Goal: Browse casually: Explore the website without a specific task or goal

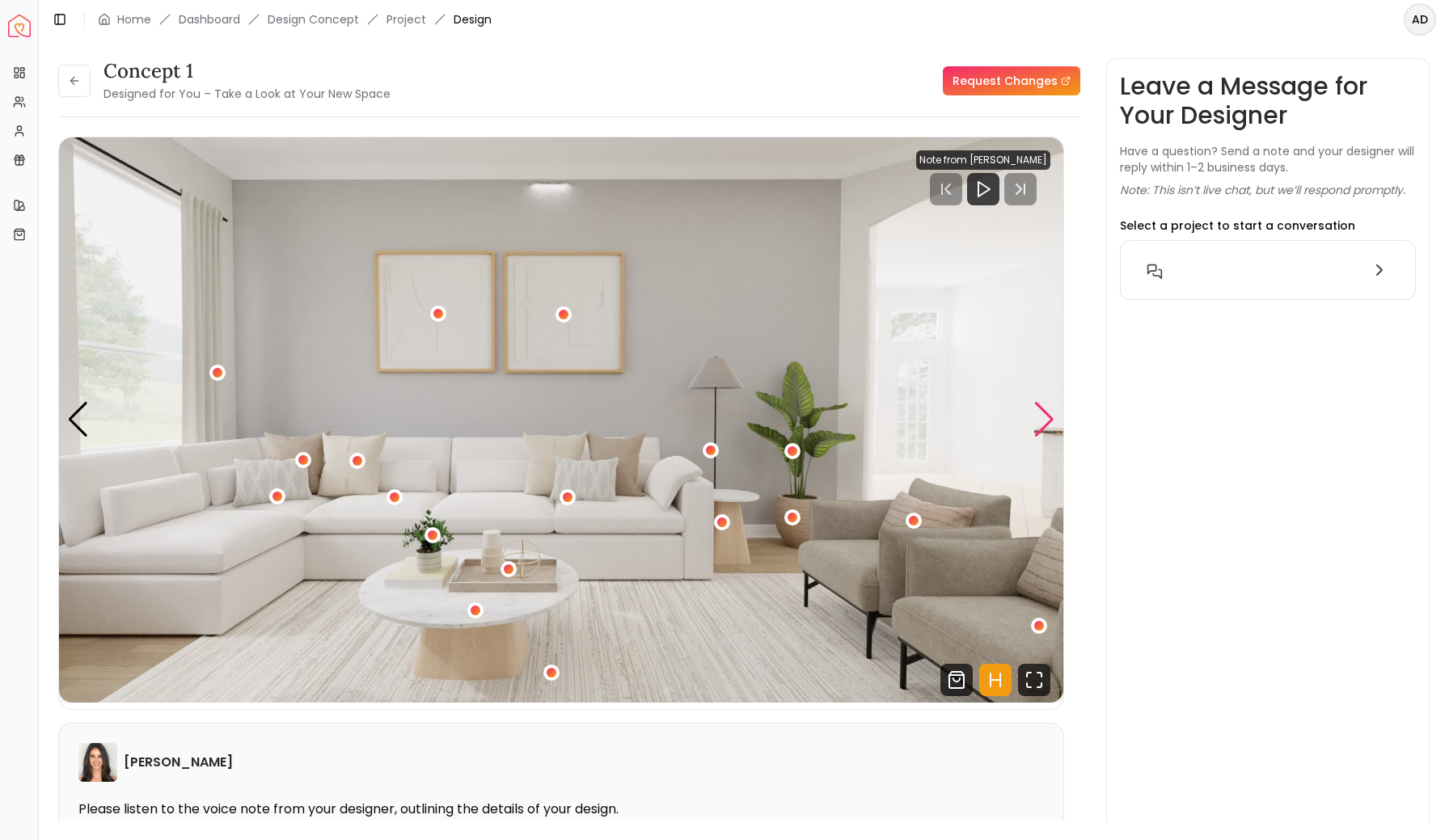
click at [1037, 423] on div "Next slide" at bounding box center [1043, 420] width 22 height 36
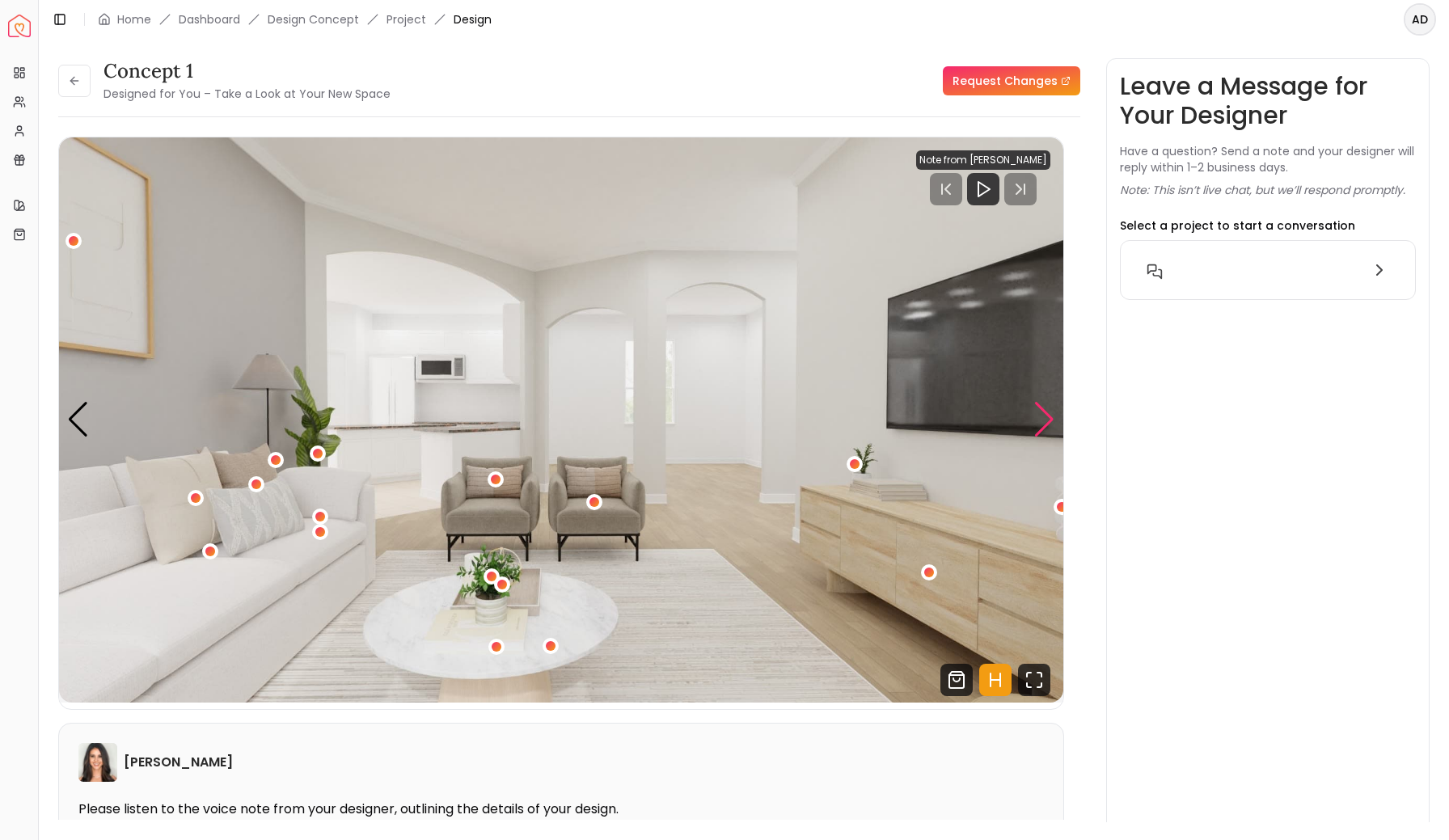
click at [1037, 423] on div "Next slide" at bounding box center [1043, 420] width 22 height 36
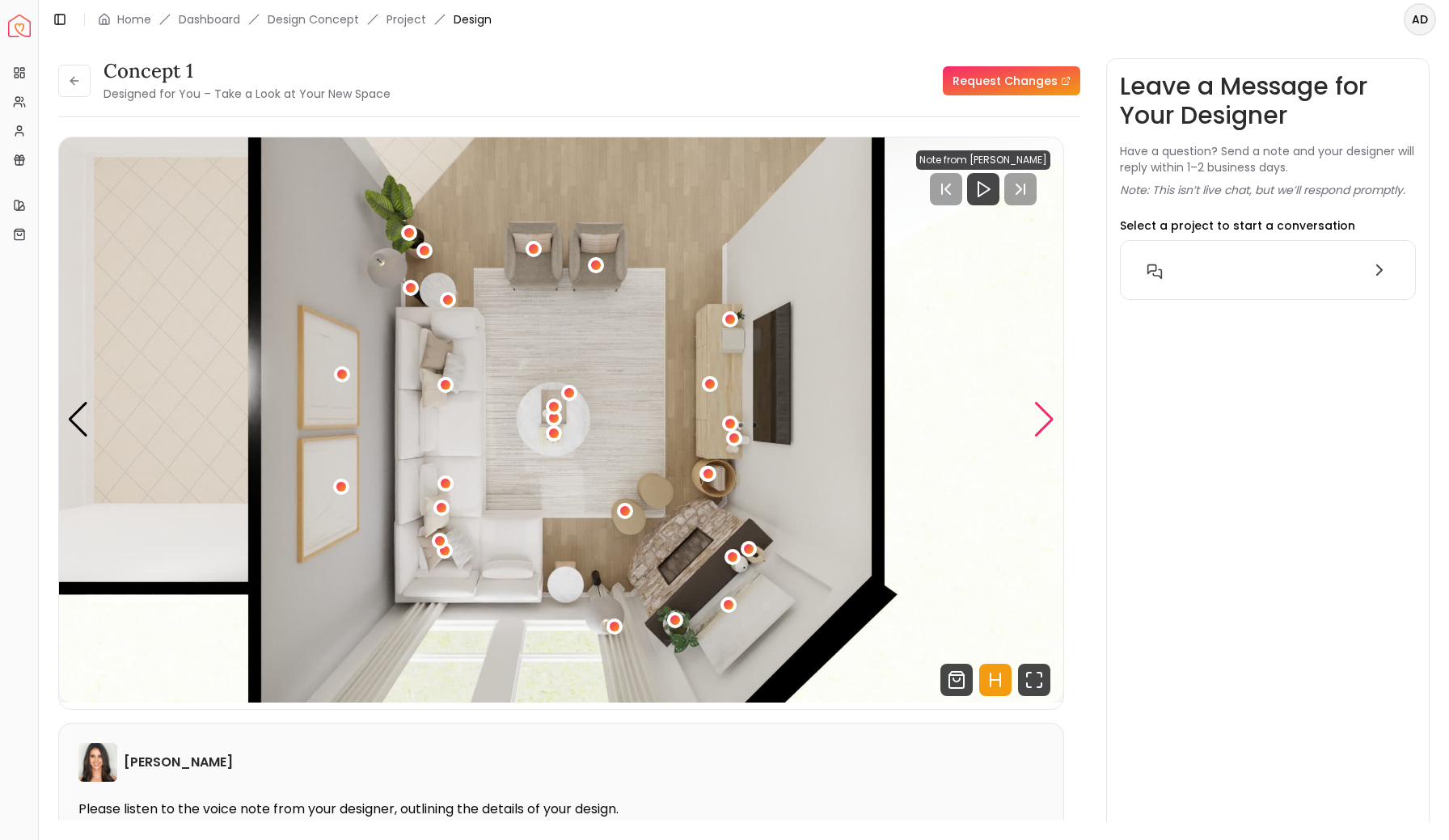
click at [1037, 423] on div "Next slide" at bounding box center [1043, 420] width 22 height 36
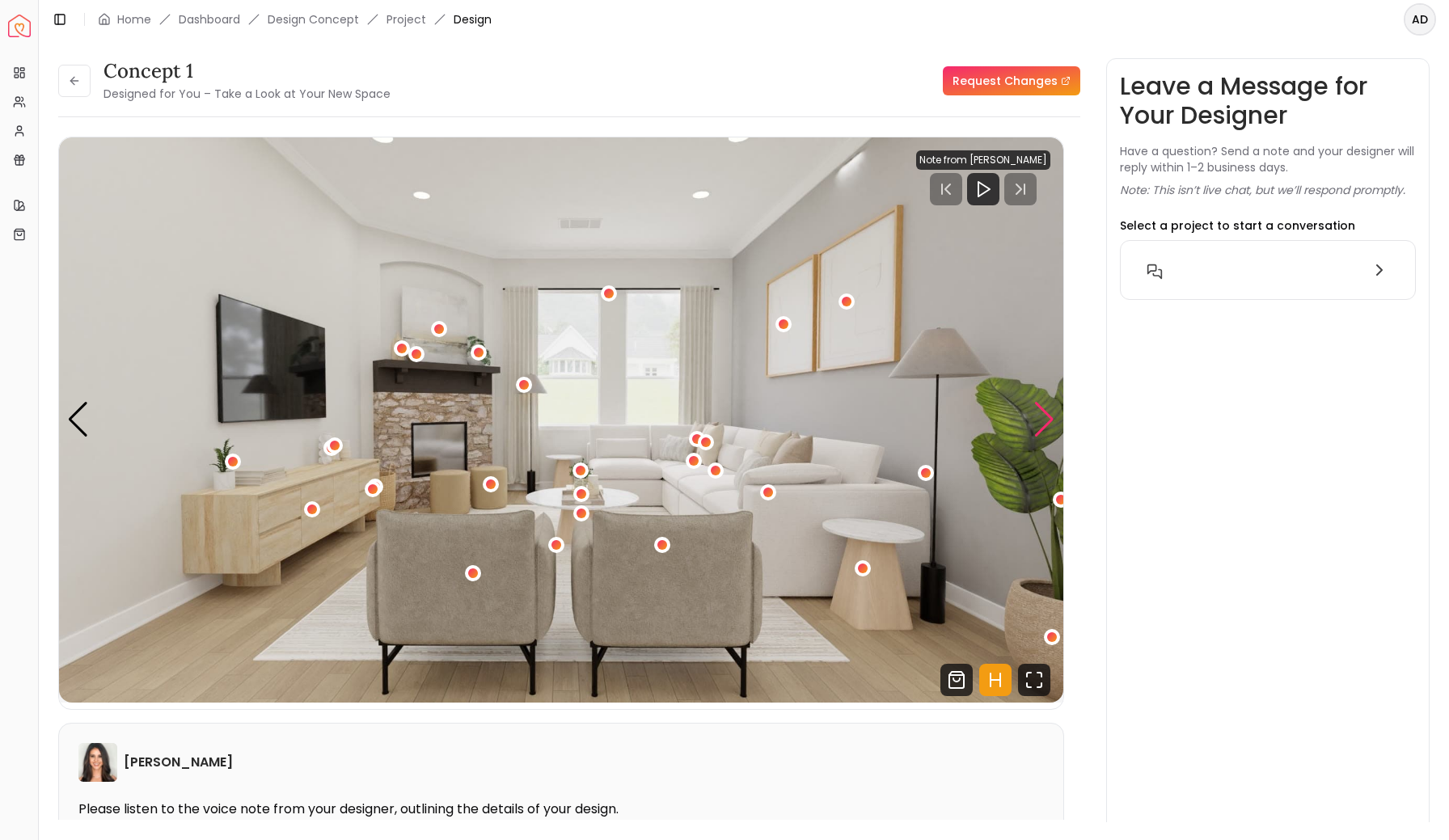
click at [1037, 423] on div "Next slide" at bounding box center [1043, 420] width 22 height 36
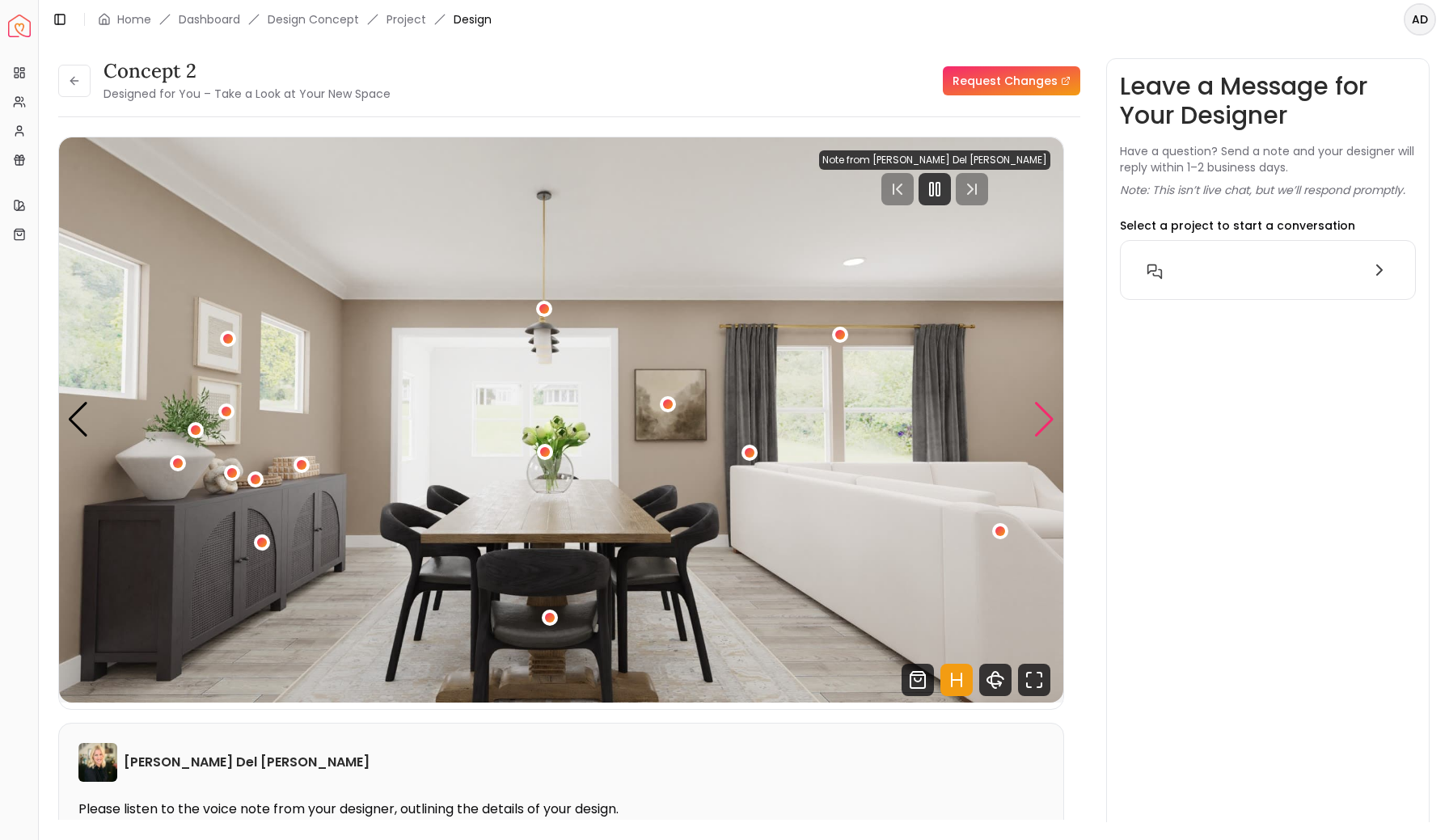
click at [1048, 424] on div "Next slide" at bounding box center [1043, 420] width 22 height 36
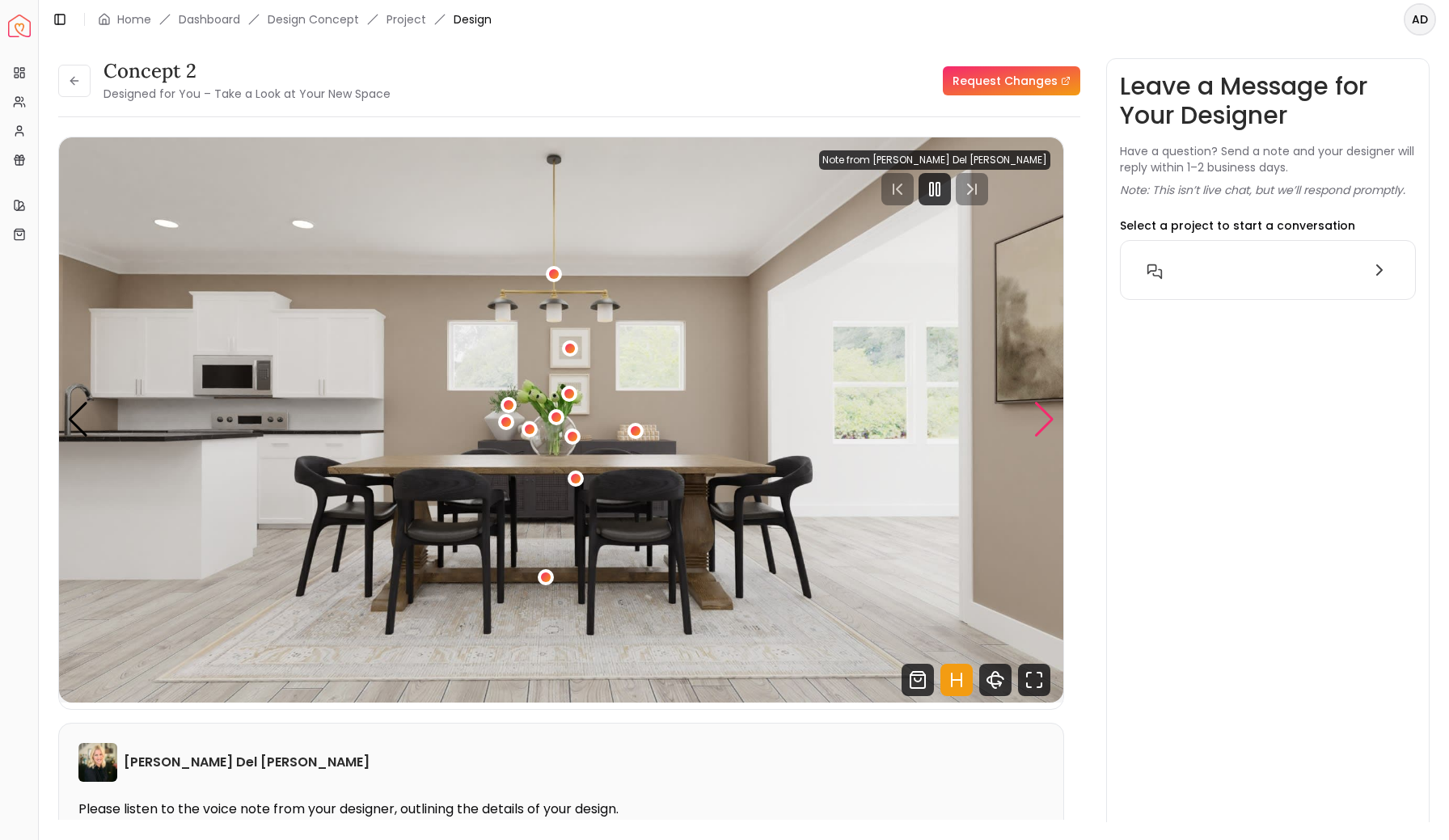
click at [1048, 424] on div "Next slide" at bounding box center [1043, 420] width 22 height 36
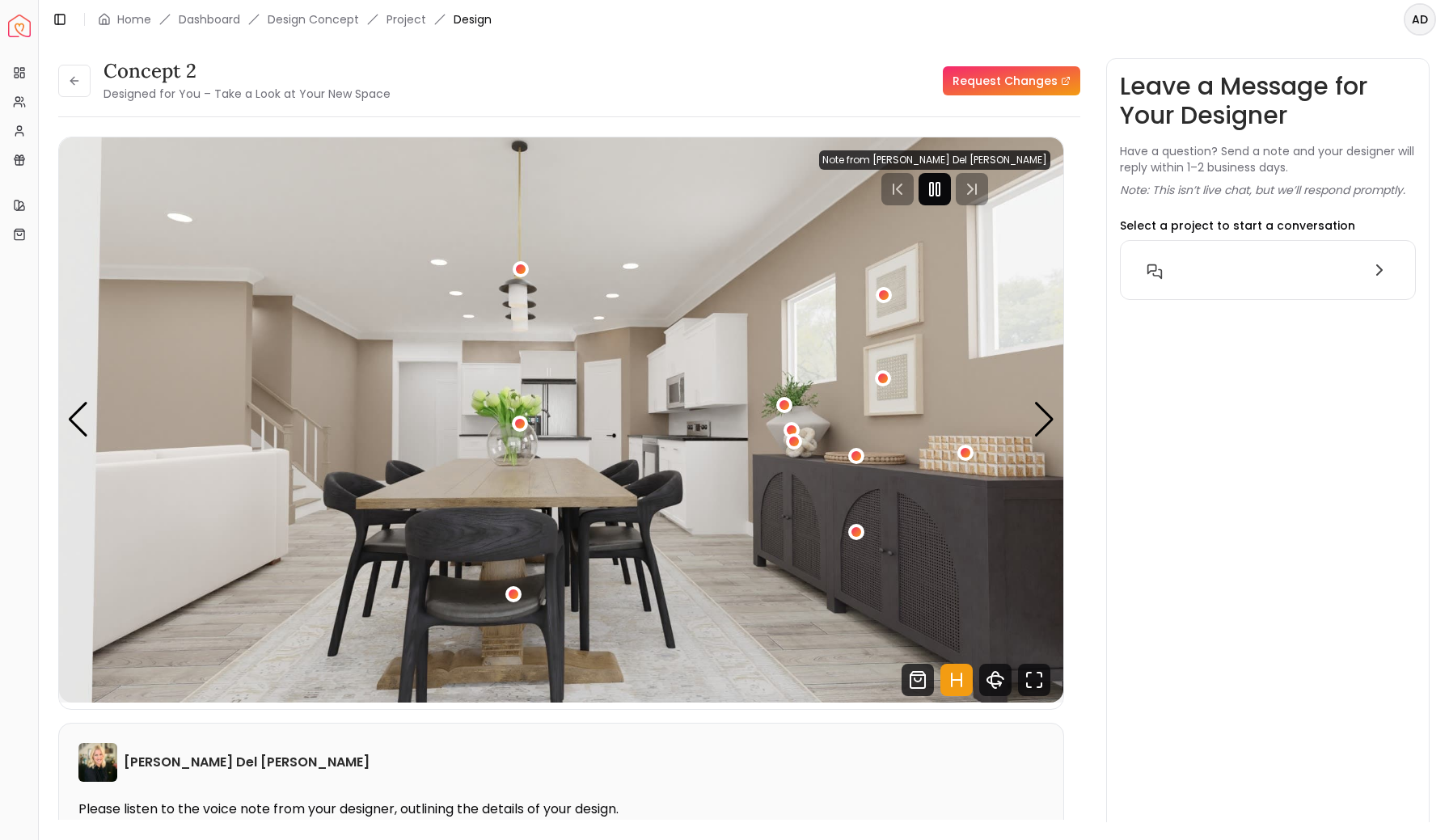
click at [944, 197] on icon "Pause" at bounding box center [935, 189] width 20 height 20
click at [1042, 429] on div "Next slide" at bounding box center [1043, 420] width 22 height 36
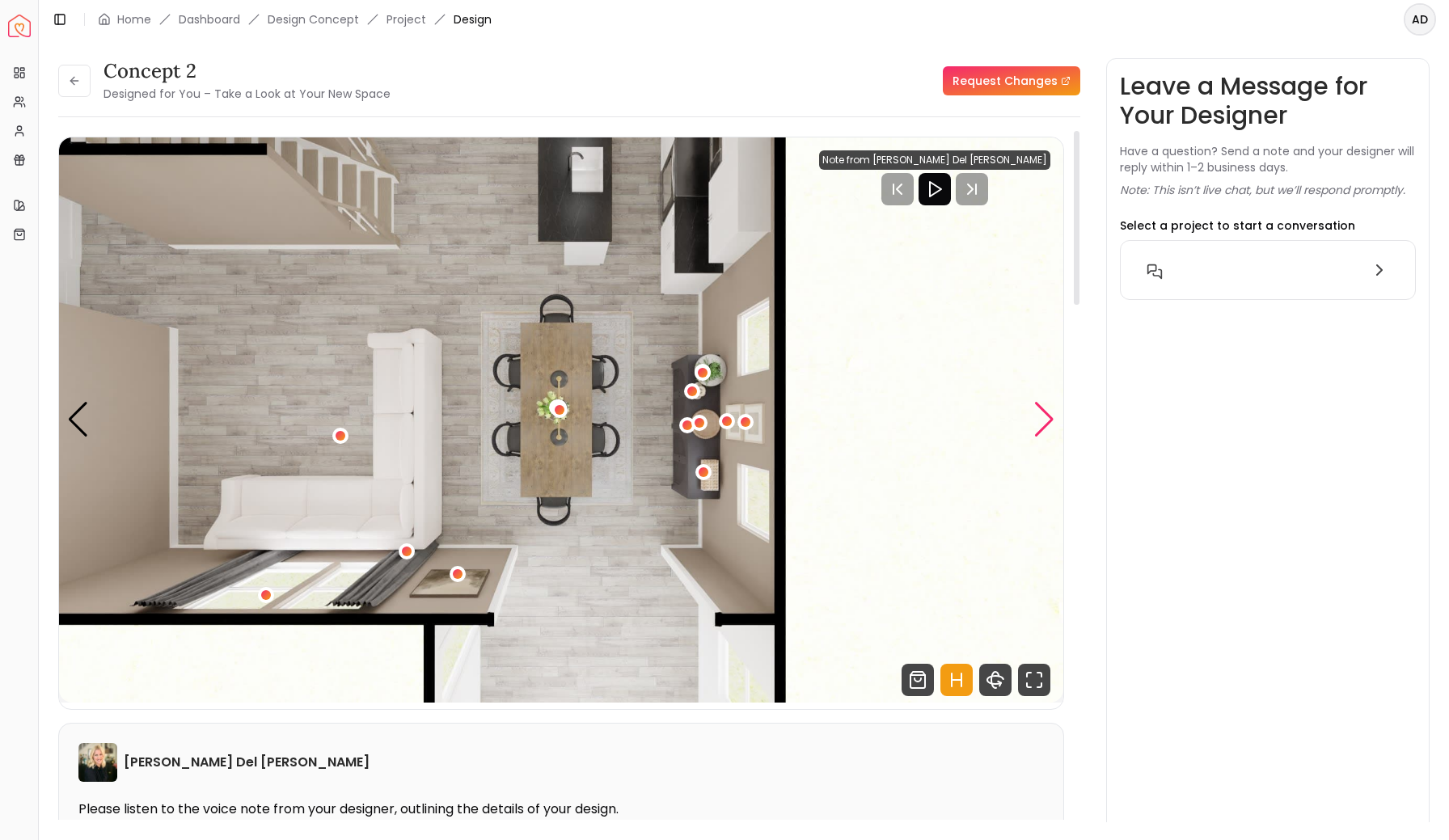
click at [1042, 429] on div "Next slide" at bounding box center [1043, 420] width 22 height 36
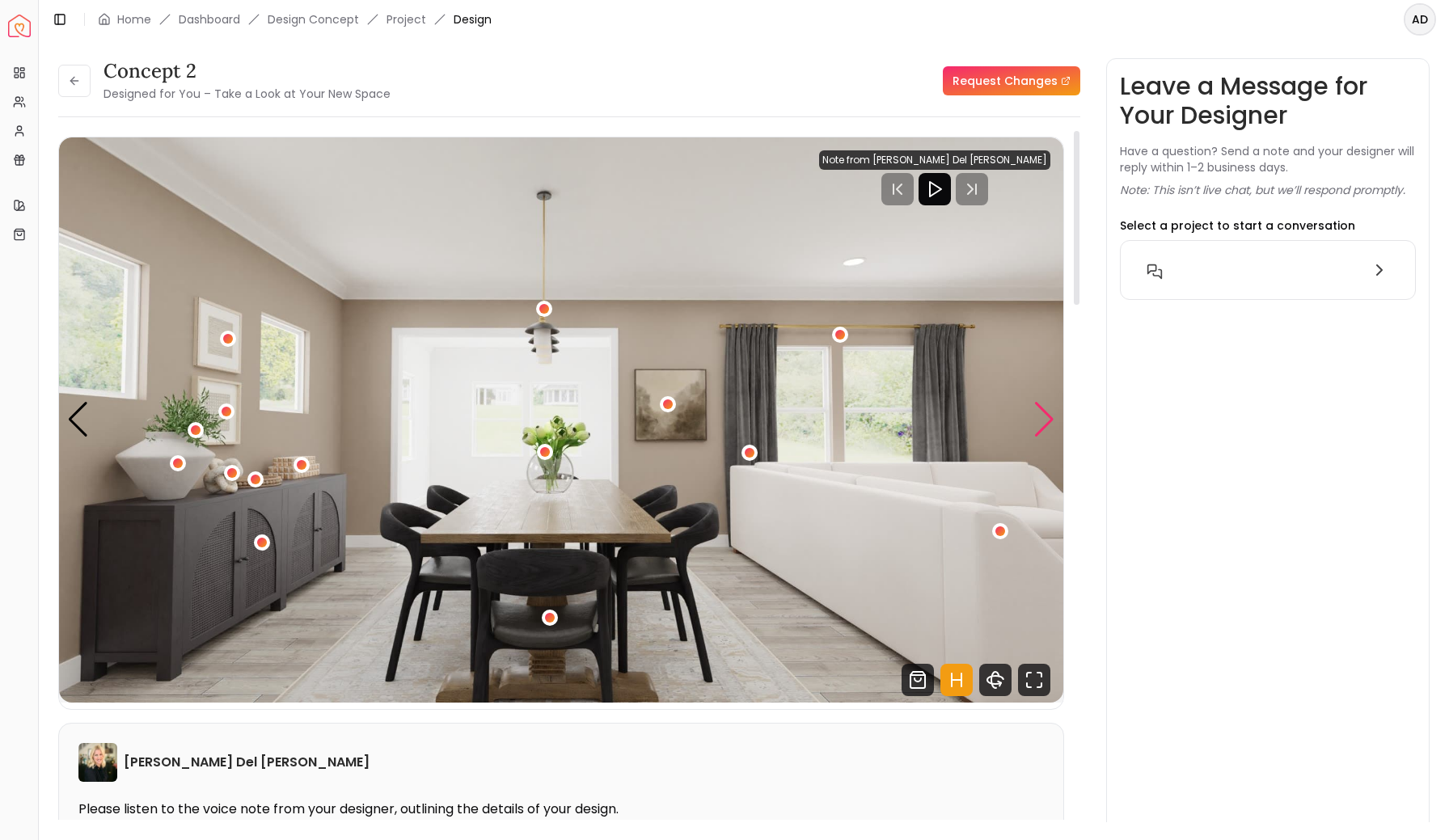
click at [1045, 419] on div "Next slide" at bounding box center [1043, 420] width 22 height 36
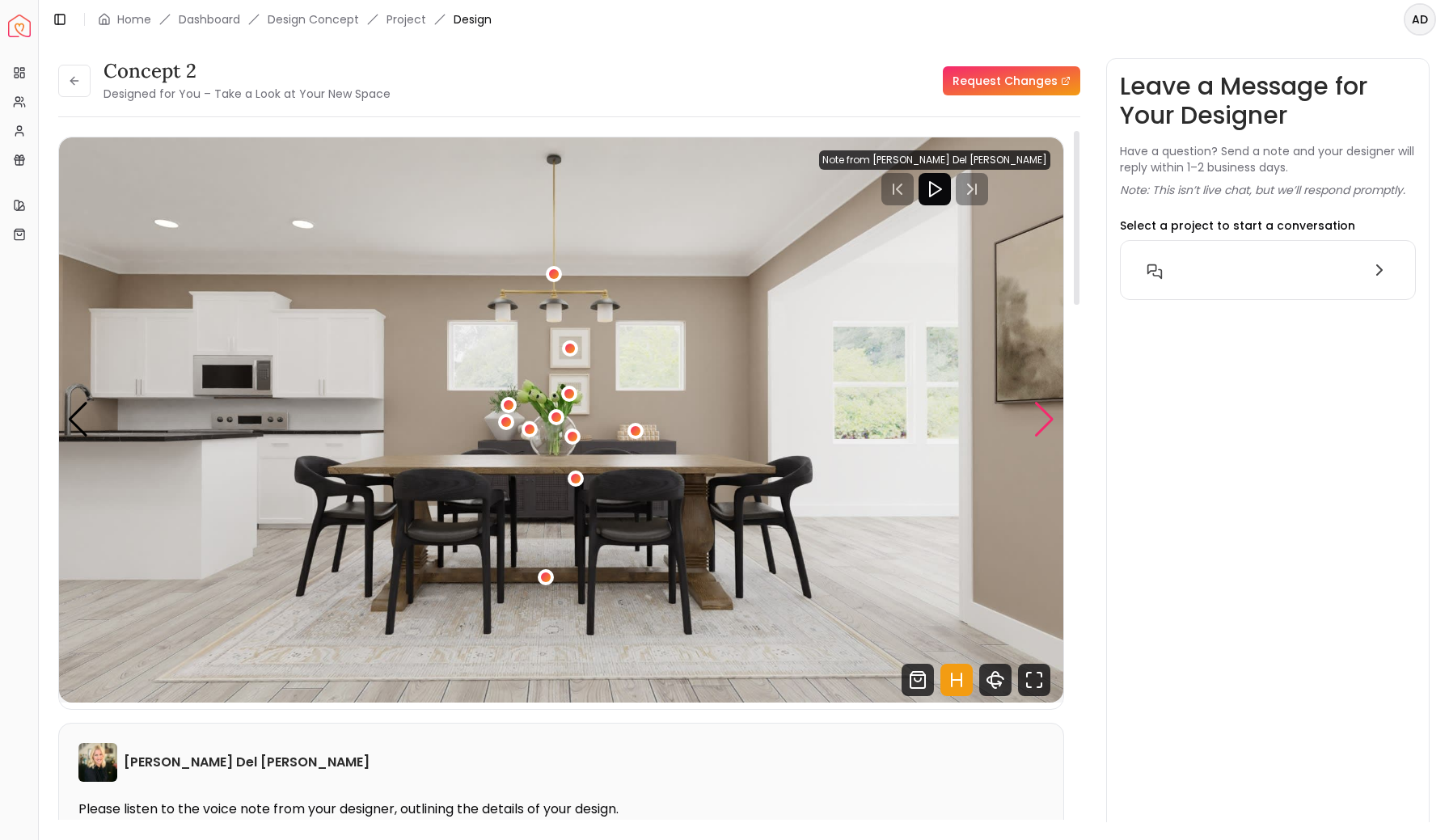
click at [1045, 419] on div "Next slide" at bounding box center [1043, 420] width 22 height 36
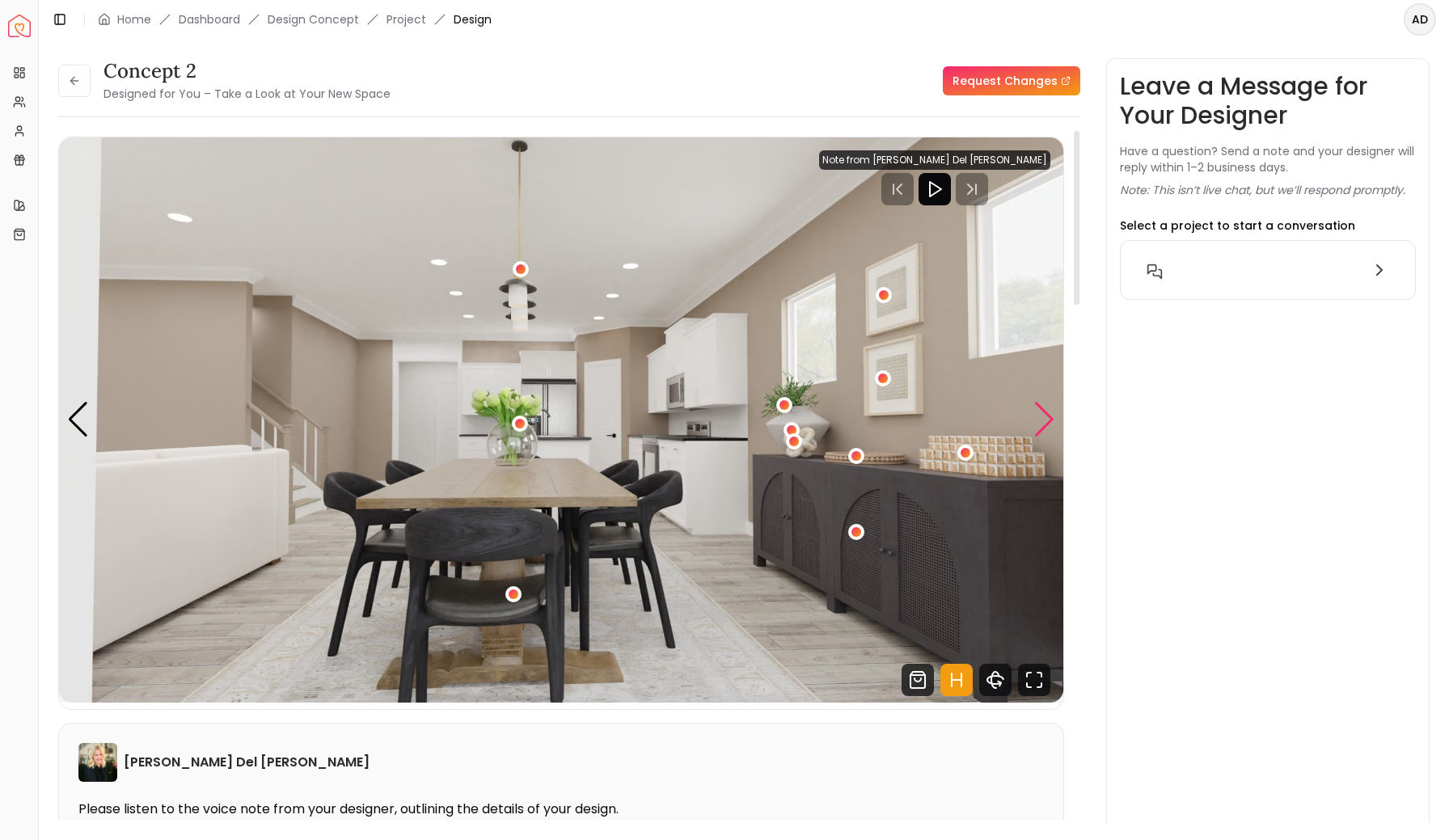
click at [1044, 419] on div "Next slide" at bounding box center [1043, 420] width 22 height 36
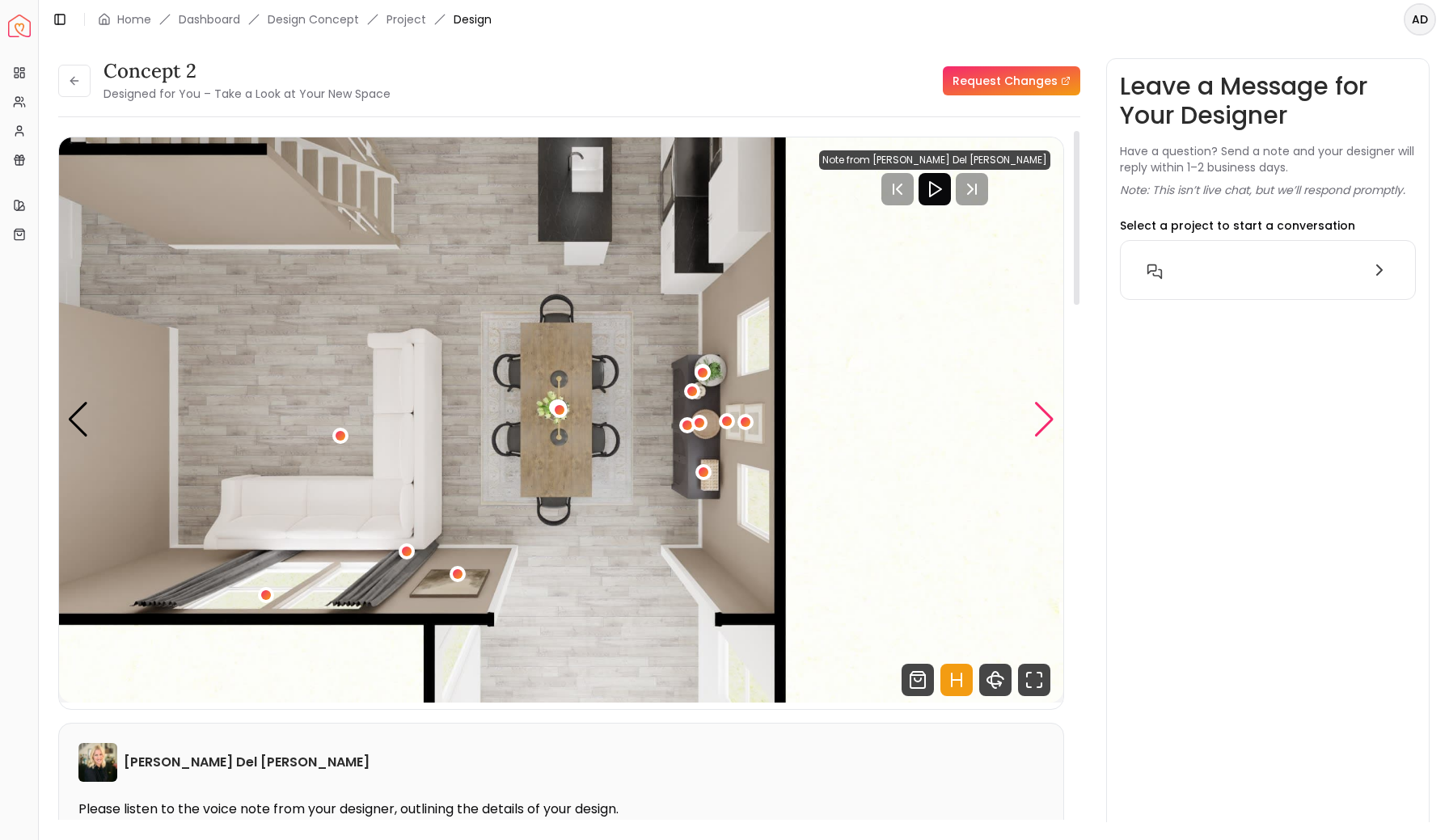
click at [1051, 423] on div "Next slide" at bounding box center [1043, 420] width 22 height 36
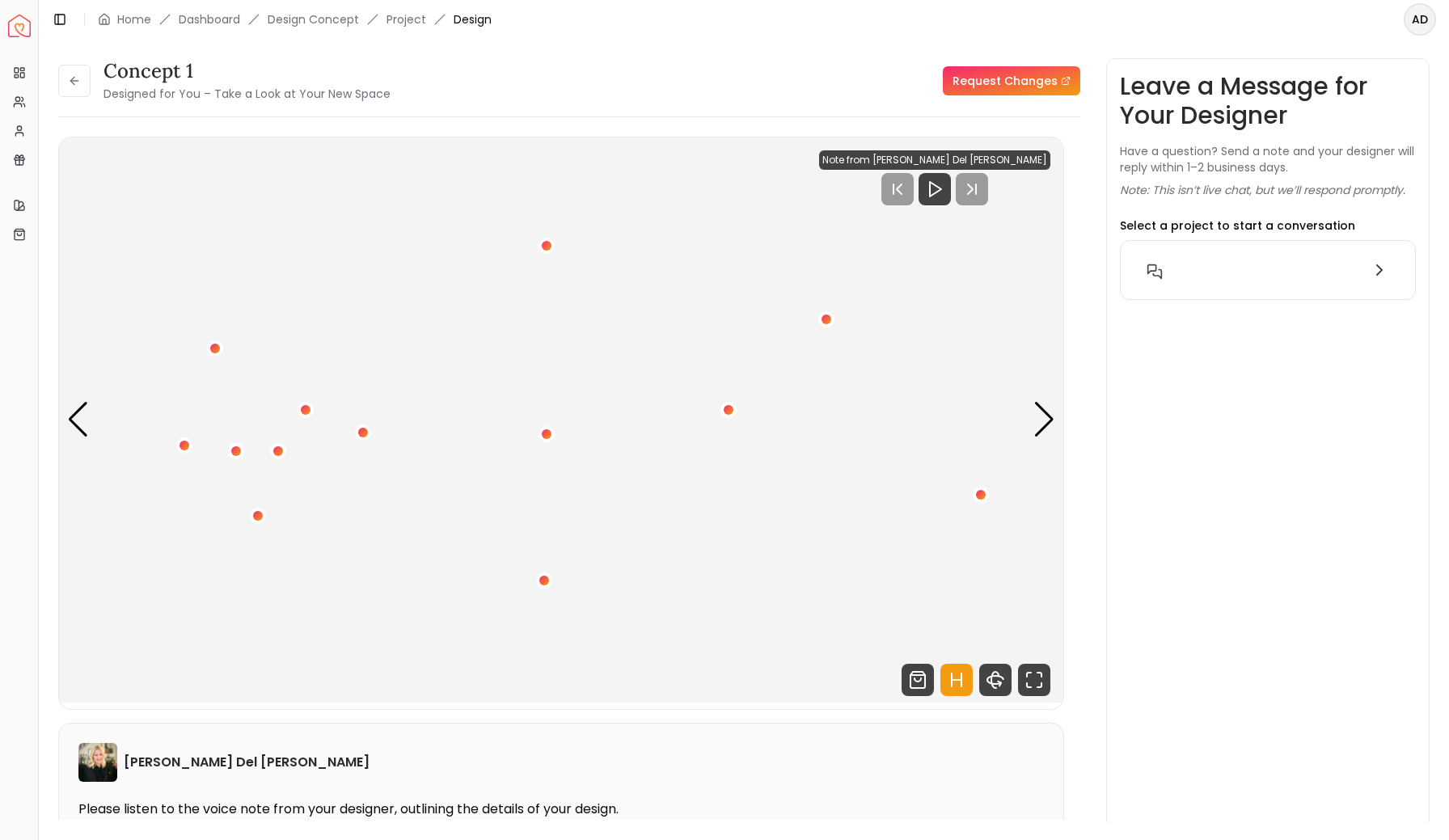
click at [1022, 417] on img "1 / 4" at bounding box center [561, 420] width 1004 height 566
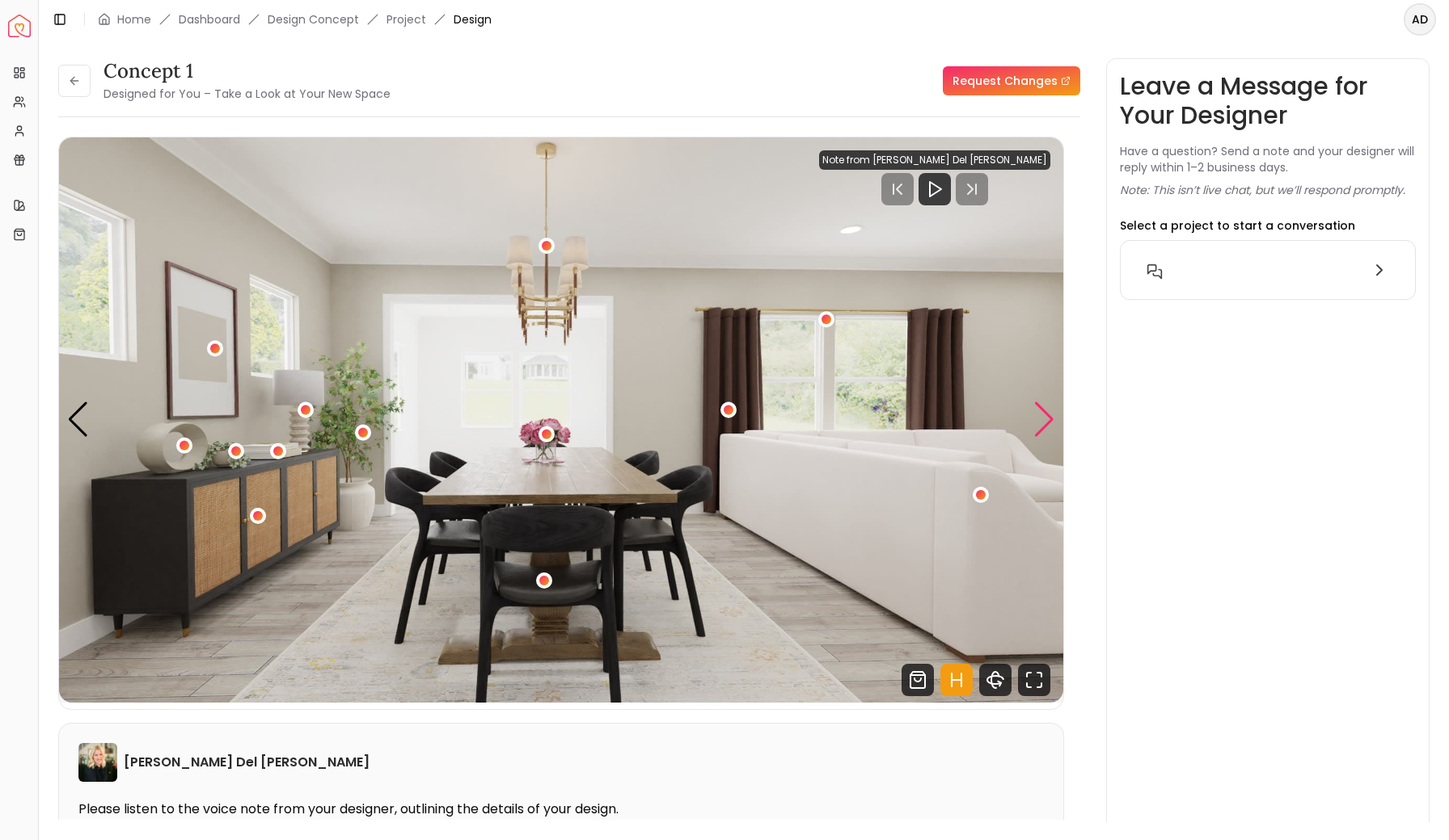
click at [1035, 420] on div "Next slide" at bounding box center [1043, 420] width 22 height 36
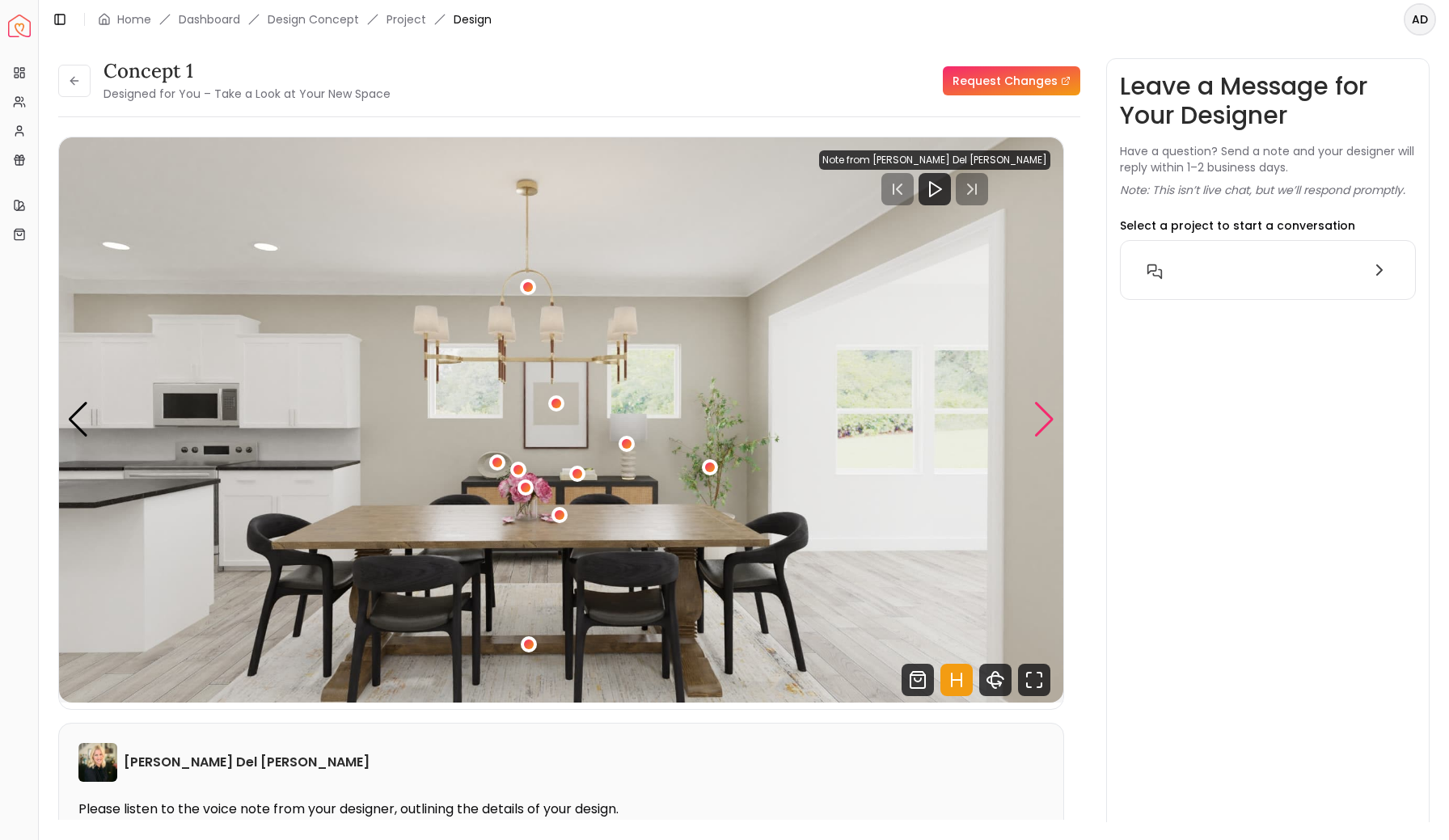
click at [1035, 420] on div "Next slide" at bounding box center [1043, 420] width 22 height 36
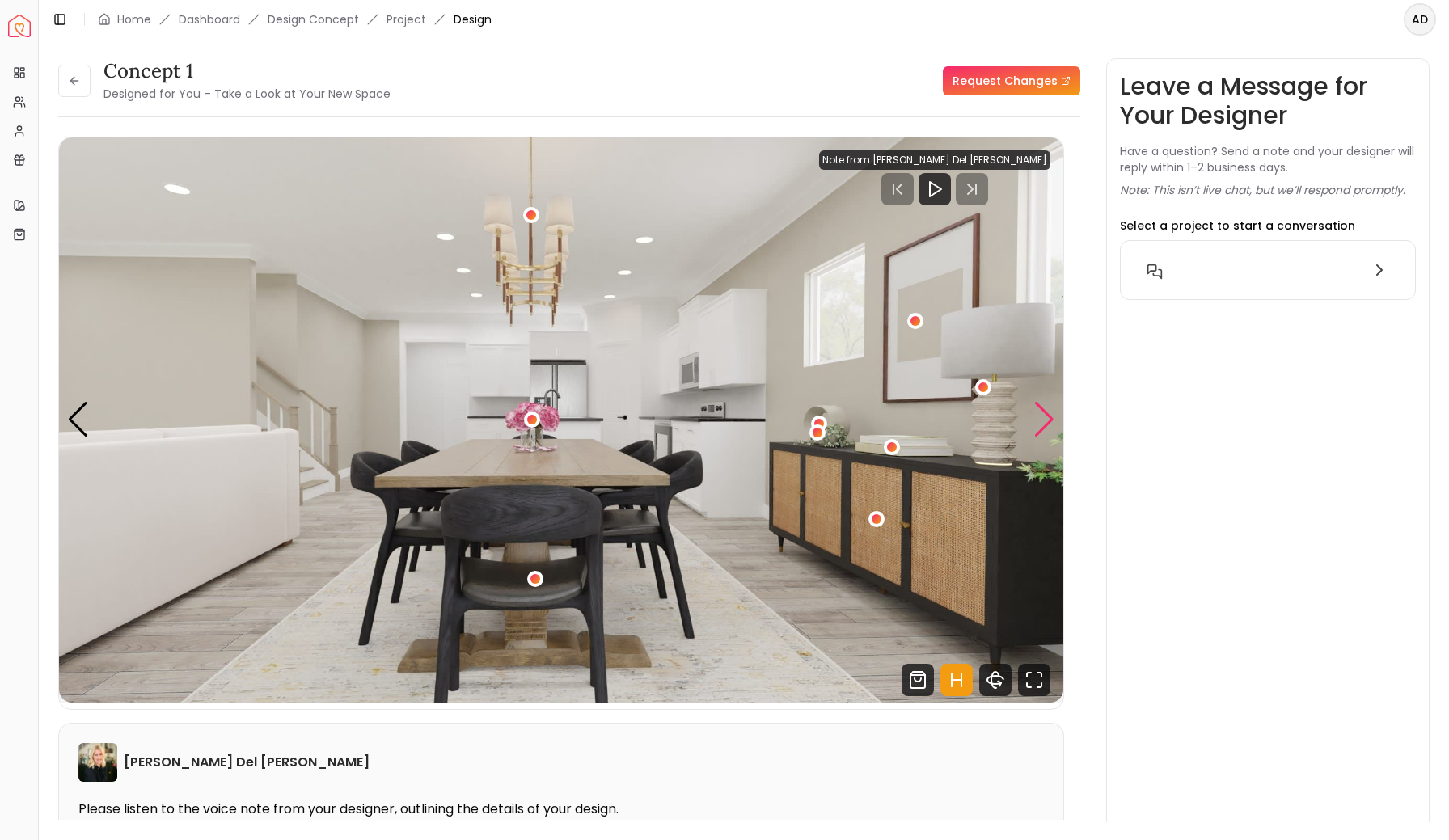
click at [1035, 420] on div "Next slide" at bounding box center [1043, 420] width 22 height 36
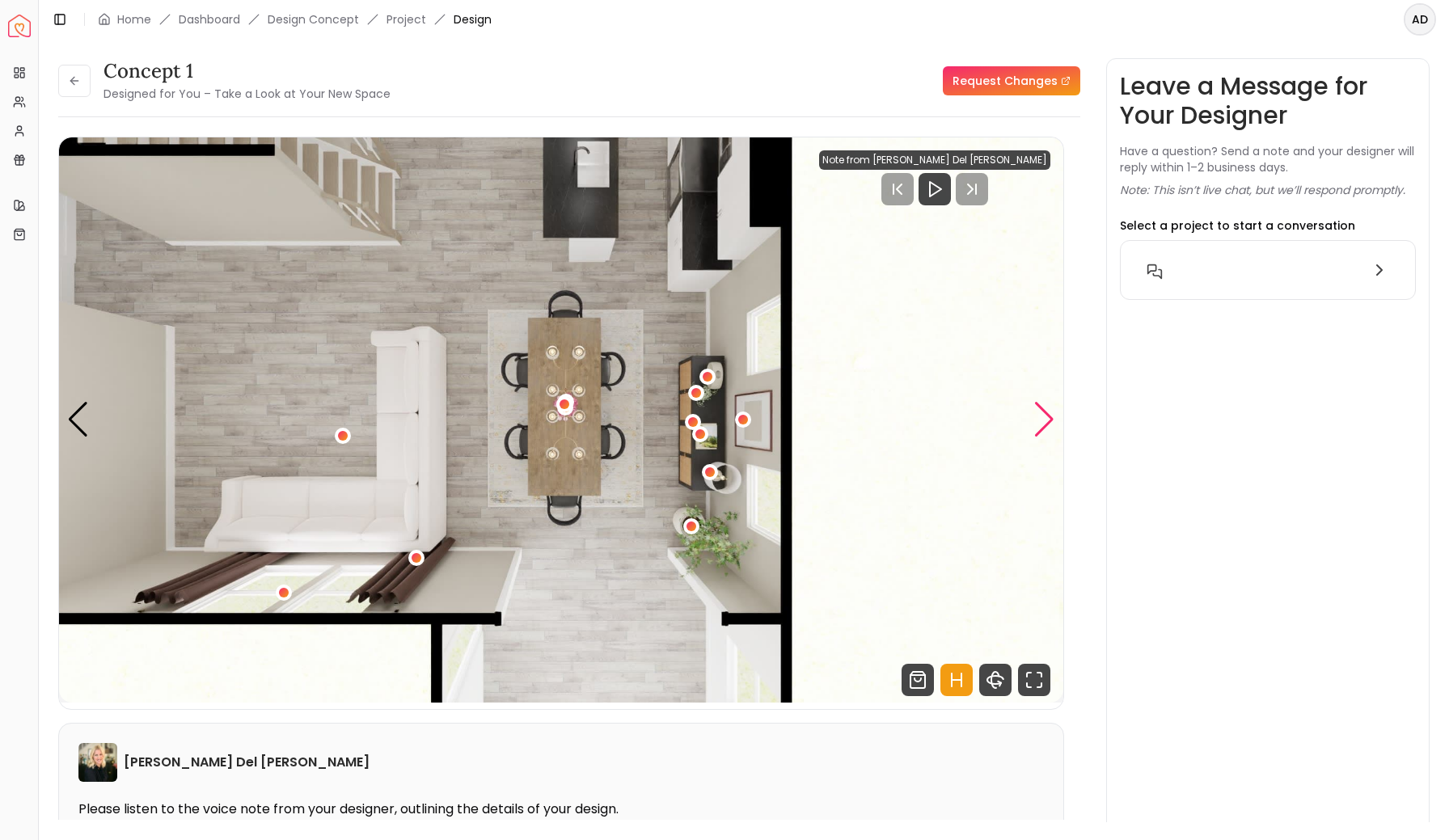
click at [1035, 420] on div "Next slide" at bounding box center [1043, 420] width 22 height 36
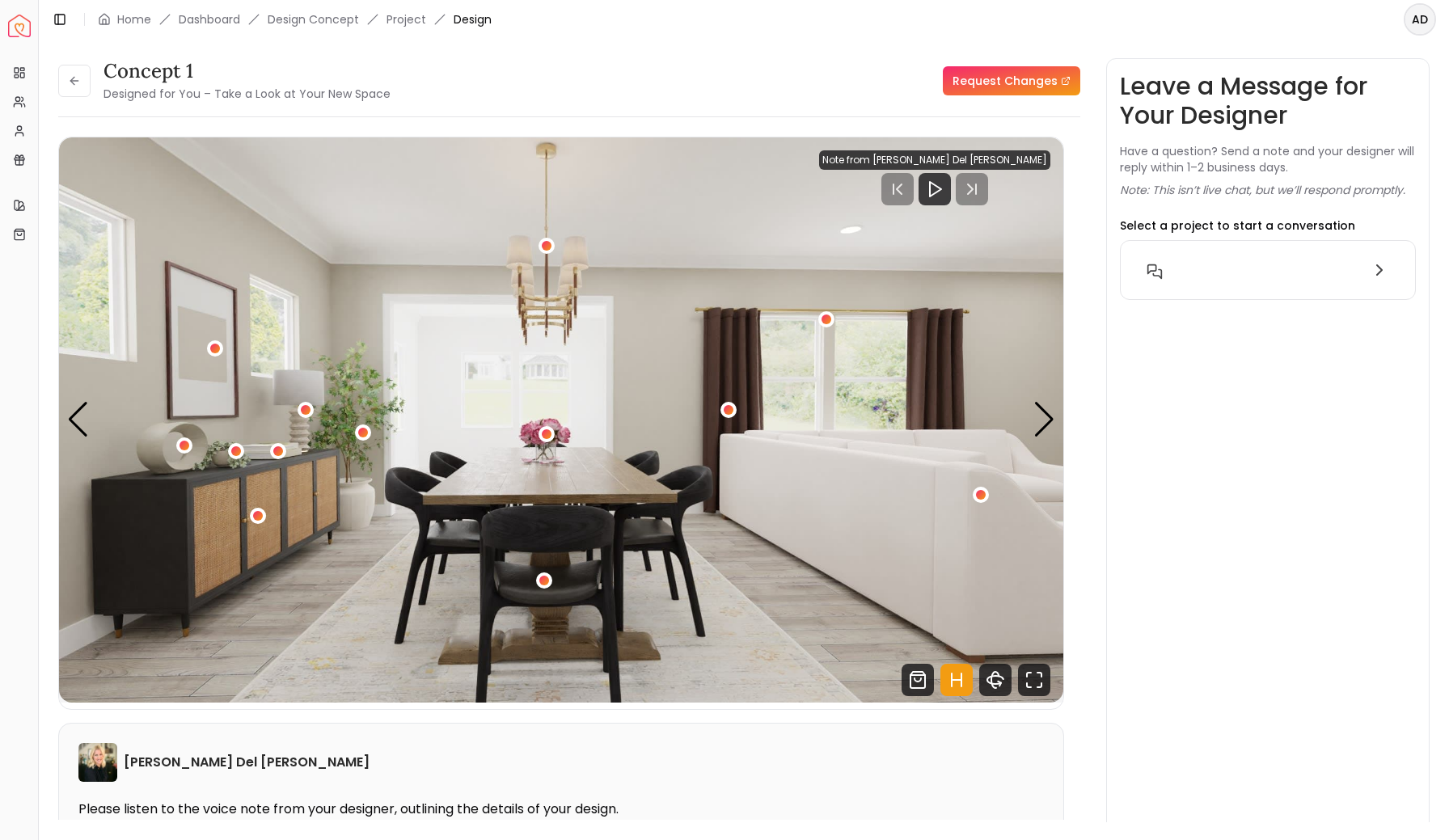
click at [1030, 422] on img "1 / 4" at bounding box center [561, 420] width 1004 height 566
click at [1038, 422] on div "Next slide" at bounding box center [1043, 420] width 22 height 36
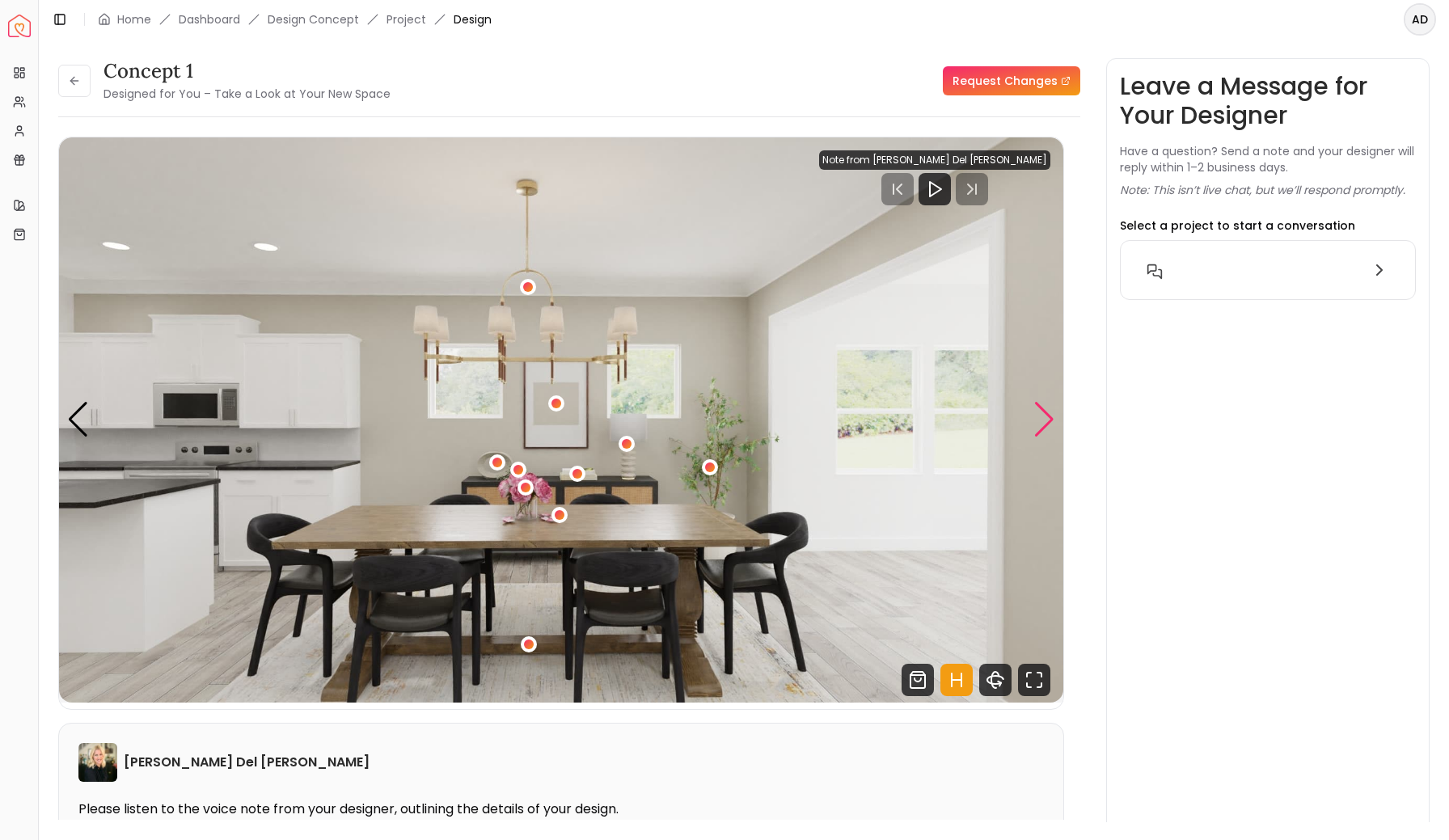
click at [1038, 422] on div "Next slide" at bounding box center [1043, 420] width 22 height 36
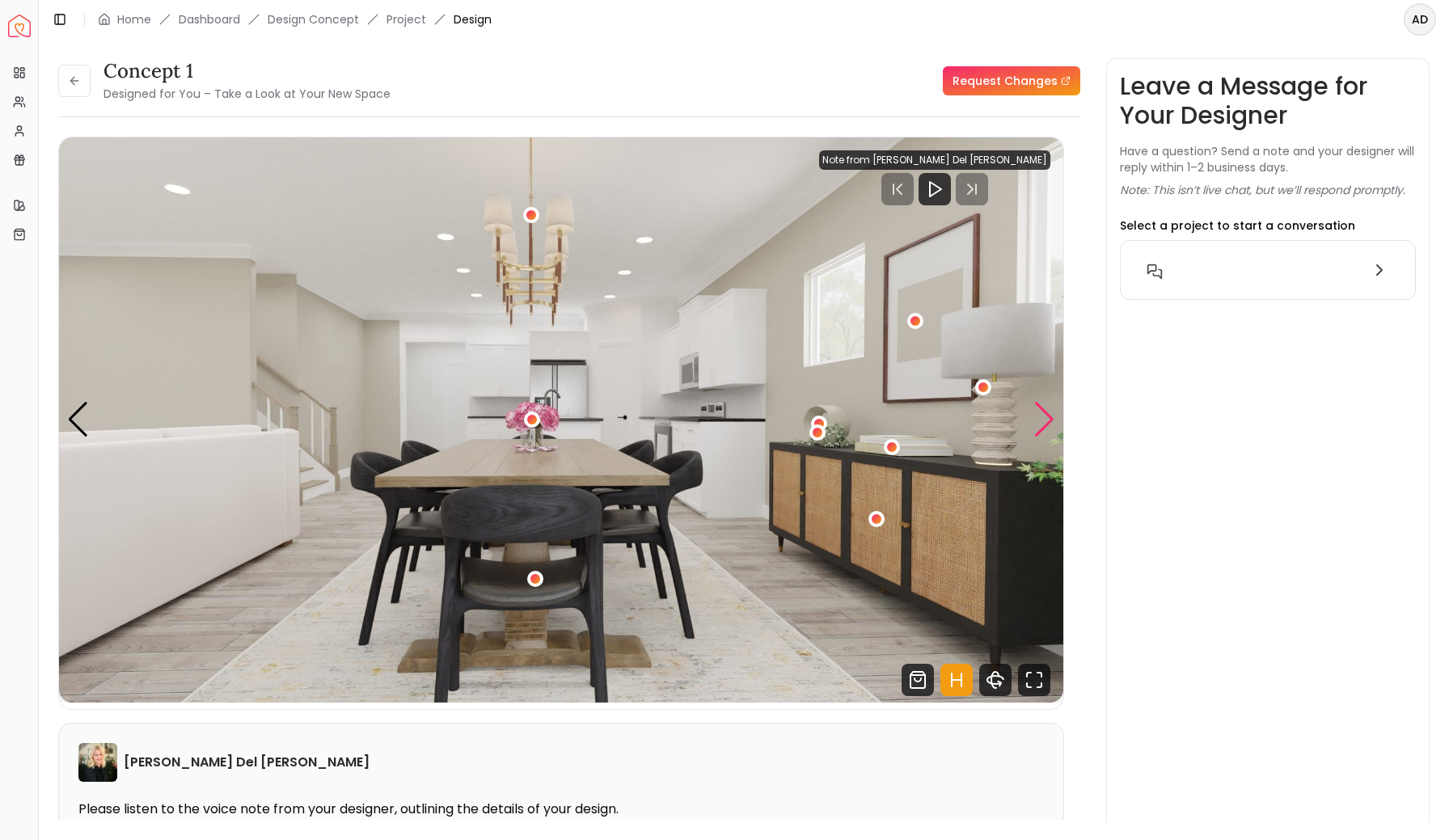
click at [1035, 418] on div "Next slide" at bounding box center [1043, 420] width 22 height 36
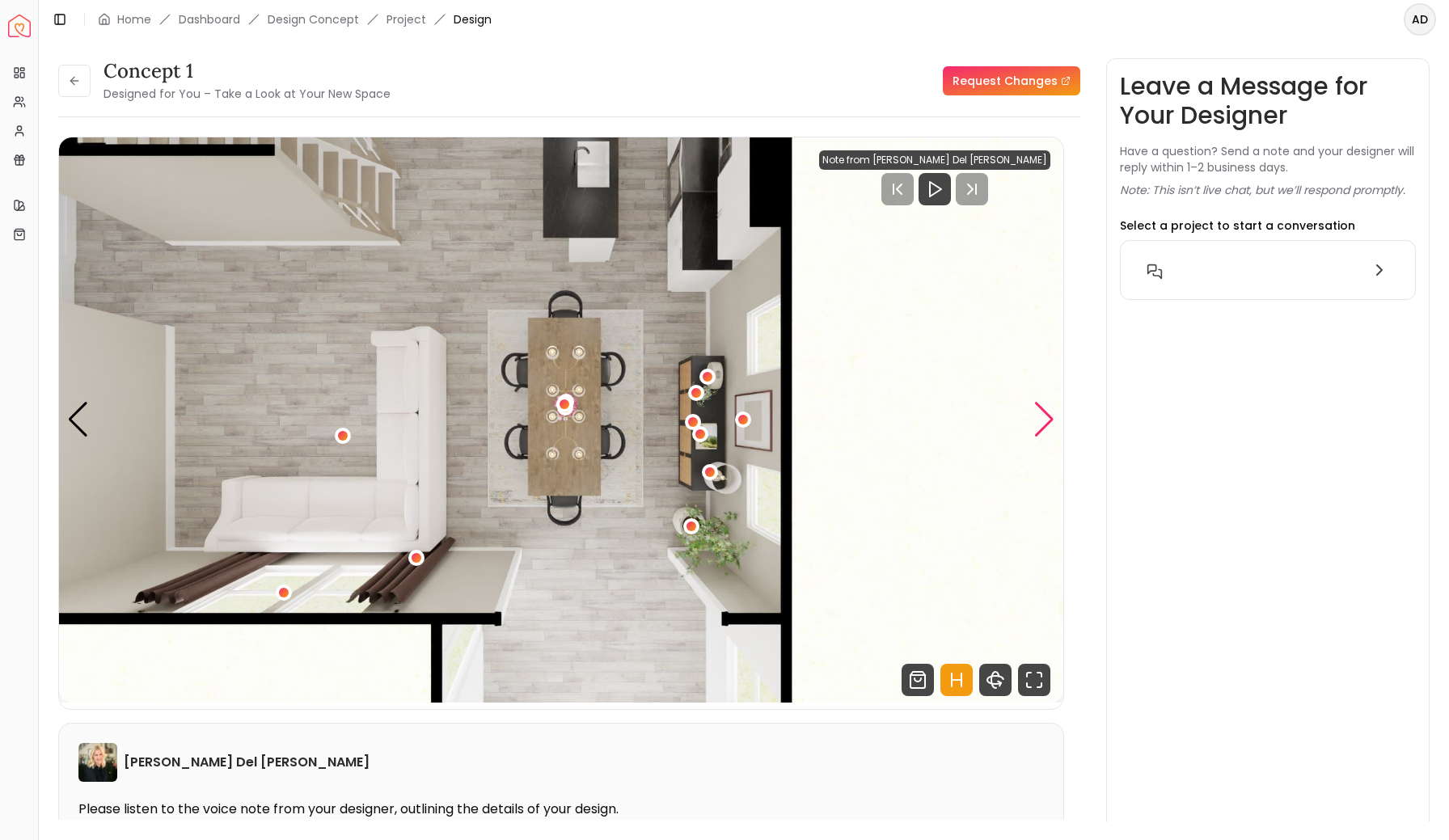
click at [1035, 418] on div "Next slide" at bounding box center [1043, 420] width 22 height 36
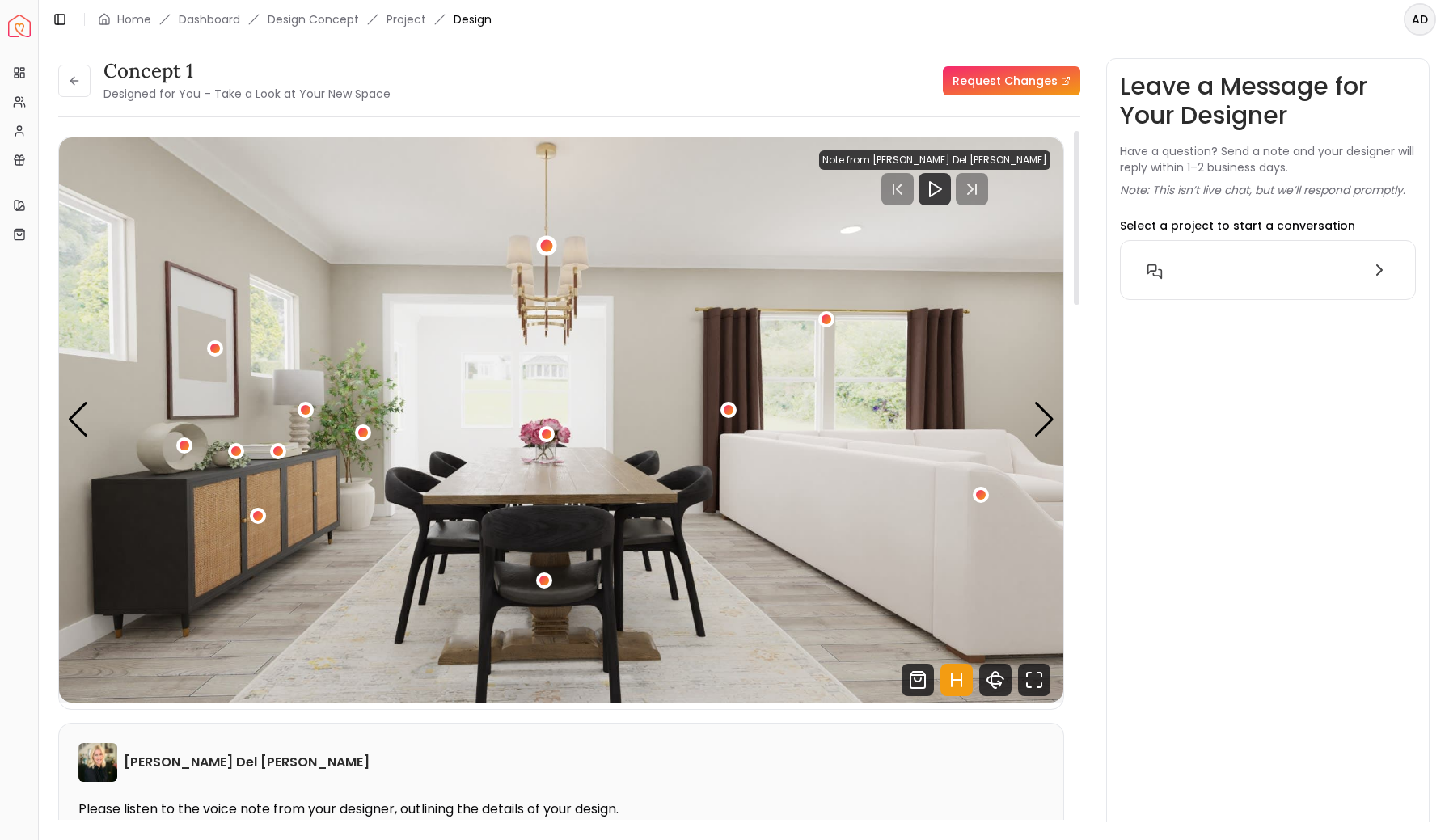
click at [548, 249] on div "1 / 4" at bounding box center [547, 245] width 12 height 12
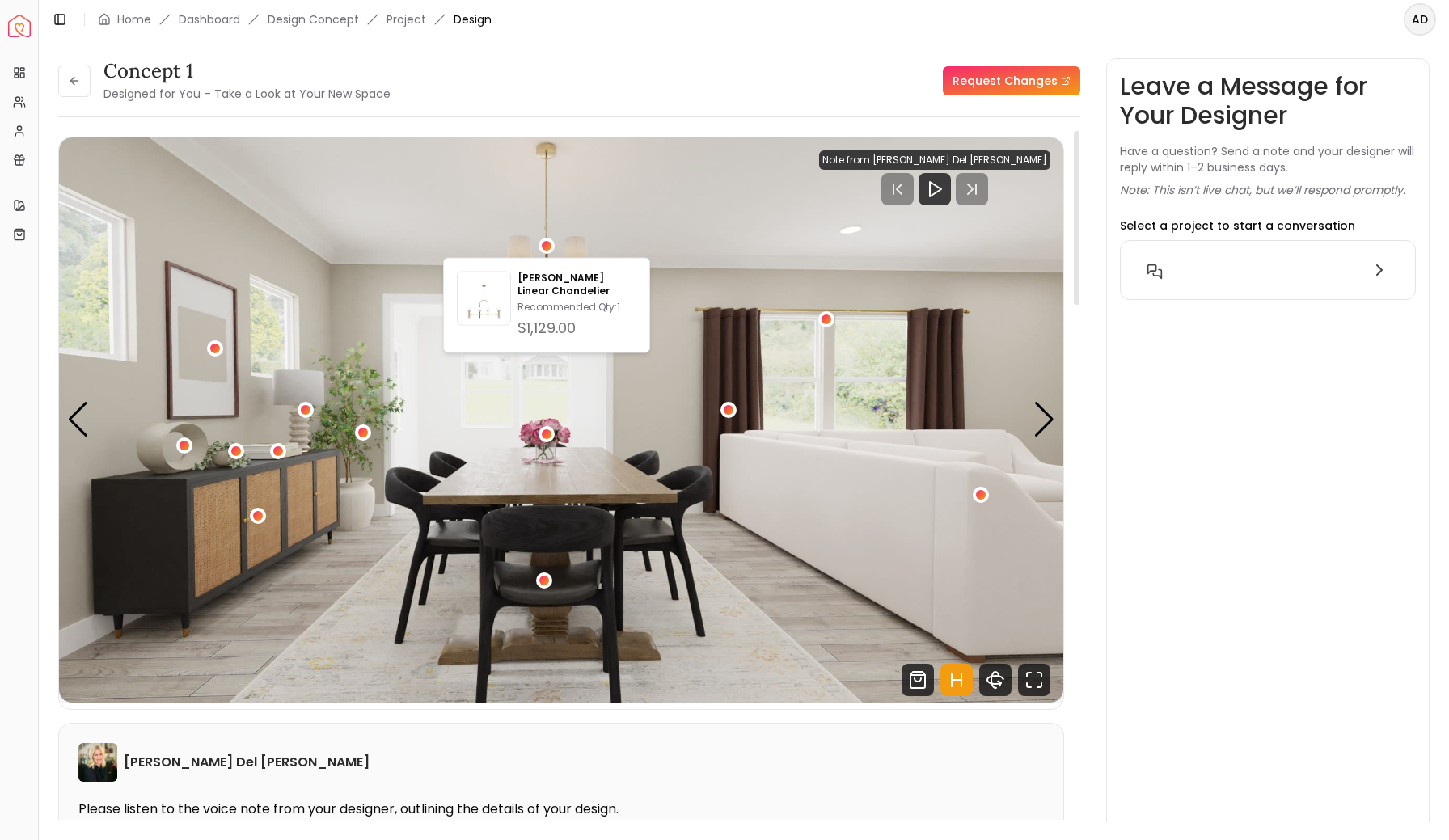
click at [599, 213] on img "1 / 4" at bounding box center [561, 420] width 1004 height 566
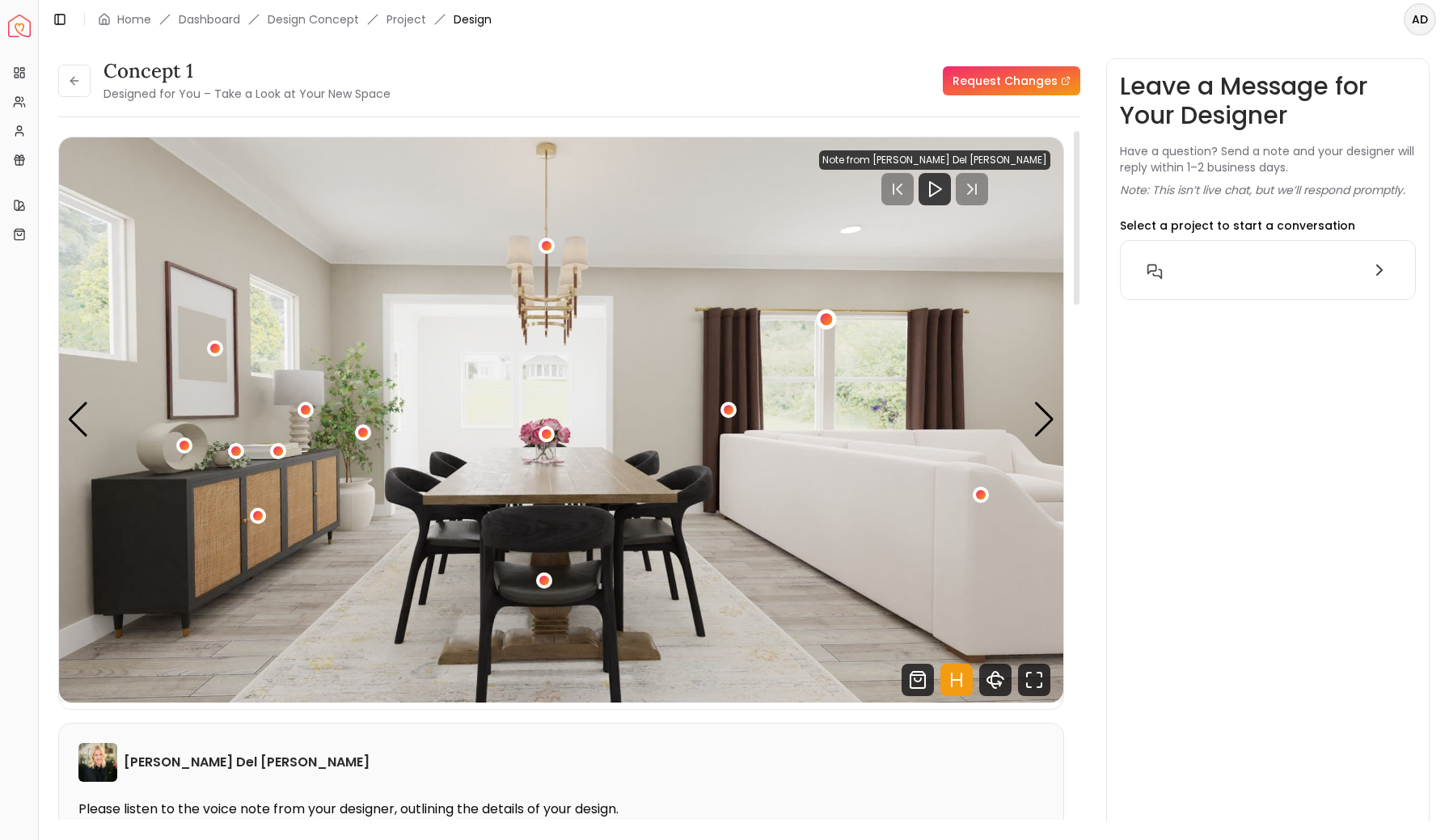
click at [827, 320] on div "1 / 4" at bounding box center [825, 319] width 12 height 12
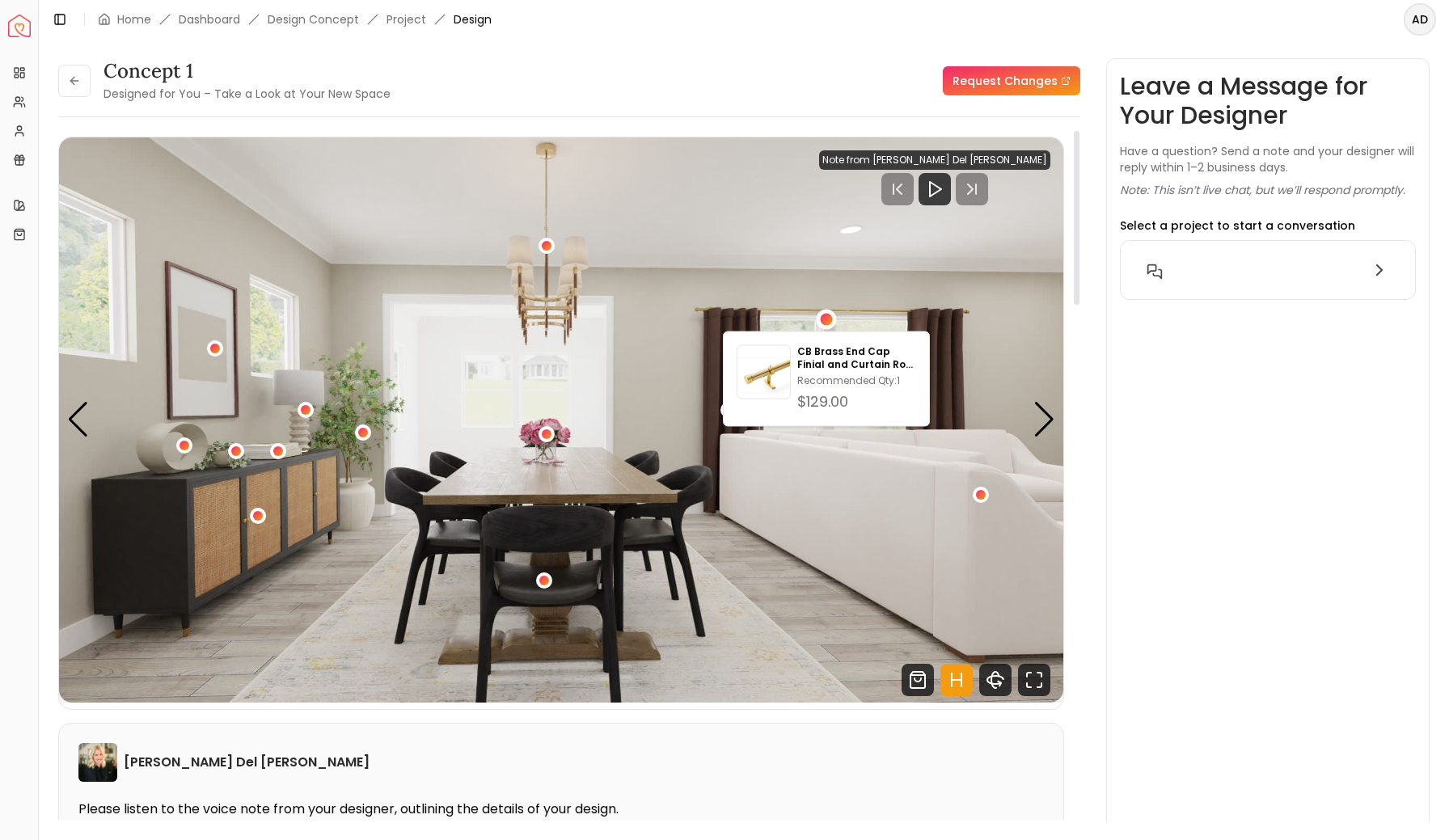
click at [798, 226] on img "1 / 4" at bounding box center [561, 420] width 1004 height 566
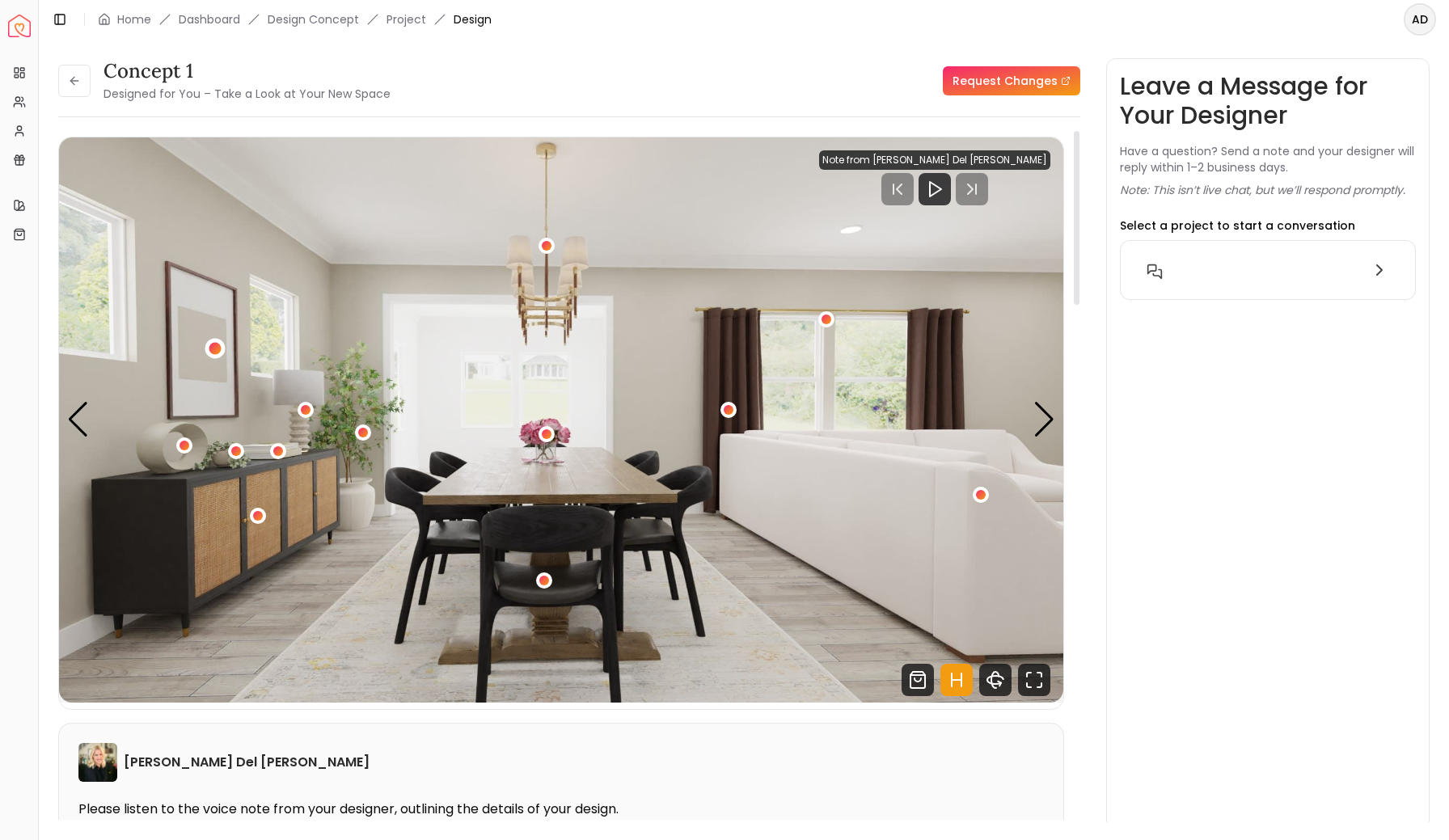
click at [215, 352] on div "1 / 4" at bounding box center [215, 347] width 12 height 12
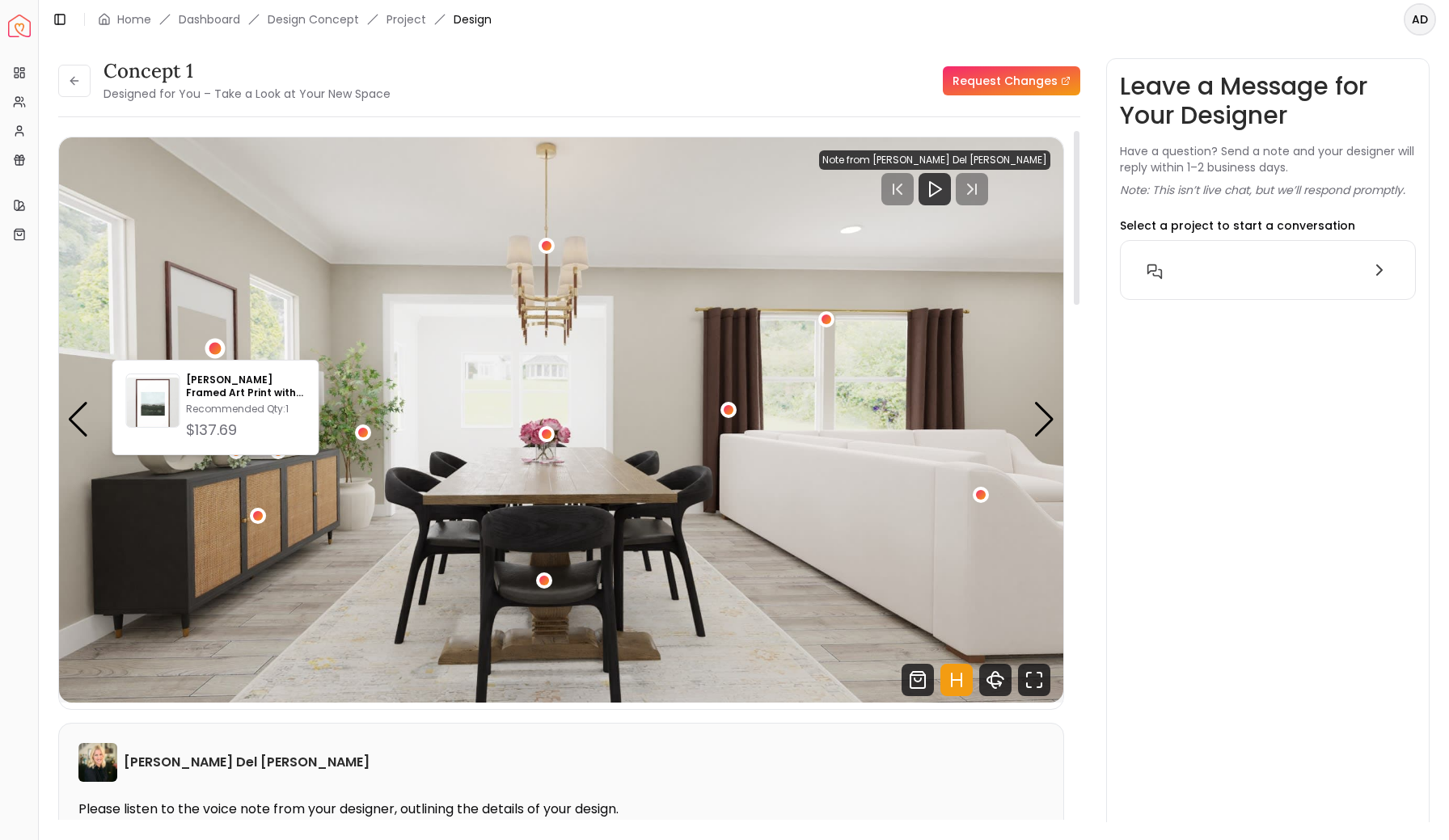
click at [297, 253] on img "1 / 4" at bounding box center [561, 420] width 1004 height 566
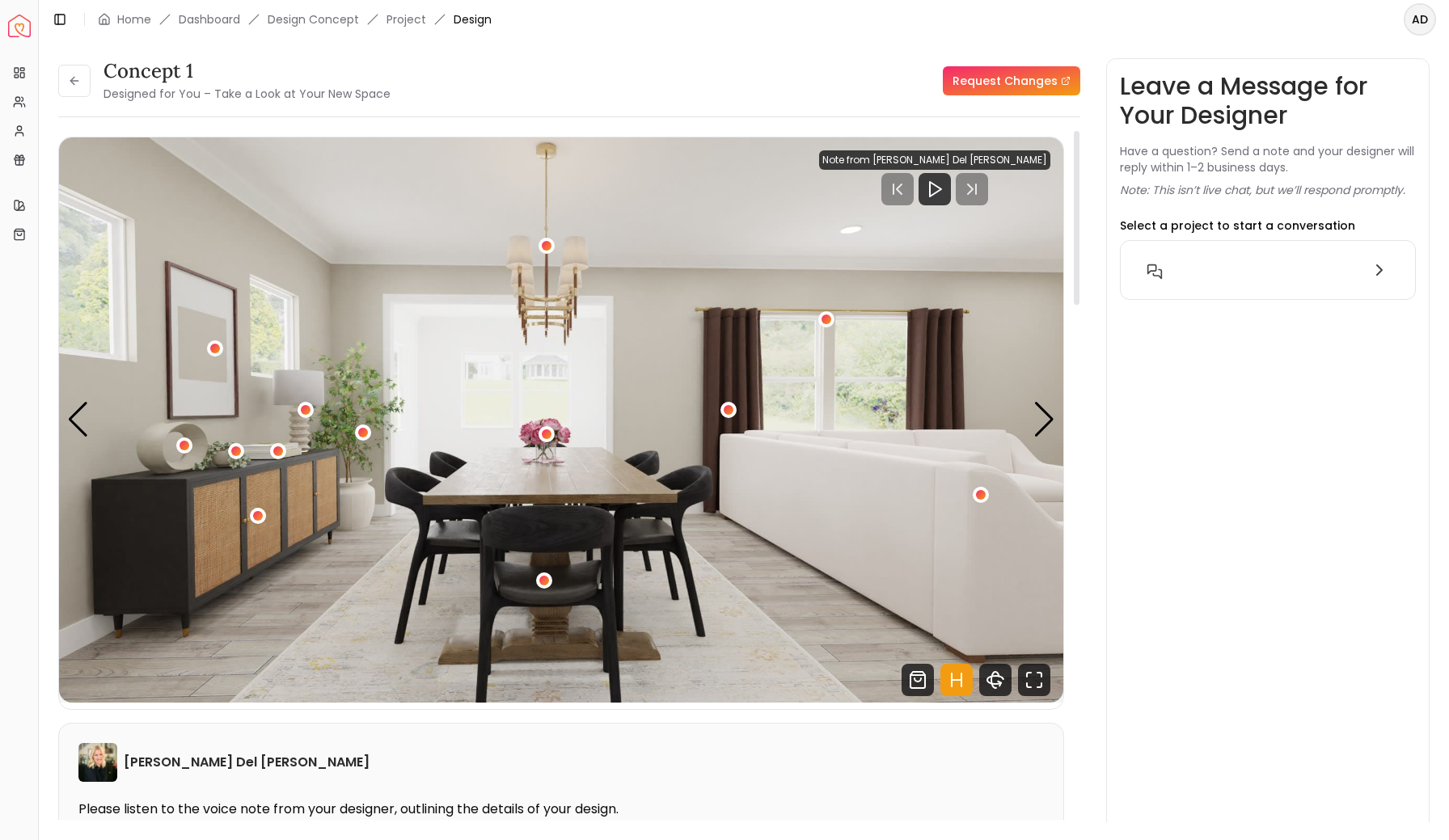
click at [214, 368] on img "1 / 4" at bounding box center [561, 420] width 1004 height 566
click at [216, 350] on div "1 / 4" at bounding box center [215, 347] width 12 height 12
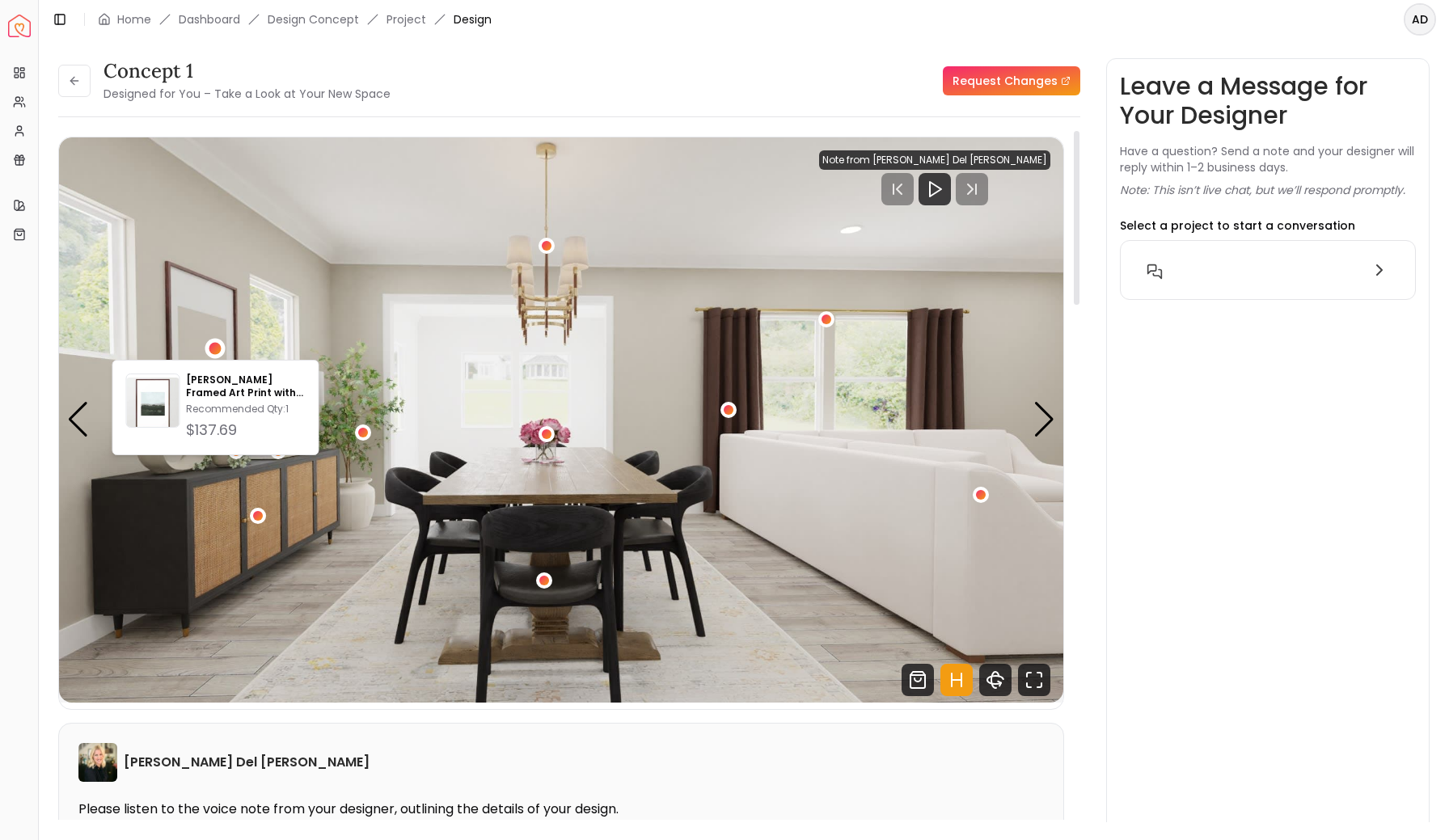
click at [295, 305] on img "1 / 4" at bounding box center [561, 420] width 1004 height 566
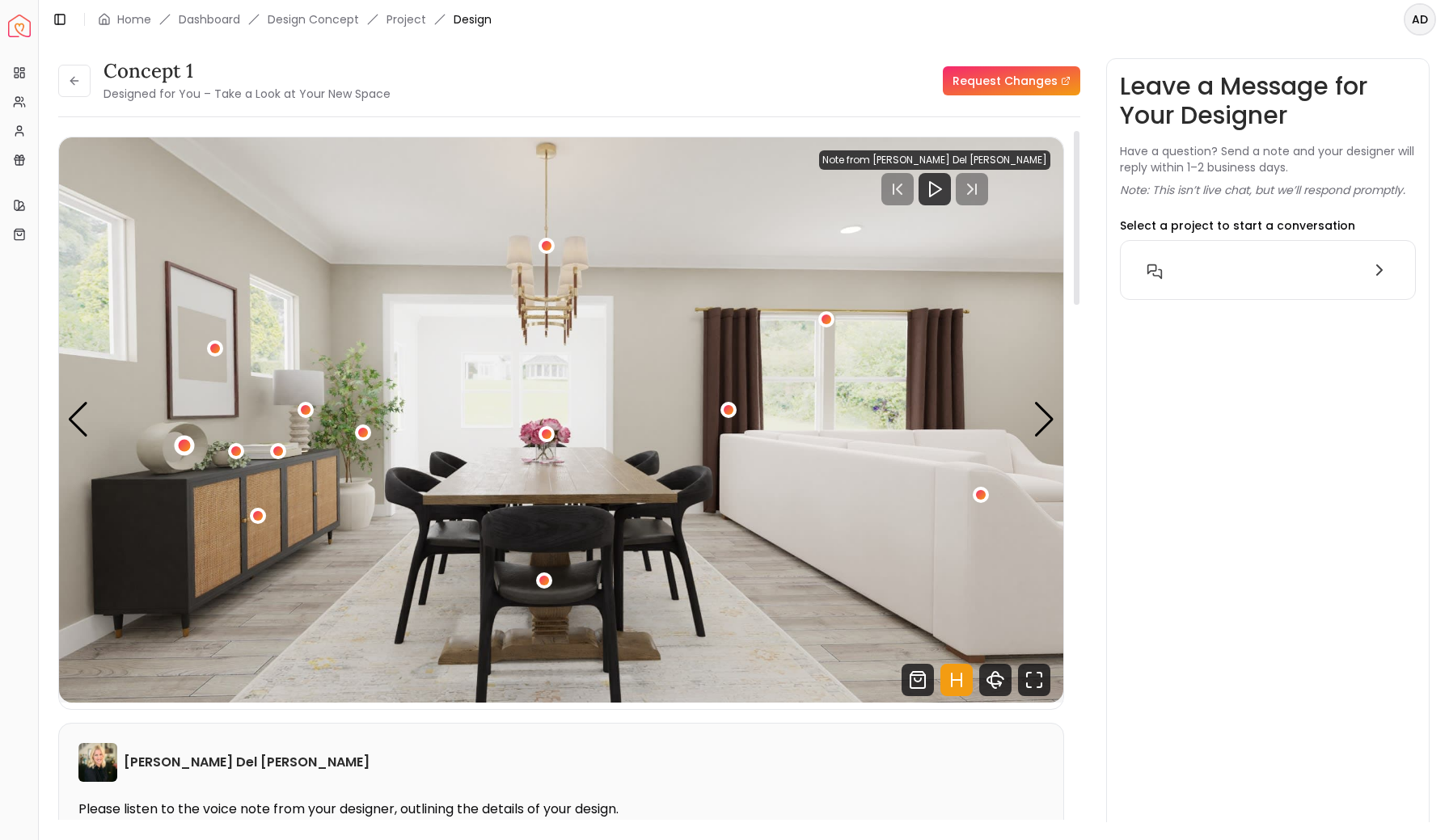
click at [186, 447] on div "1 / 4" at bounding box center [185, 445] width 12 height 12
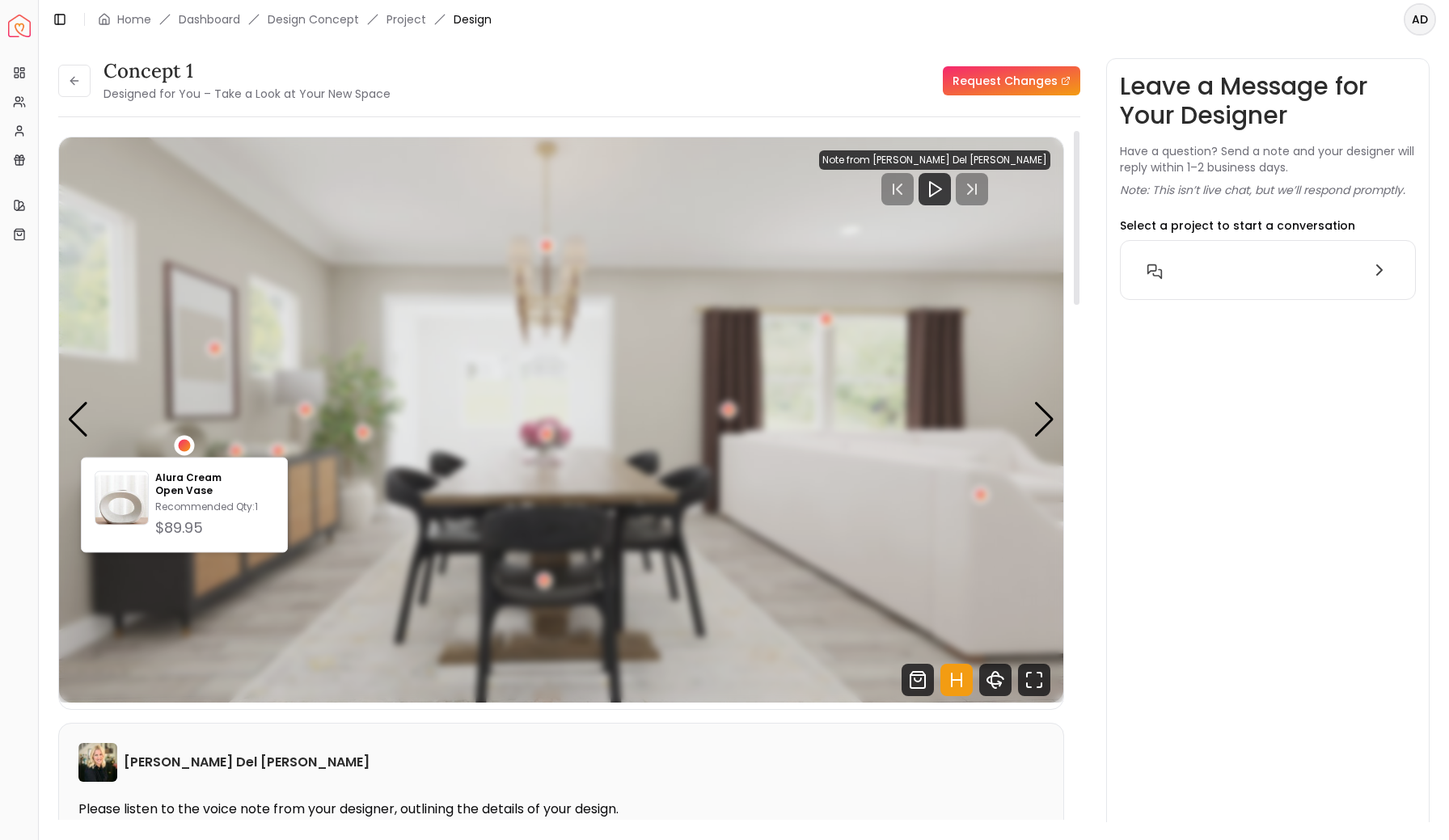
click at [186, 447] on div "1 / 4" at bounding box center [185, 445] width 12 height 12
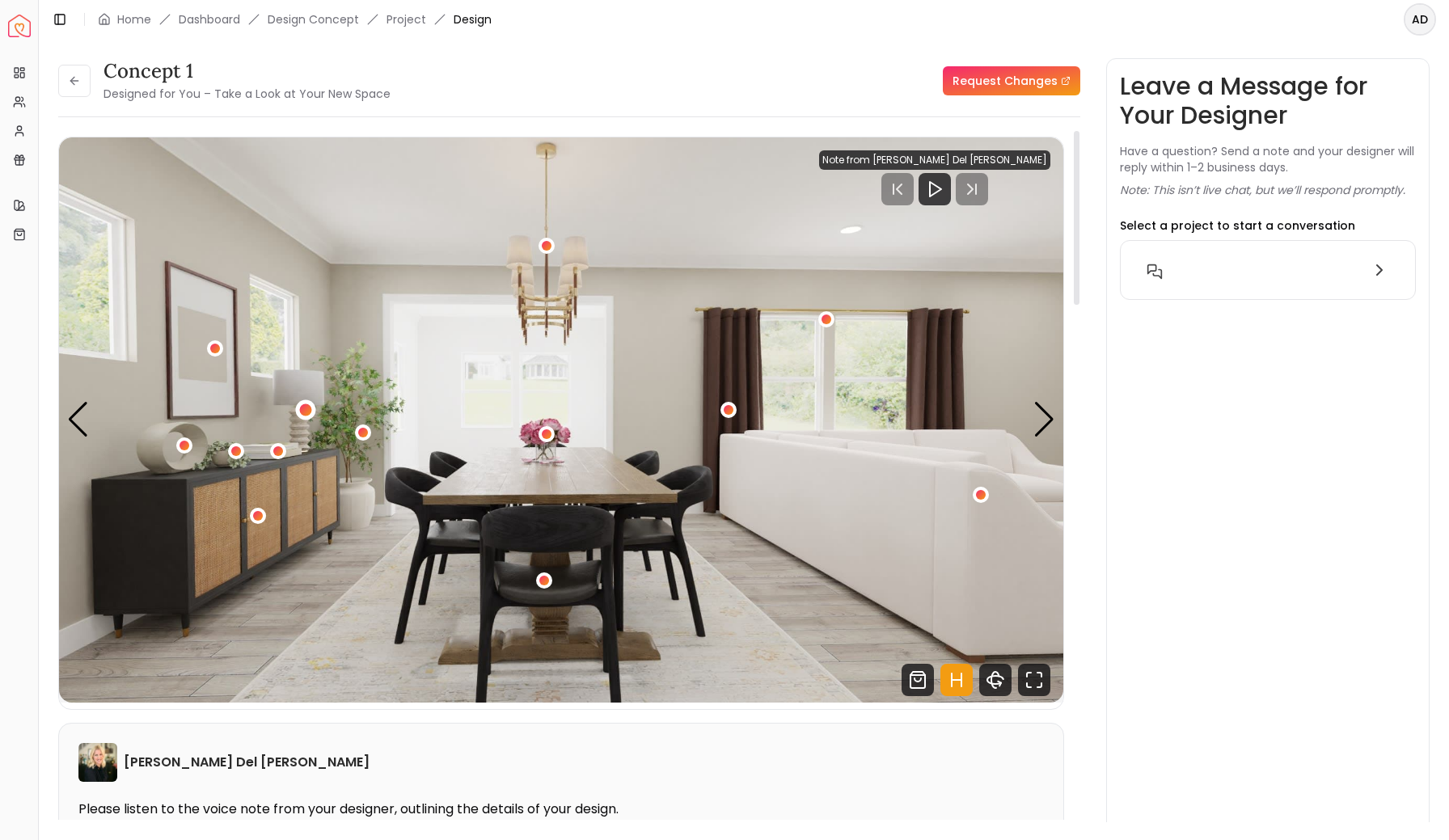
click at [308, 405] on div "1 / 4" at bounding box center [305, 410] width 12 height 12
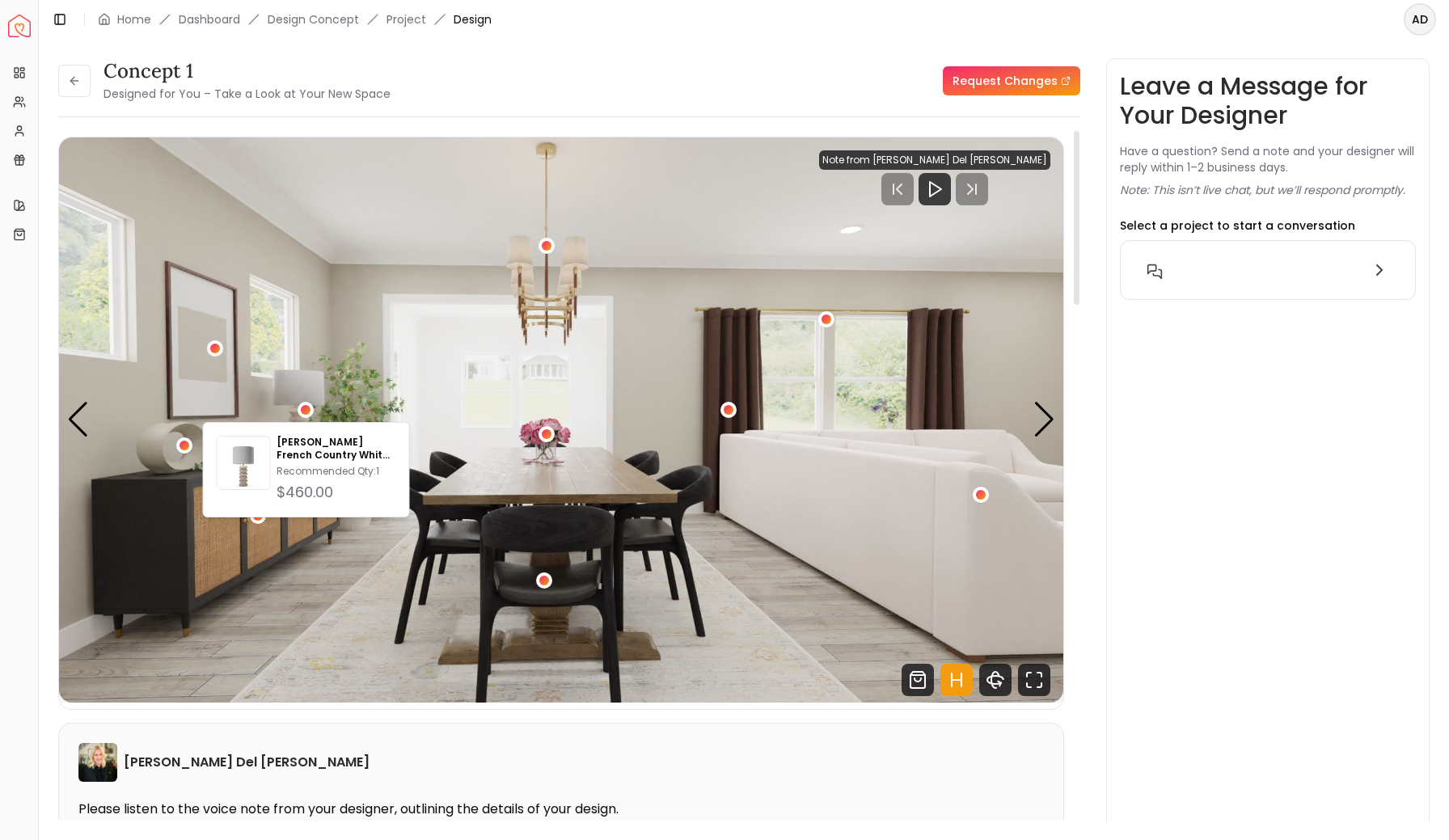
click at [378, 356] on img "1 / 4" at bounding box center [561, 420] width 1004 height 566
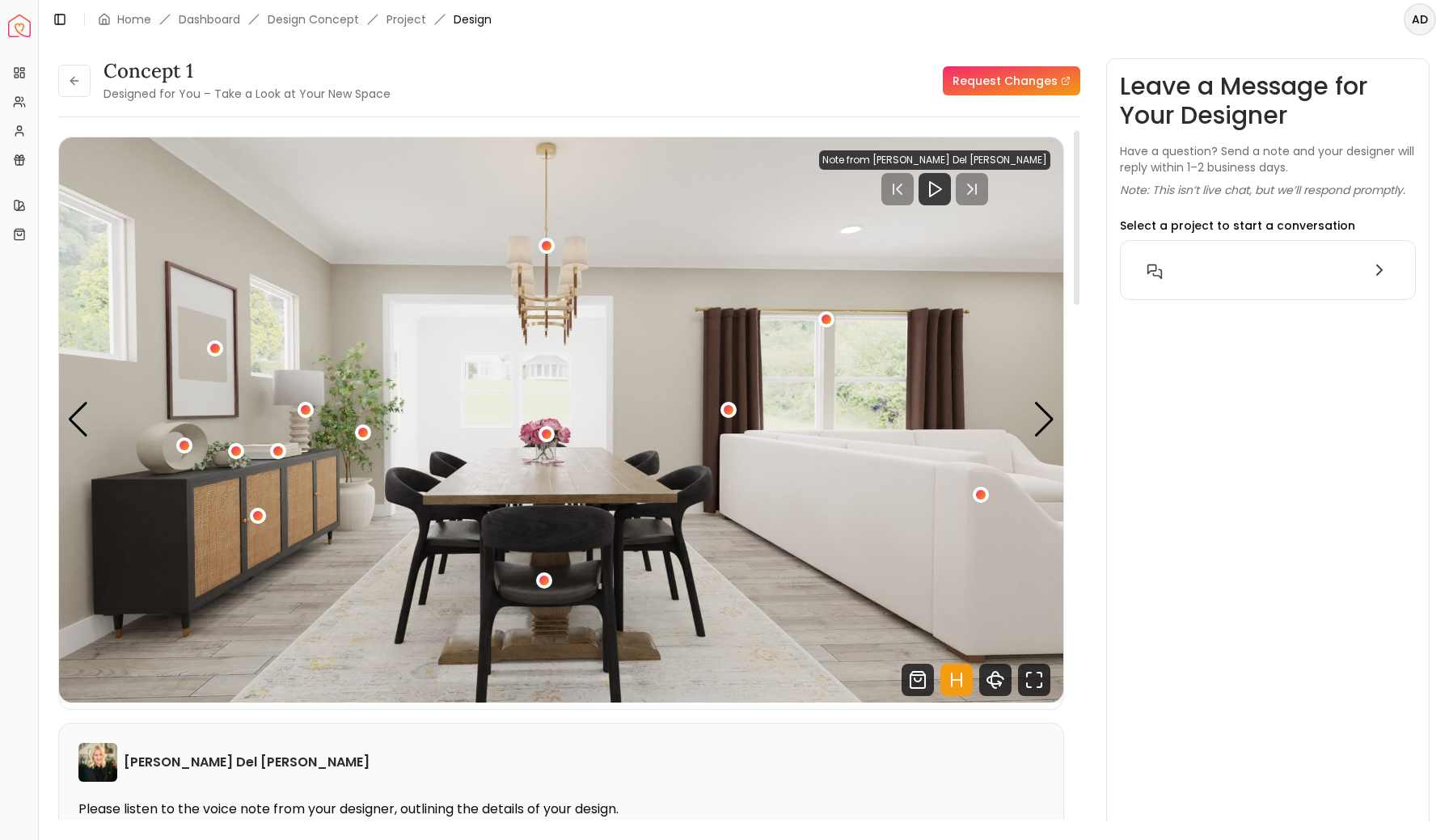
click at [371, 427] on img "1 / 4" at bounding box center [561, 420] width 1004 height 566
click at [362, 431] on div "1 / 4" at bounding box center [363, 432] width 12 height 12
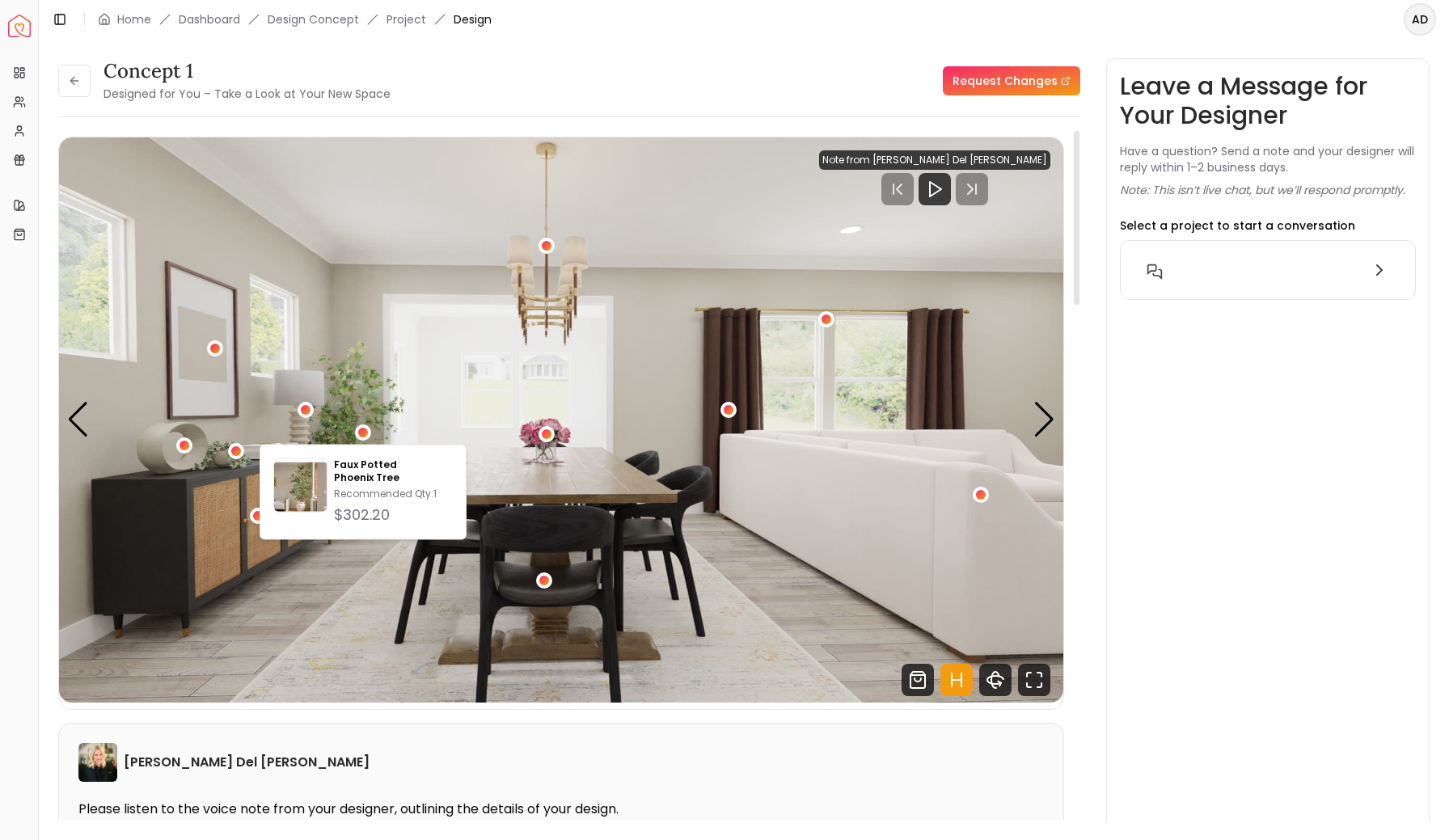
click at [372, 280] on img "1 / 4" at bounding box center [561, 420] width 1004 height 566
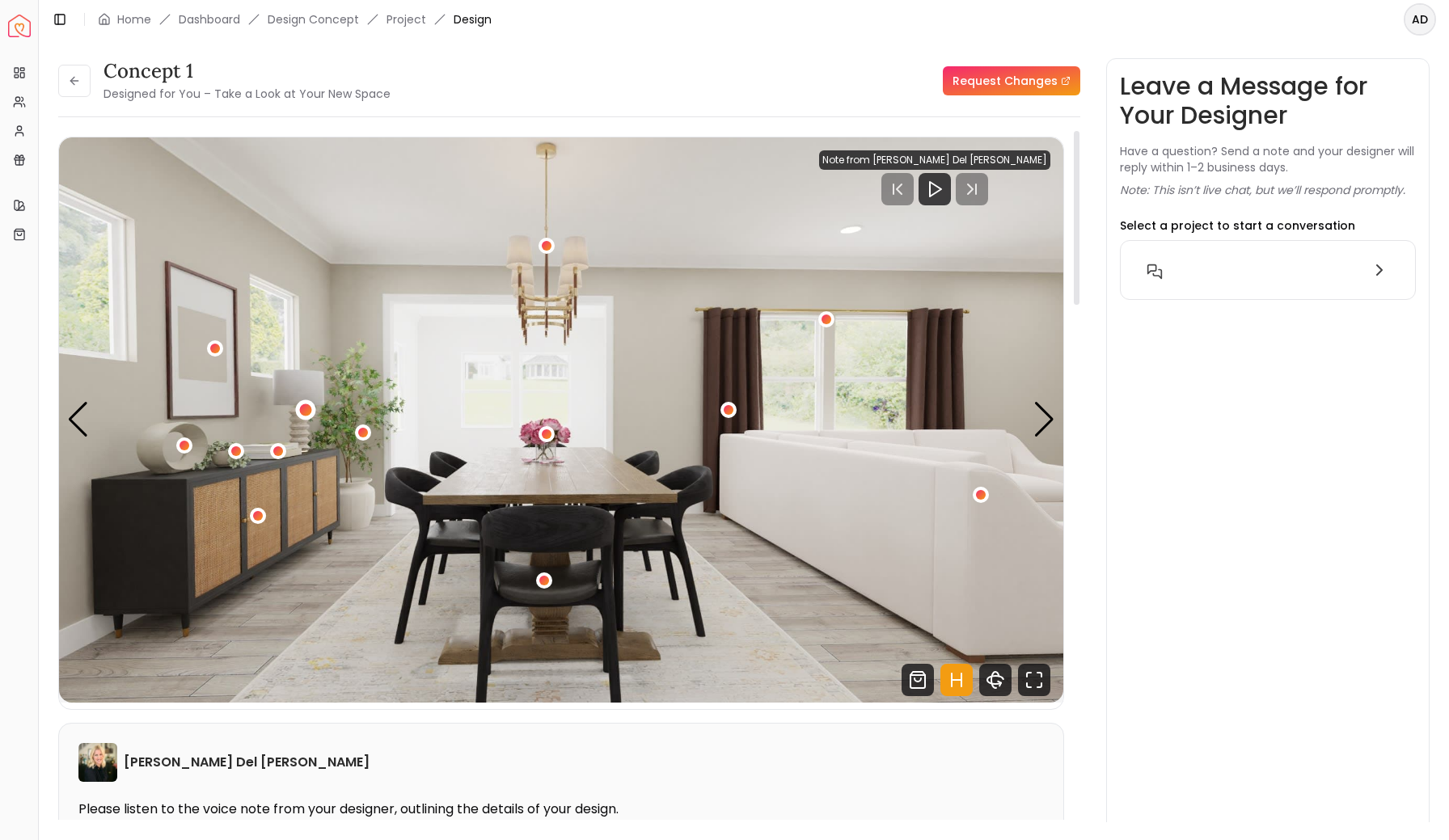
click at [307, 411] on div "1 / 4" at bounding box center [305, 410] width 12 height 12
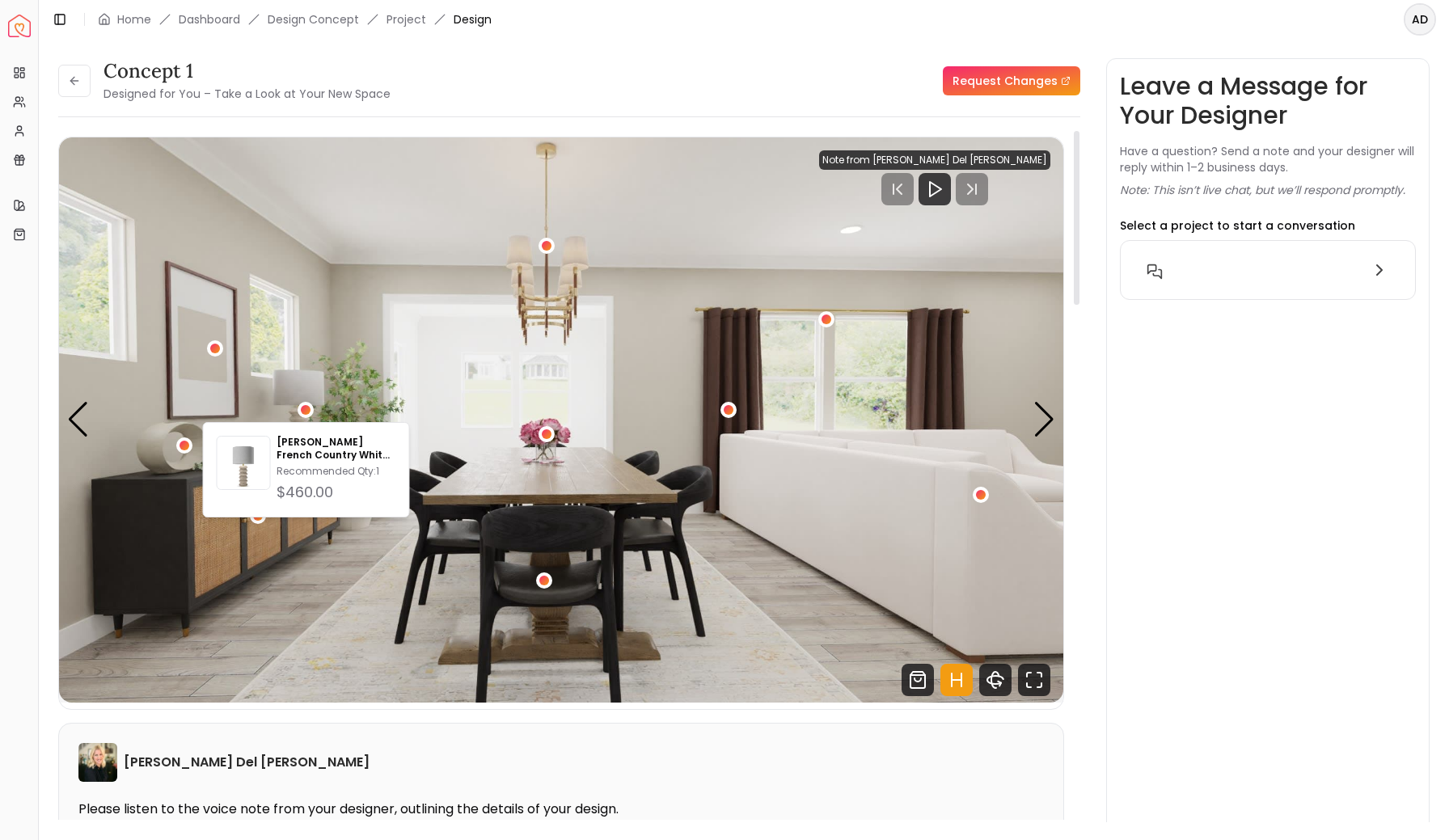
click at [382, 250] on img "1 / 4" at bounding box center [561, 420] width 1004 height 566
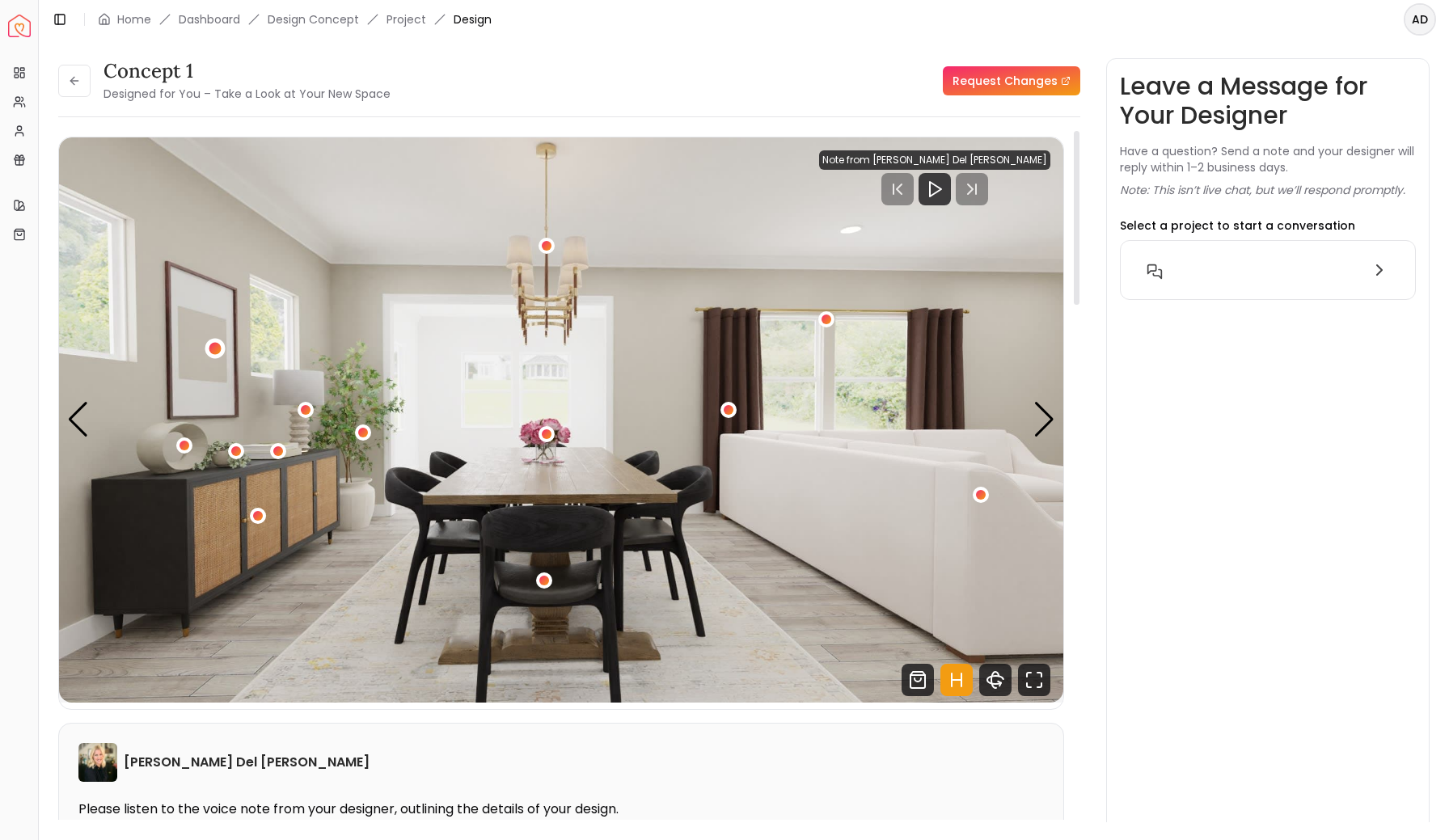
click at [214, 351] on div "1 / 4" at bounding box center [215, 347] width 12 height 12
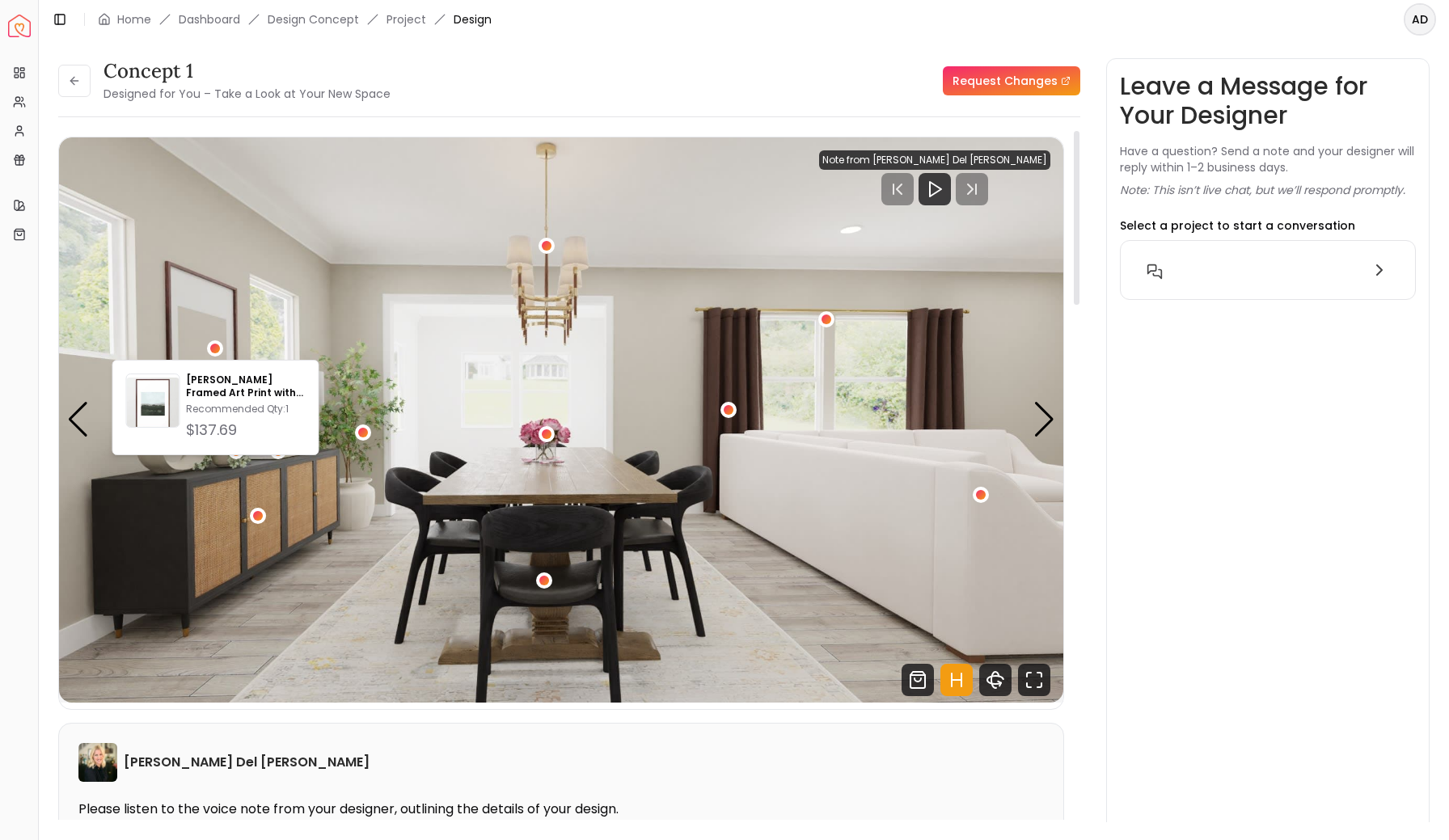
click at [228, 522] on img "1 / 4" at bounding box center [561, 420] width 1004 height 566
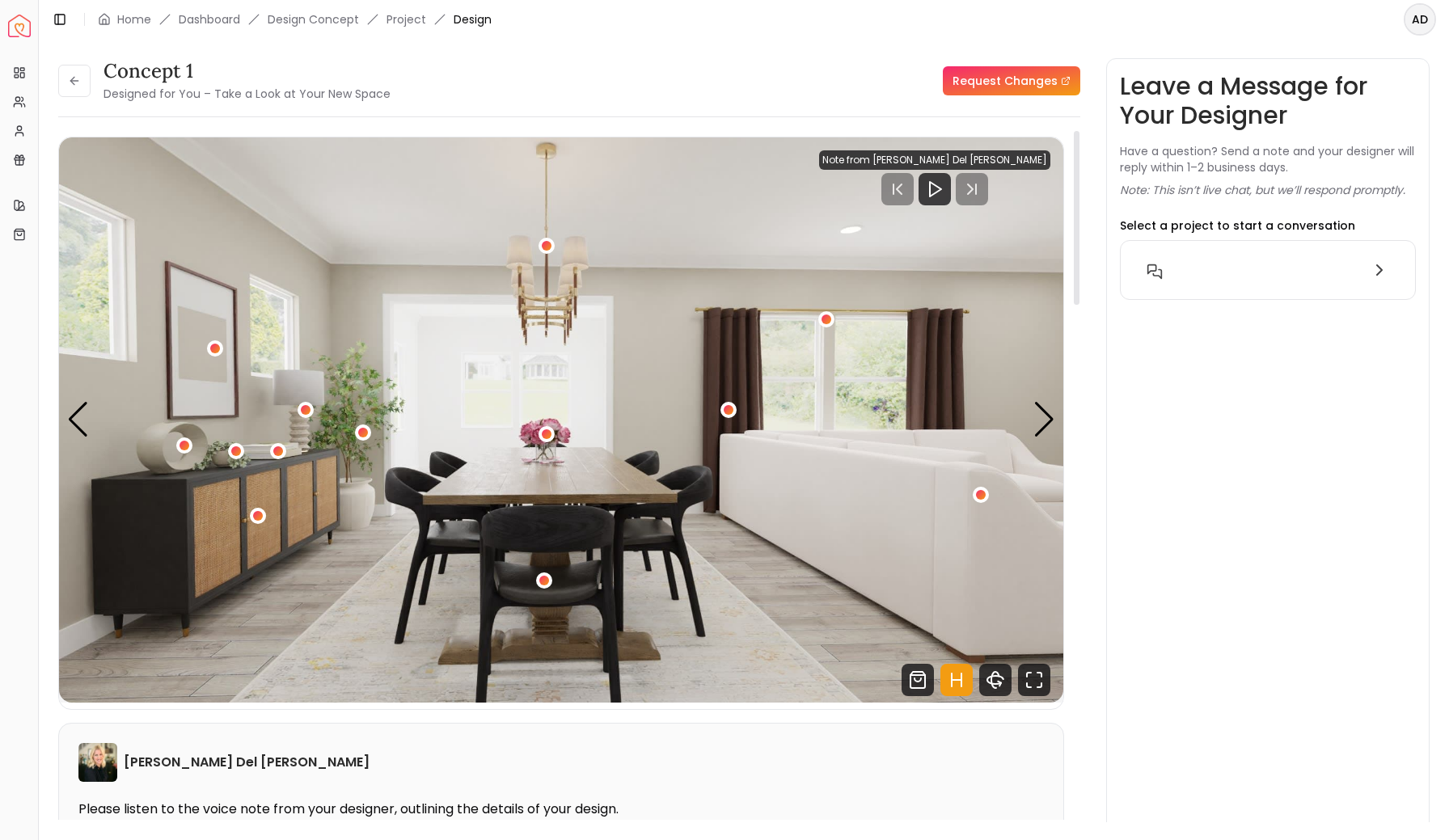
click at [268, 514] on img "1 / 4" at bounding box center [561, 420] width 1004 height 566
click at [257, 518] on div "1 / 4" at bounding box center [258, 515] width 12 height 12
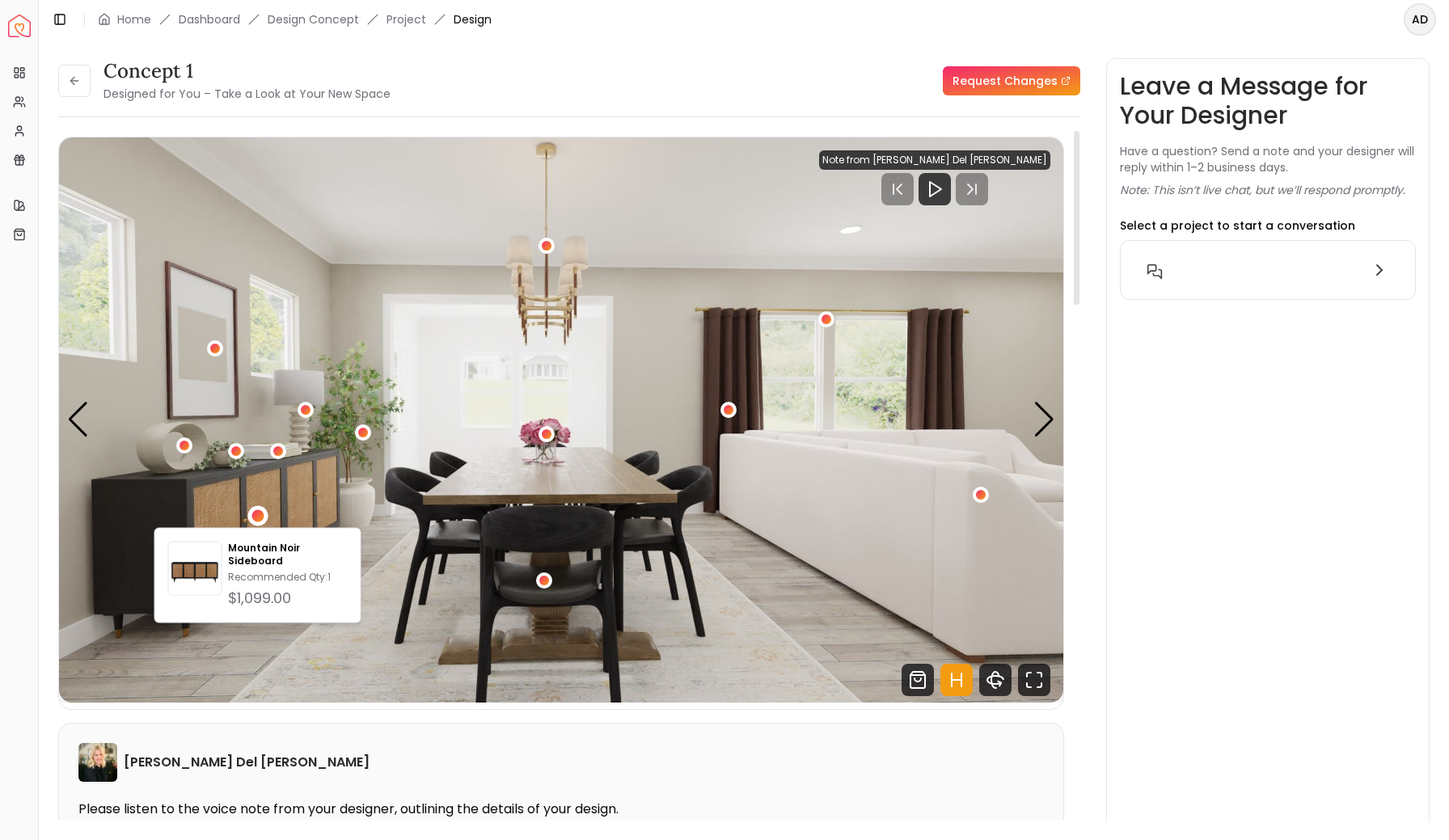
click at [296, 493] on img "1 / 4" at bounding box center [561, 420] width 1004 height 566
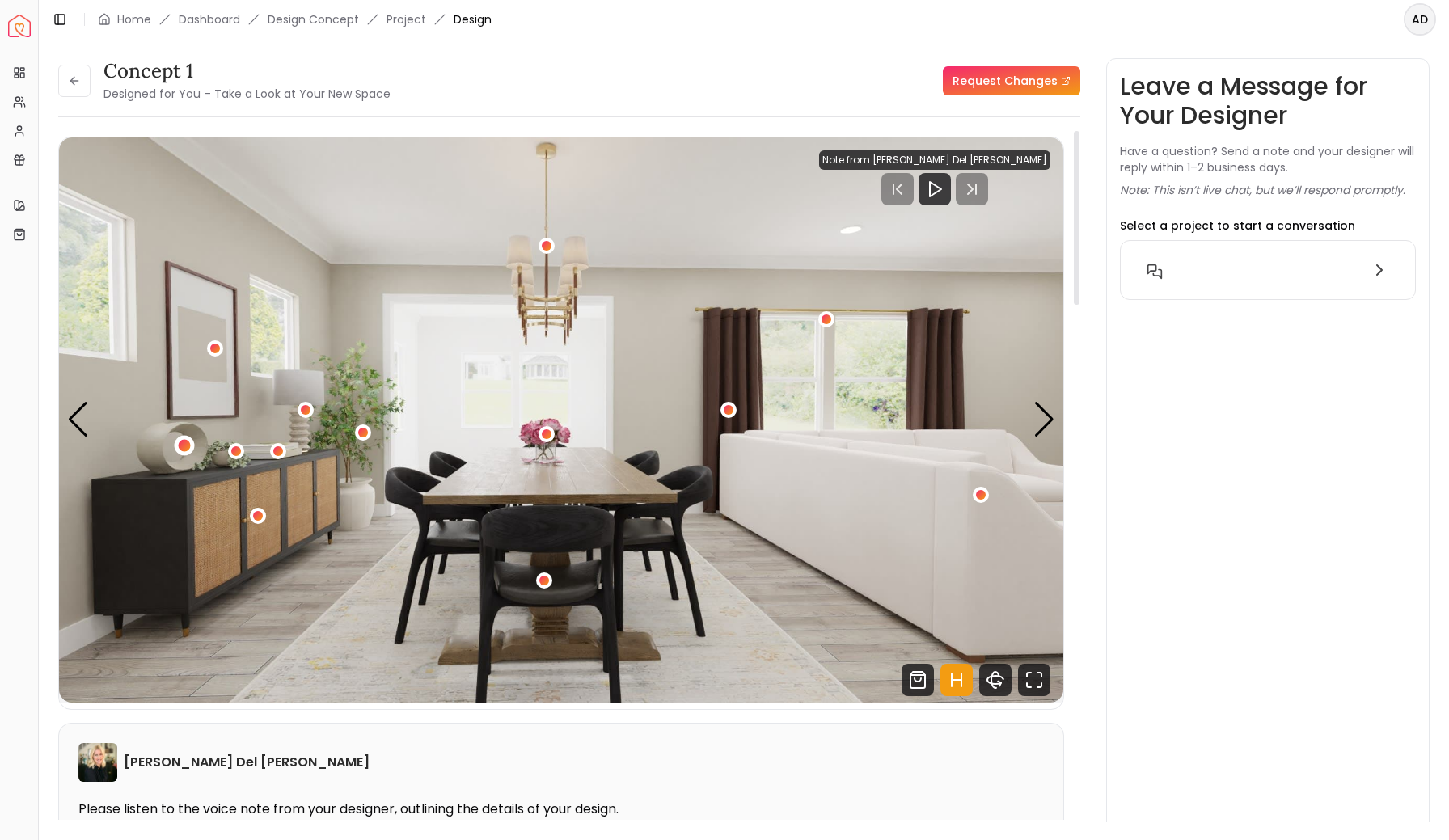
click at [185, 449] on div "1 / 4" at bounding box center [185, 445] width 12 height 12
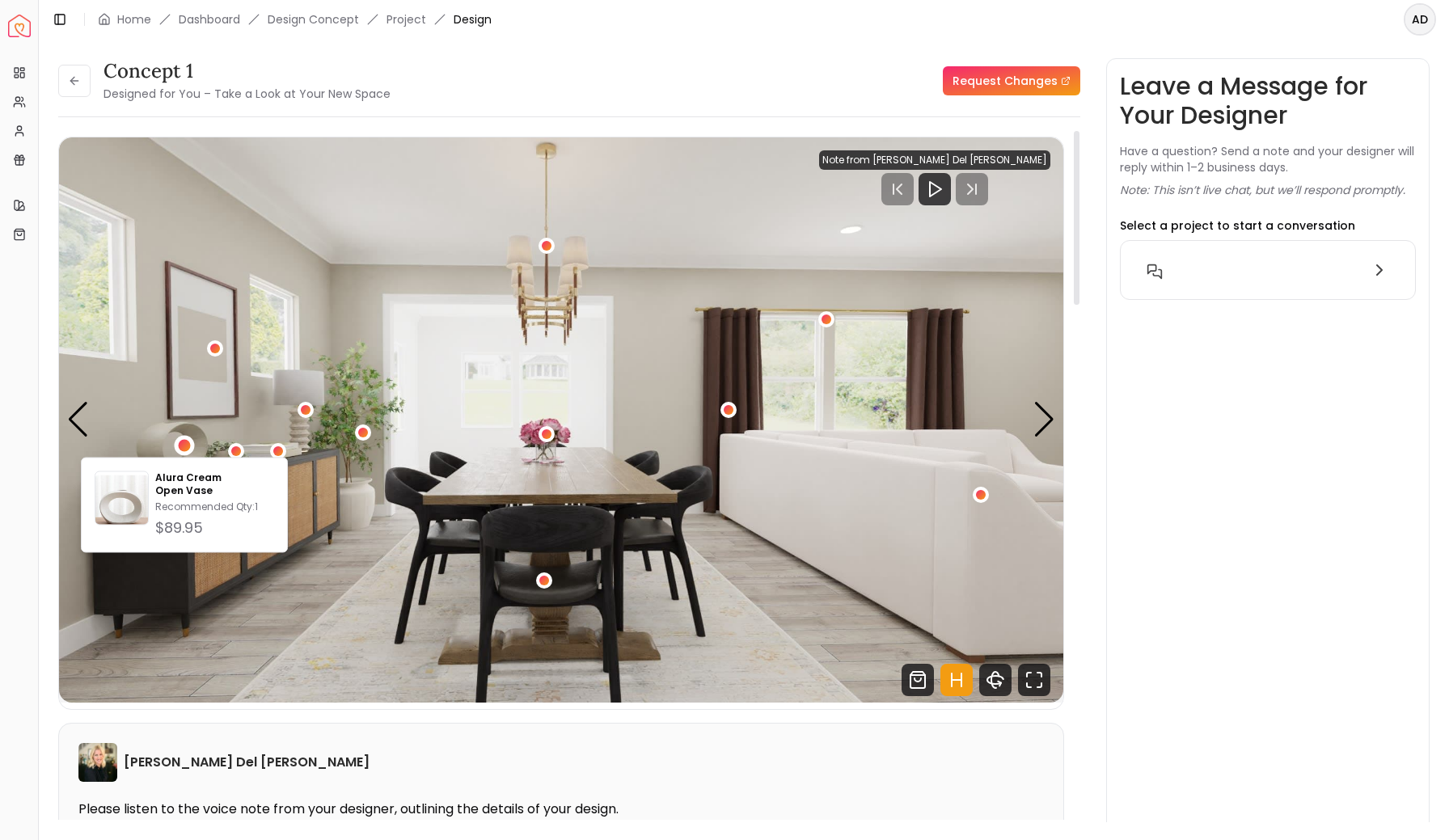
click at [342, 335] on img "1 / 4" at bounding box center [561, 420] width 1004 height 566
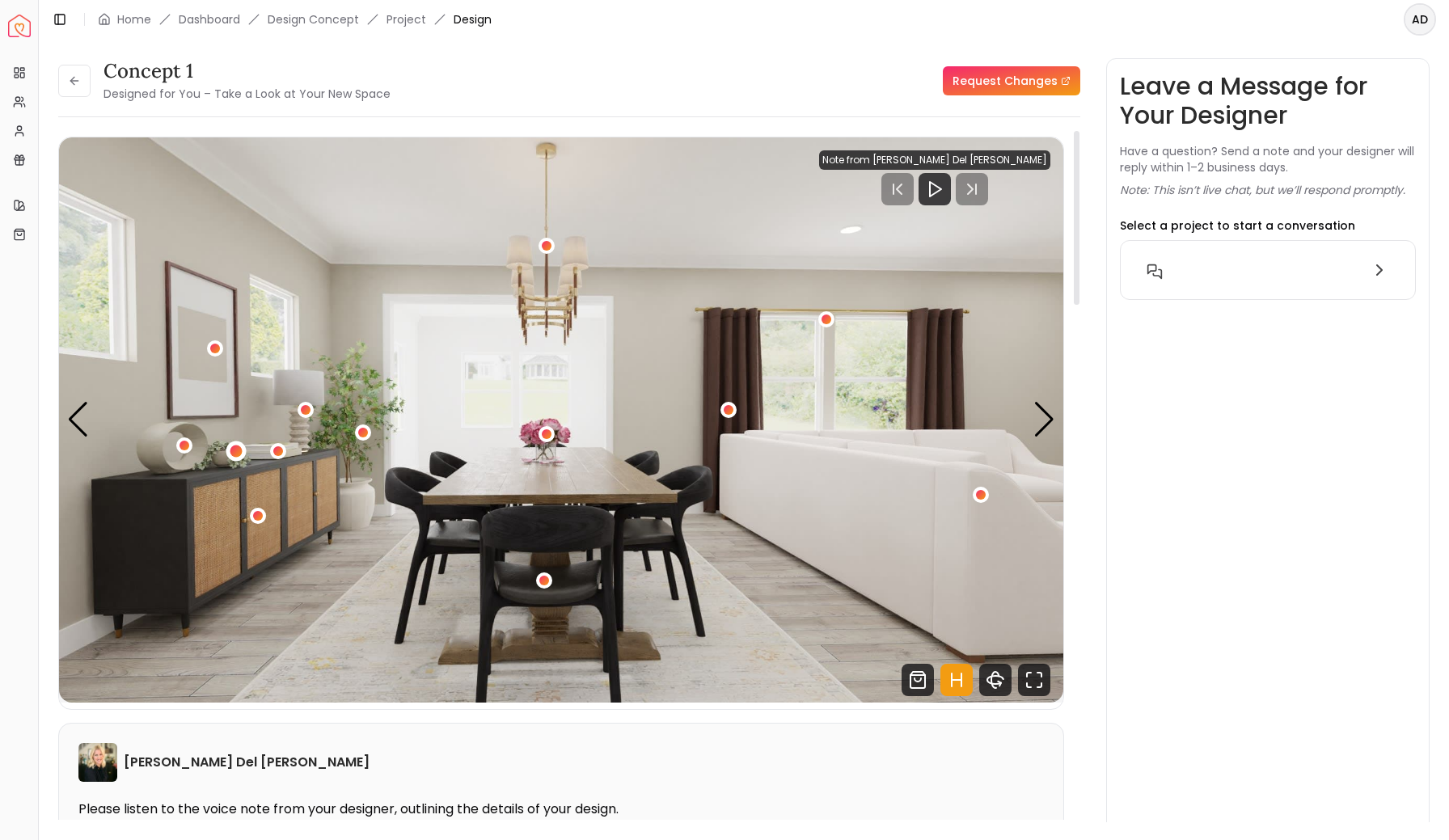
click at [231, 453] on div "1 / 4" at bounding box center [236, 451] width 12 height 12
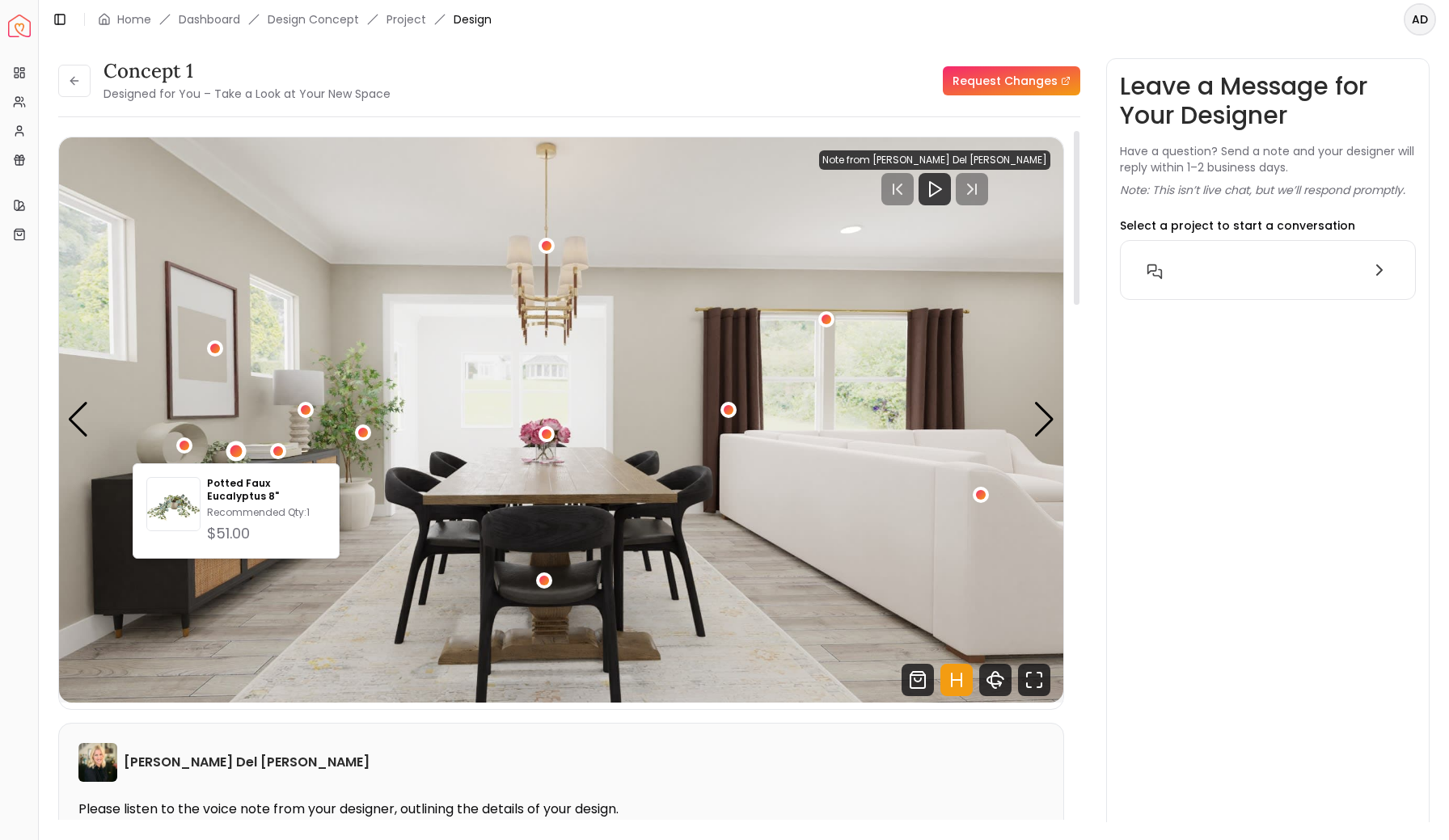
click at [329, 435] on img "1 / 4" at bounding box center [561, 420] width 1004 height 566
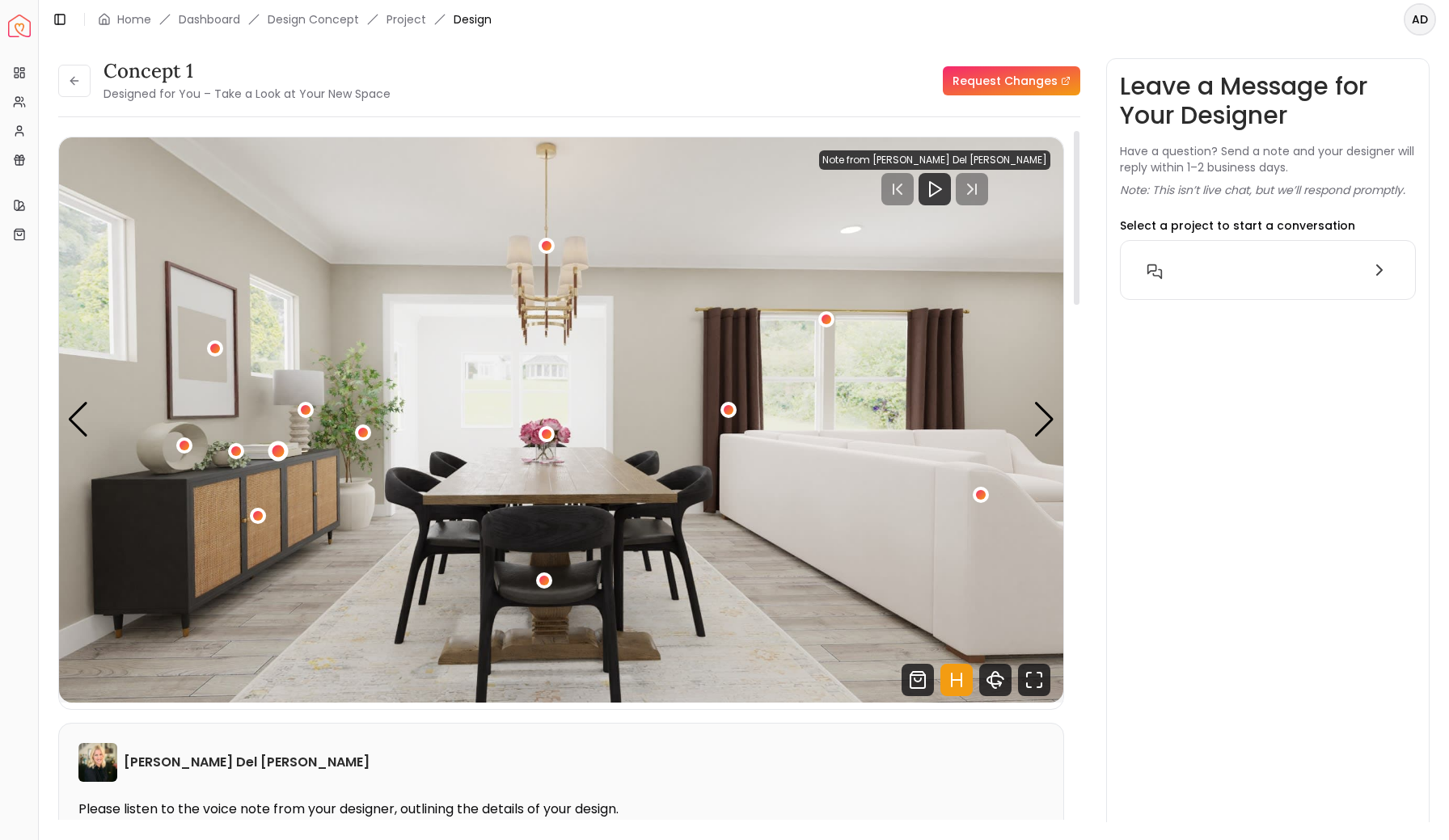
click at [280, 448] on div "1 / 4" at bounding box center [277, 451] width 12 height 12
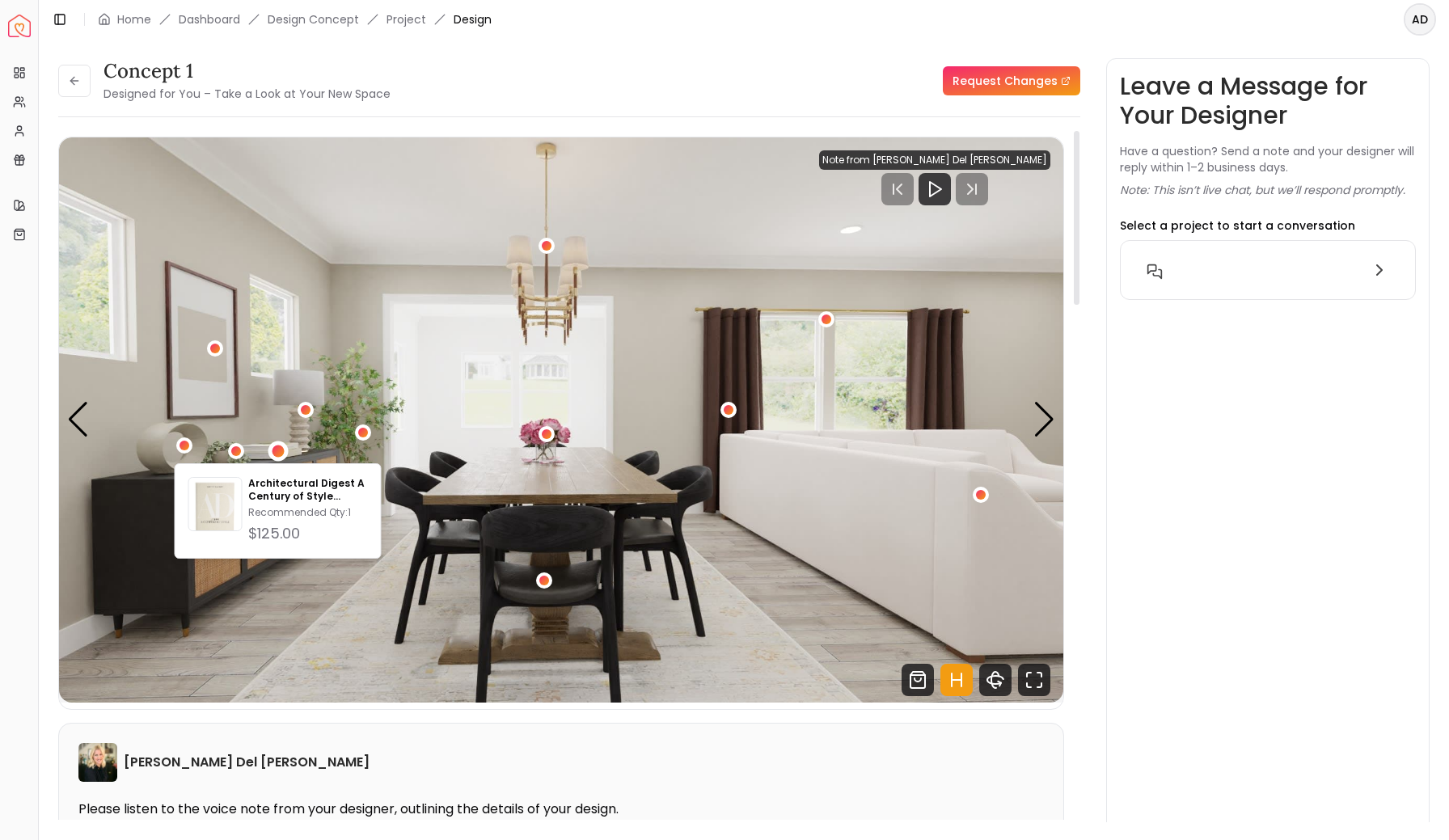
click at [389, 372] on img "1 / 4" at bounding box center [561, 420] width 1004 height 566
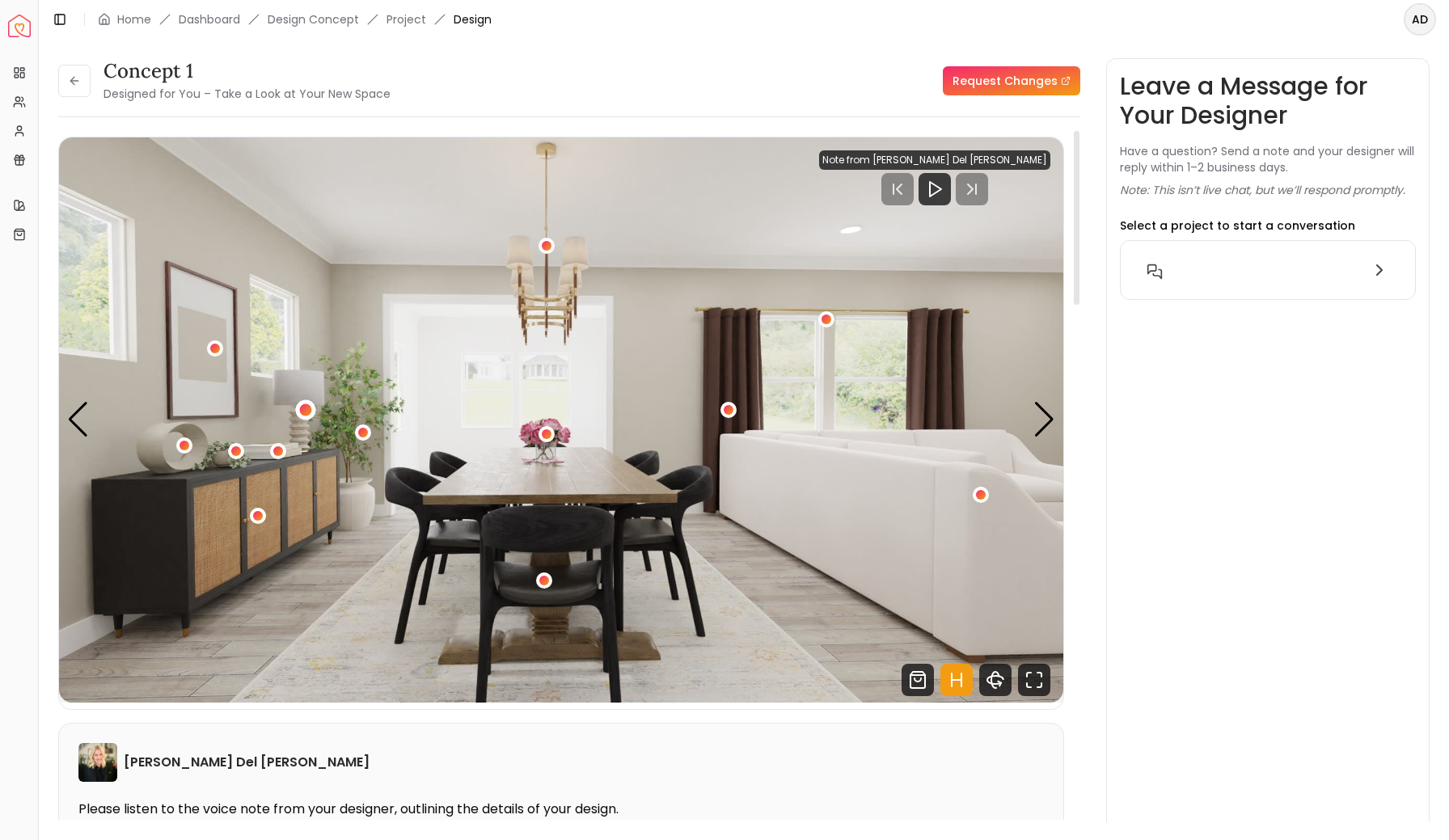
click at [310, 407] on div "1 / 4" at bounding box center [305, 410] width 12 height 12
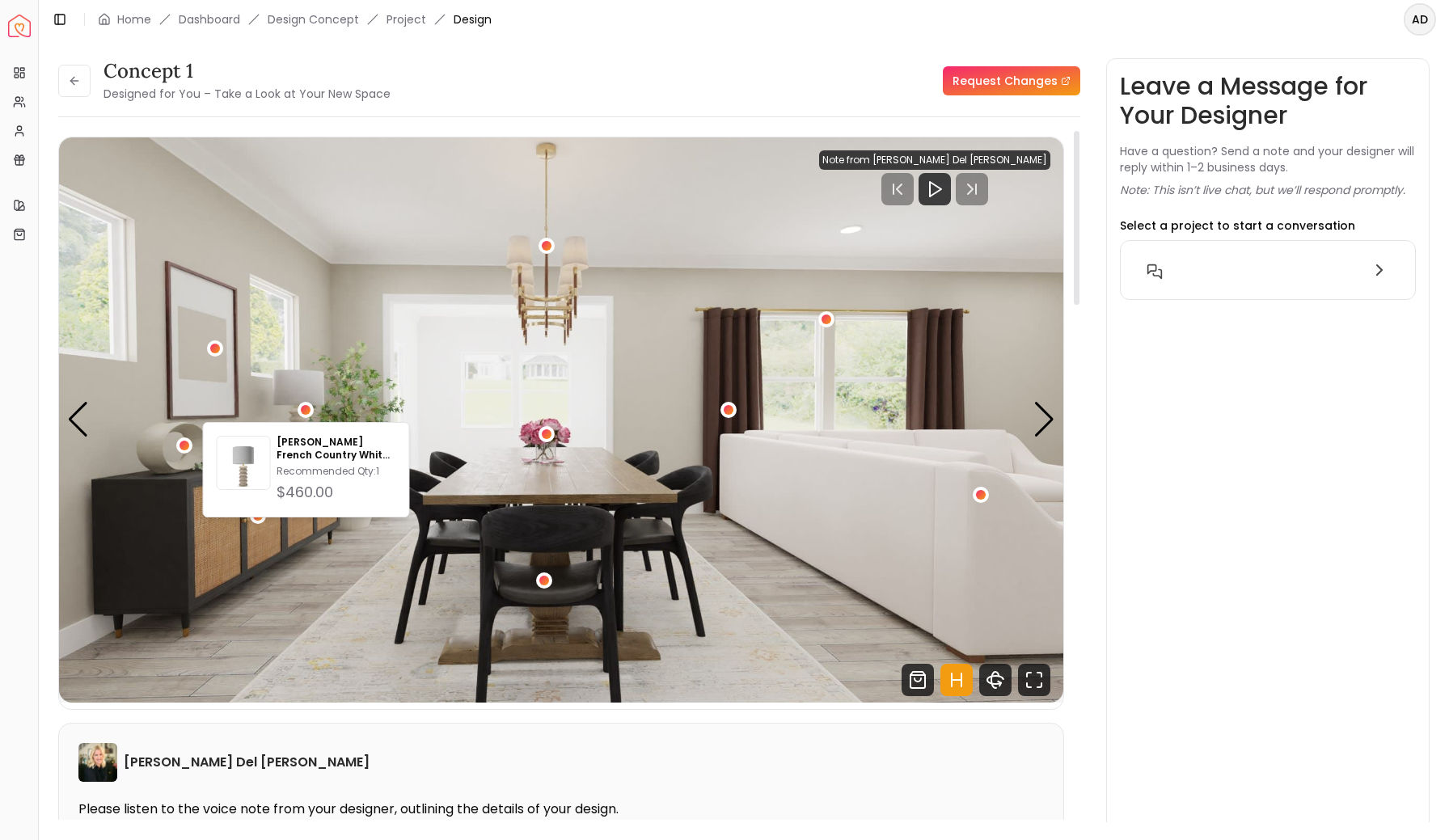
click at [388, 398] on img "1 / 4" at bounding box center [561, 420] width 1004 height 566
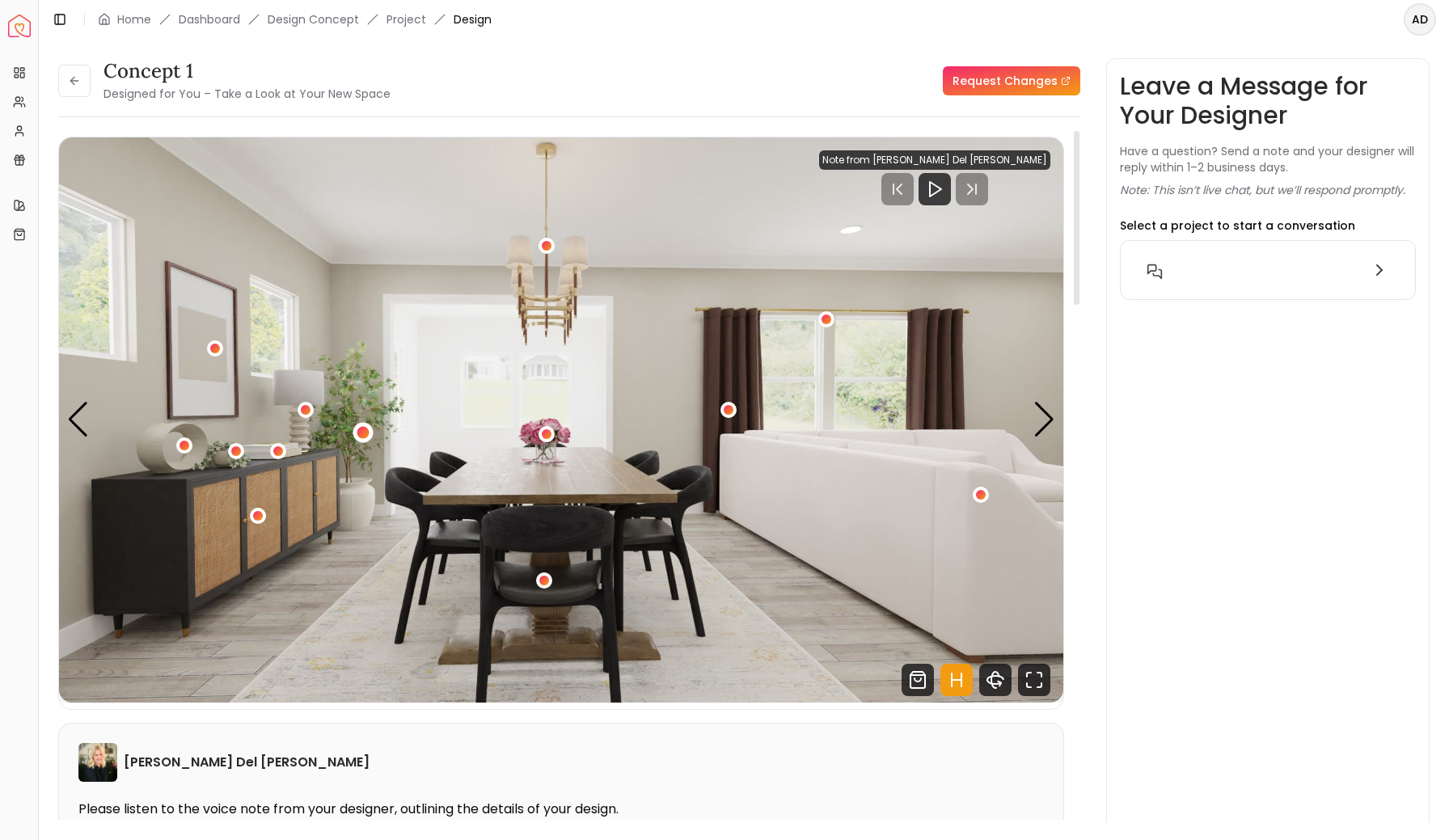
click at [362, 430] on div "1 / 4" at bounding box center [363, 432] width 12 height 12
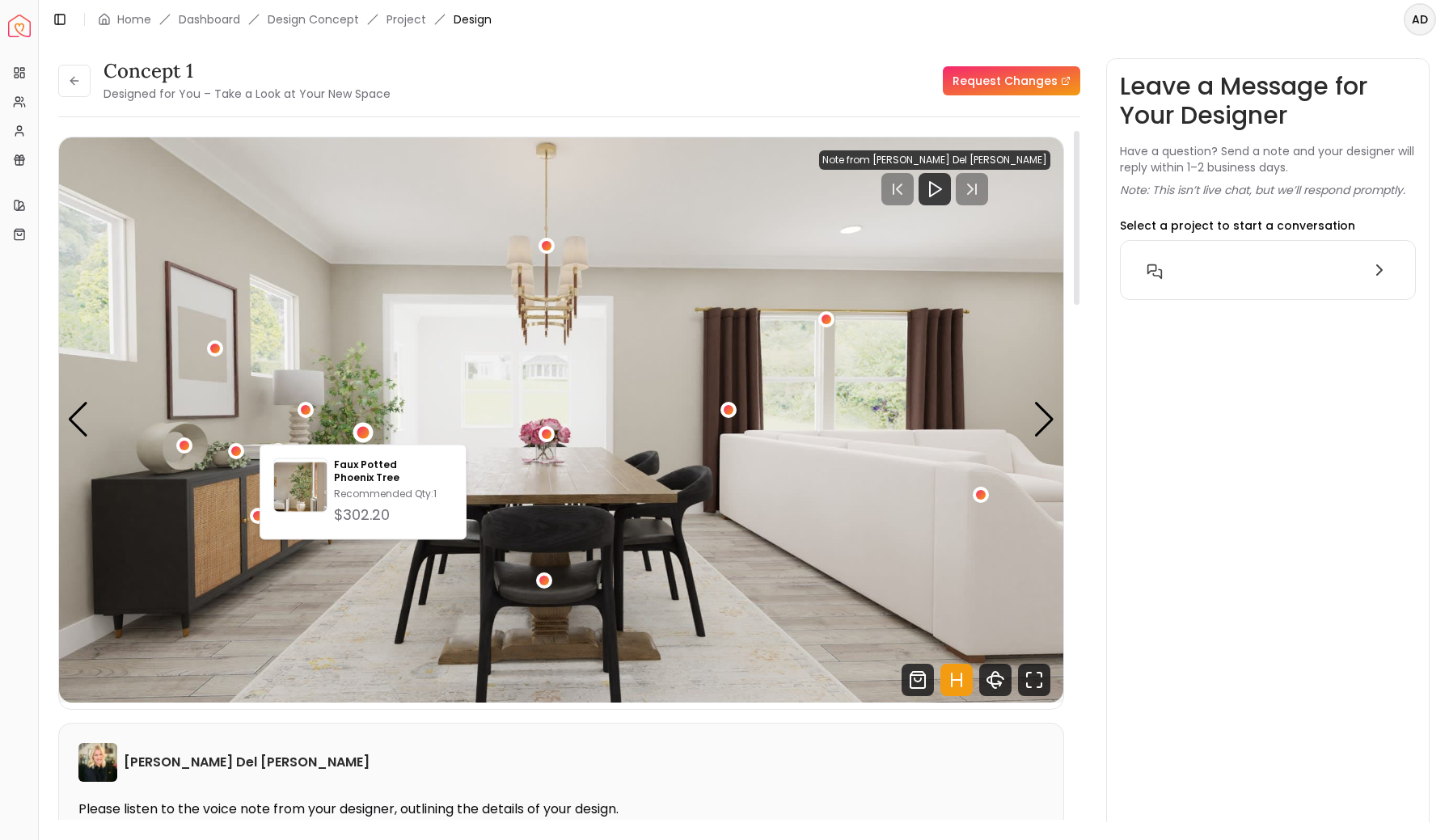
click at [414, 346] on img "1 / 4" at bounding box center [561, 420] width 1004 height 566
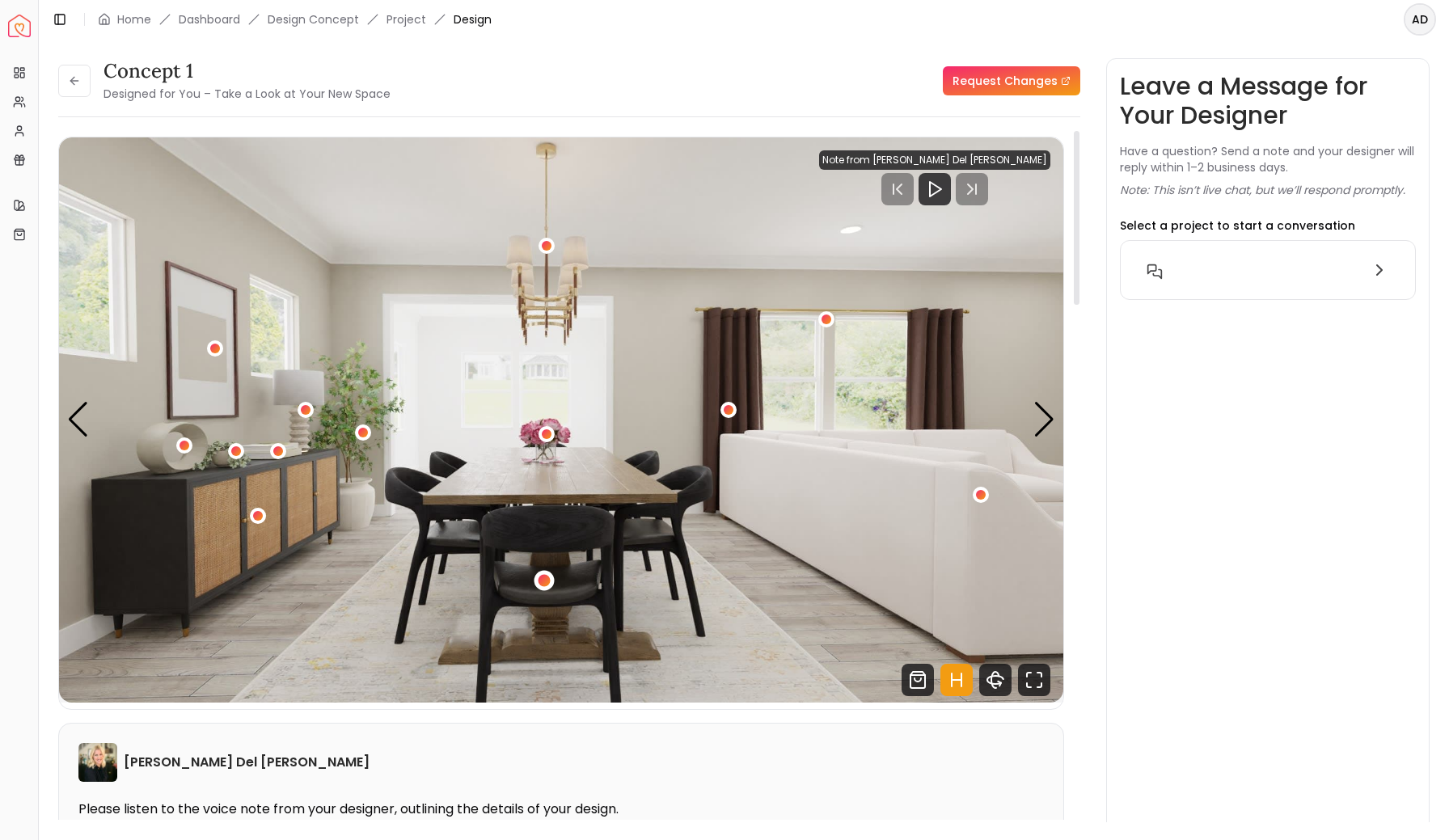
click at [539, 582] on div "1 / 4" at bounding box center [543, 580] width 12 height 12
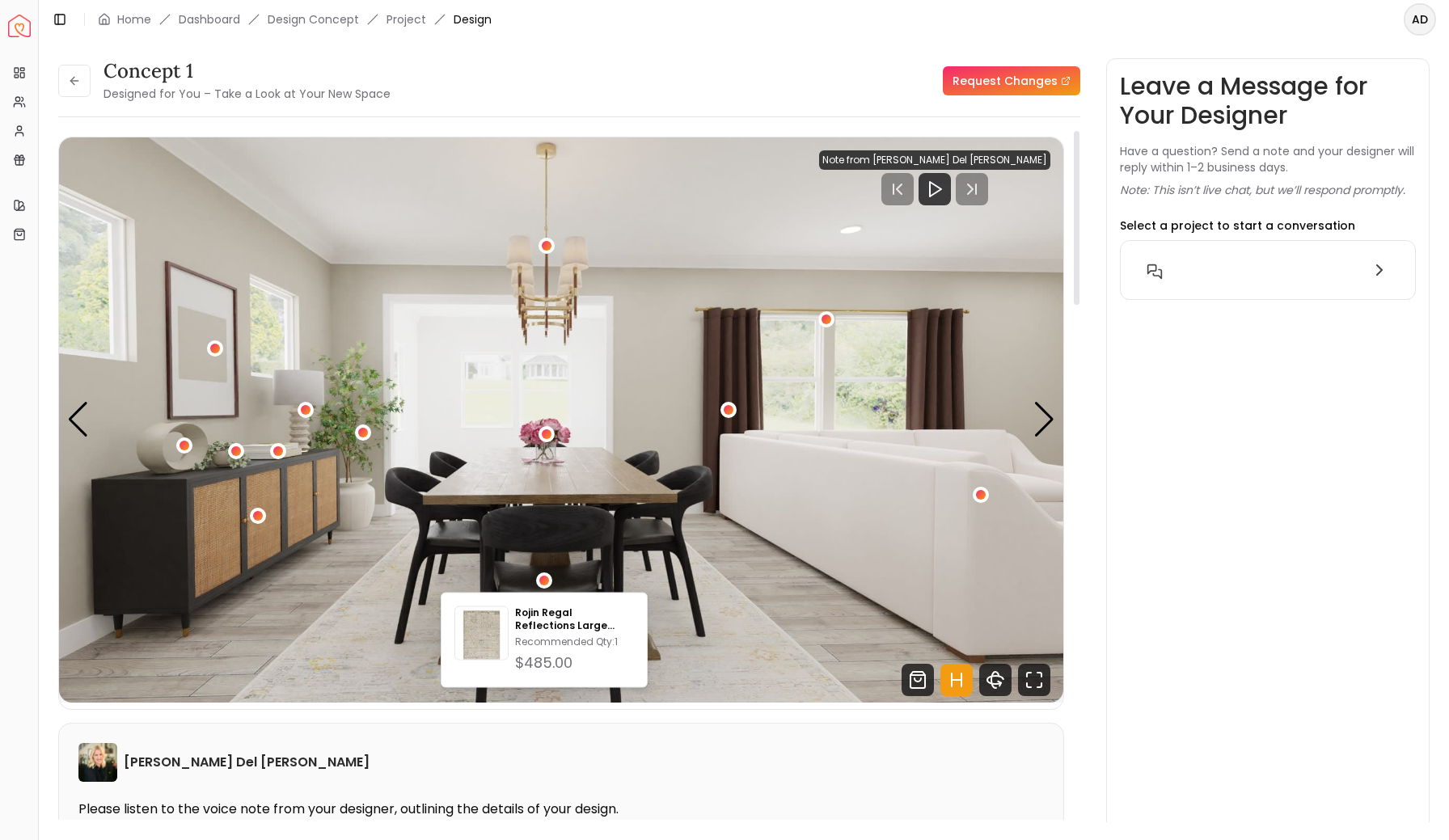
click at [708, 449] on img "1 / 4" at bounding box center [561, 420] width 1004 height 566
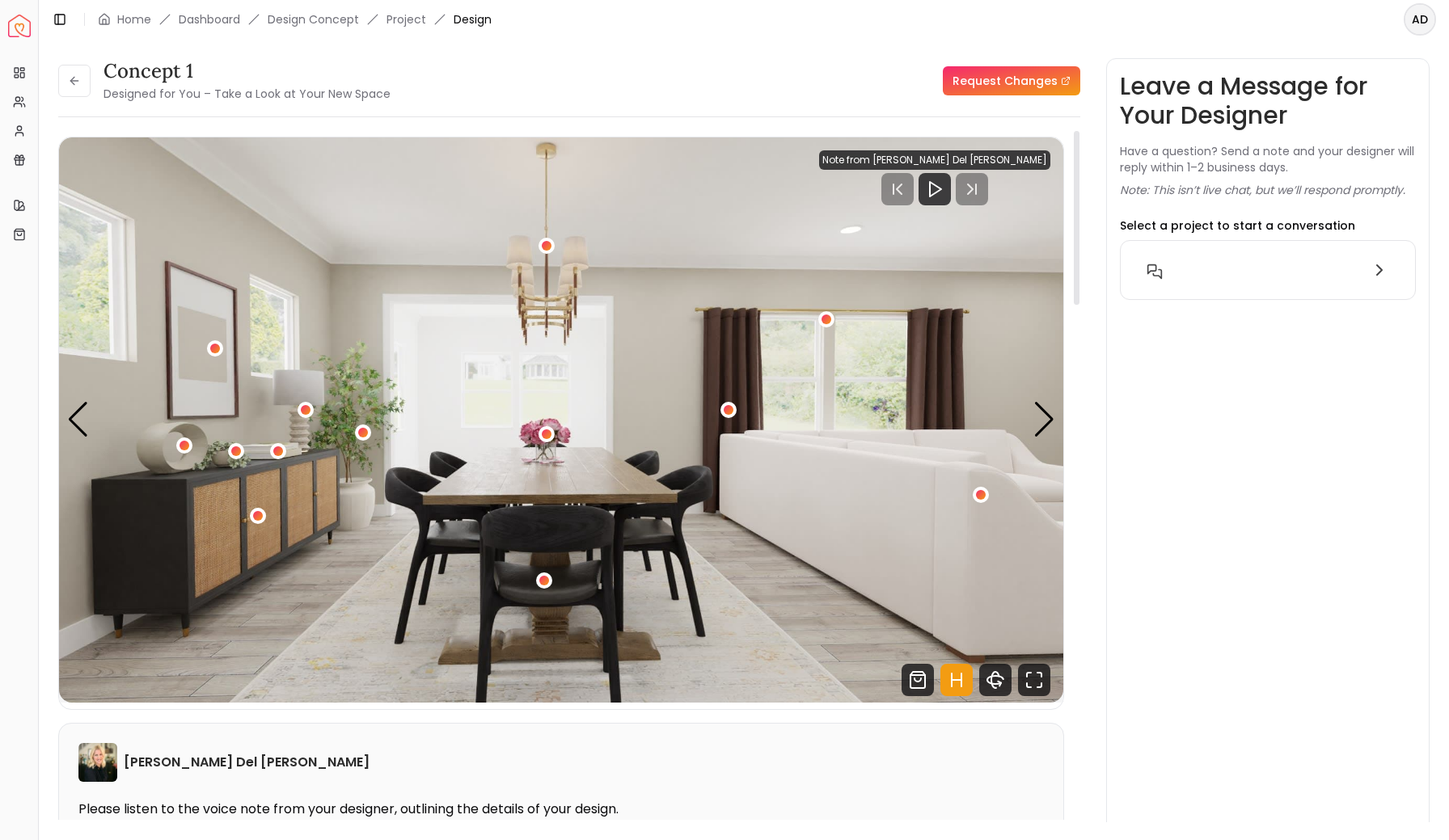
click at [731, 419] on div "1 / 4" at bounding box center [728, 410] width 16 height 20
click at [730, 411] on div "1 / 4" at bounding box center [728, 410] width 12 height 12
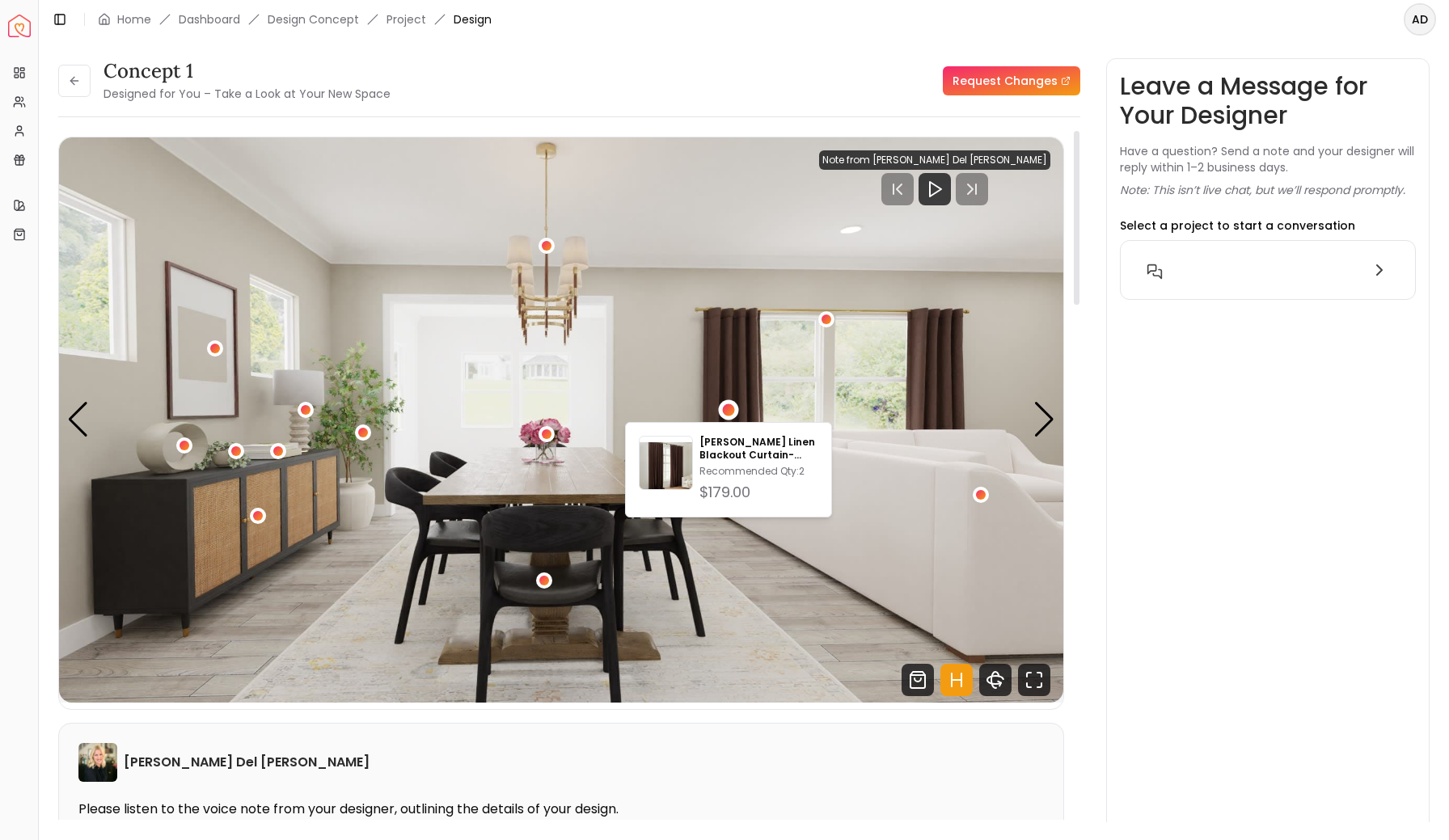
click at [743, 249] on img "1 / 4" at bounding box center [561, 420] width 1004 height 566
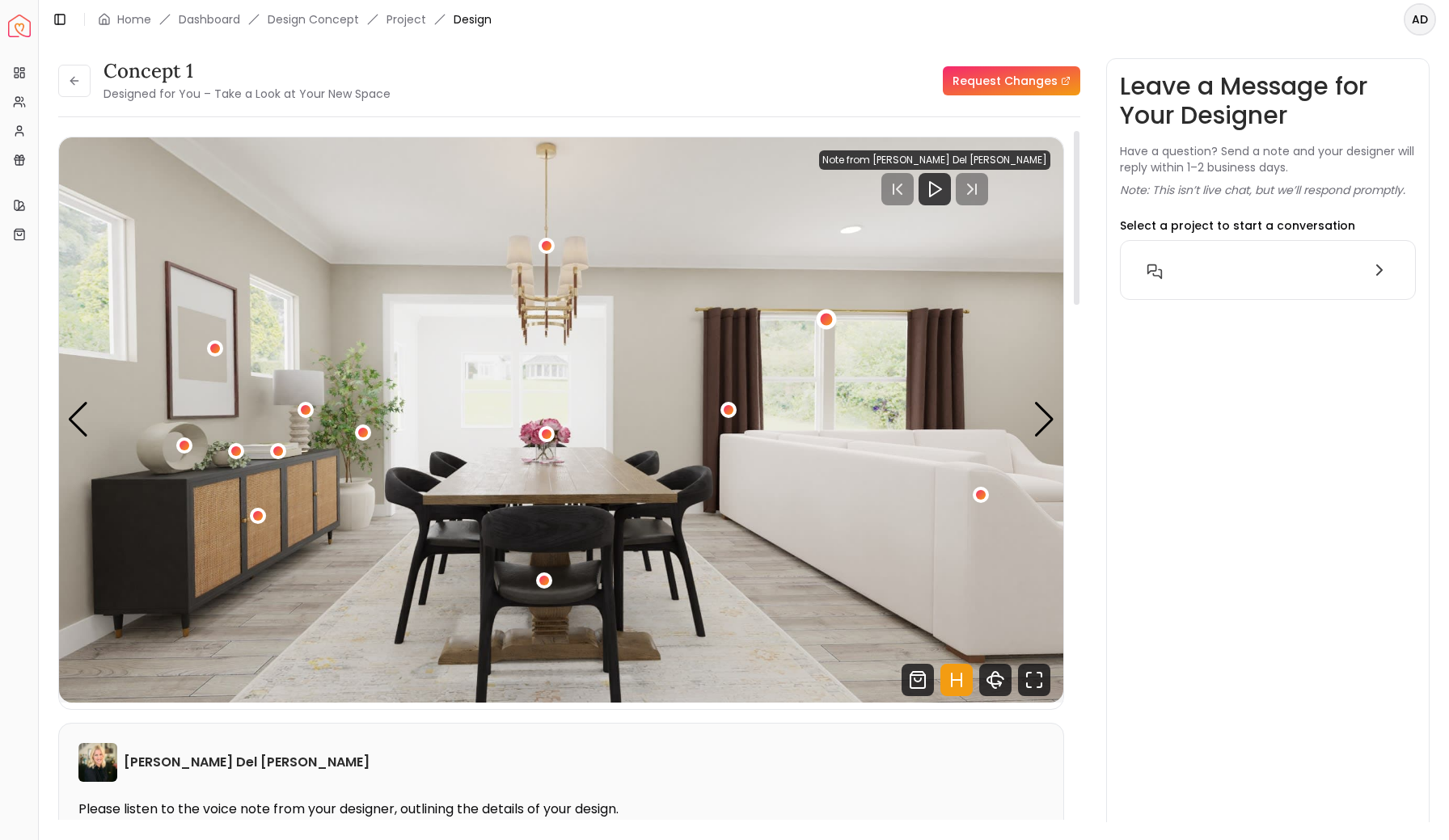
click at [822, 318] on div "1 / 4" at bounding box center [825, 319] width 12 height 12
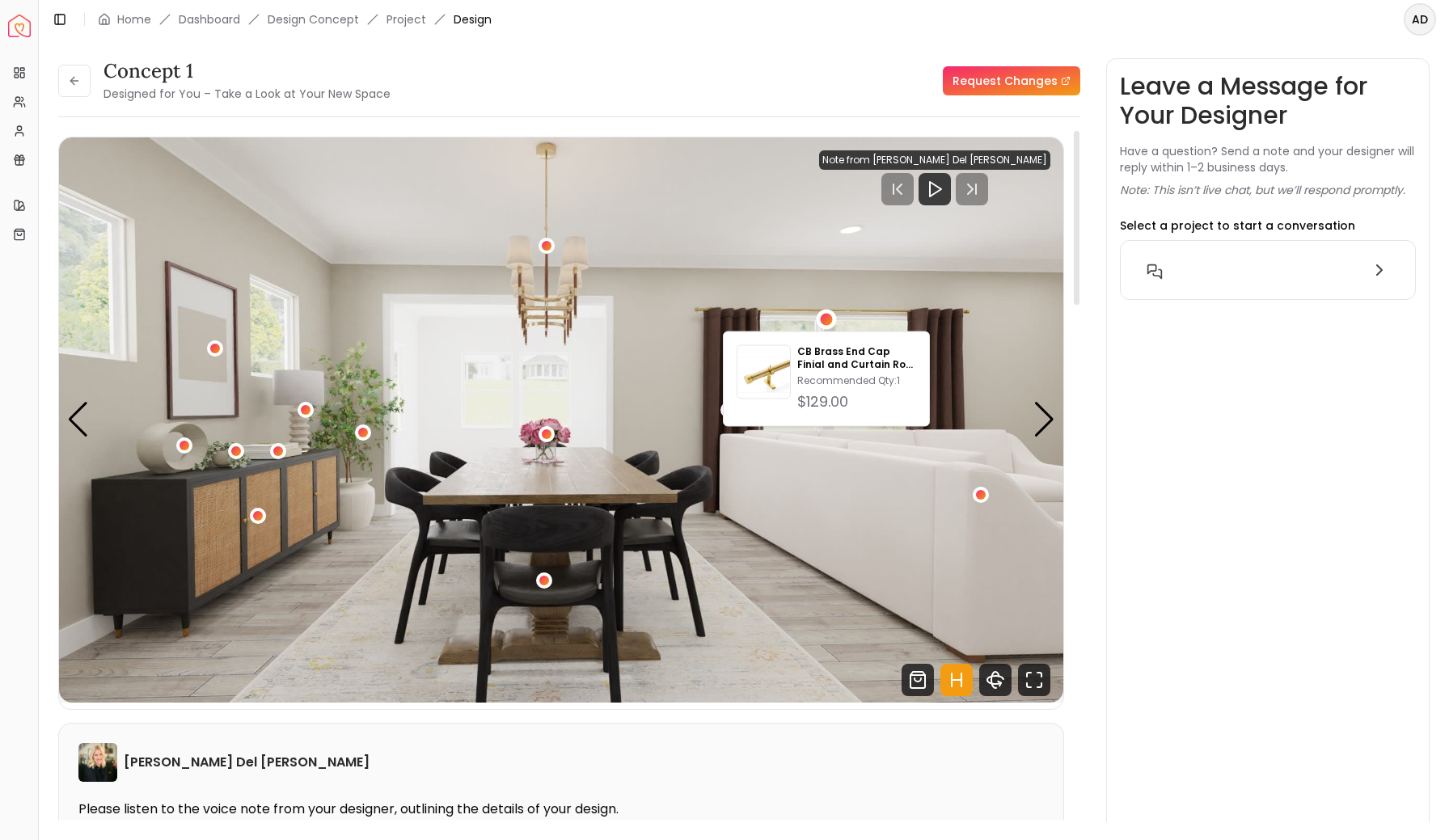
click at [743, 216] on img "1 / 4" at bounding box center [561, 420] width 1004 height 566
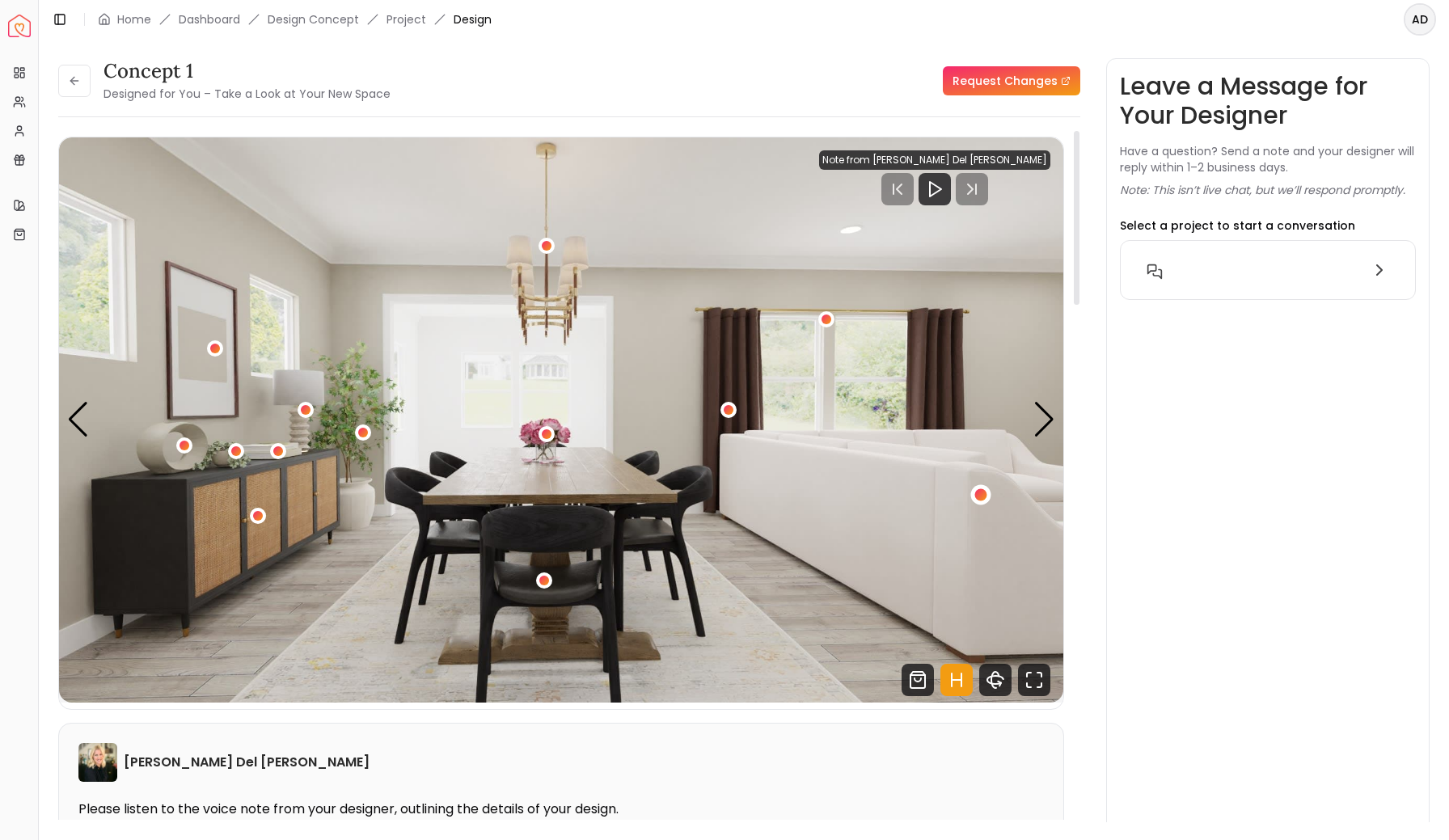
click at [978, 497] on div "1 / 4" at bounding box center [980, 494] width 12 height 12
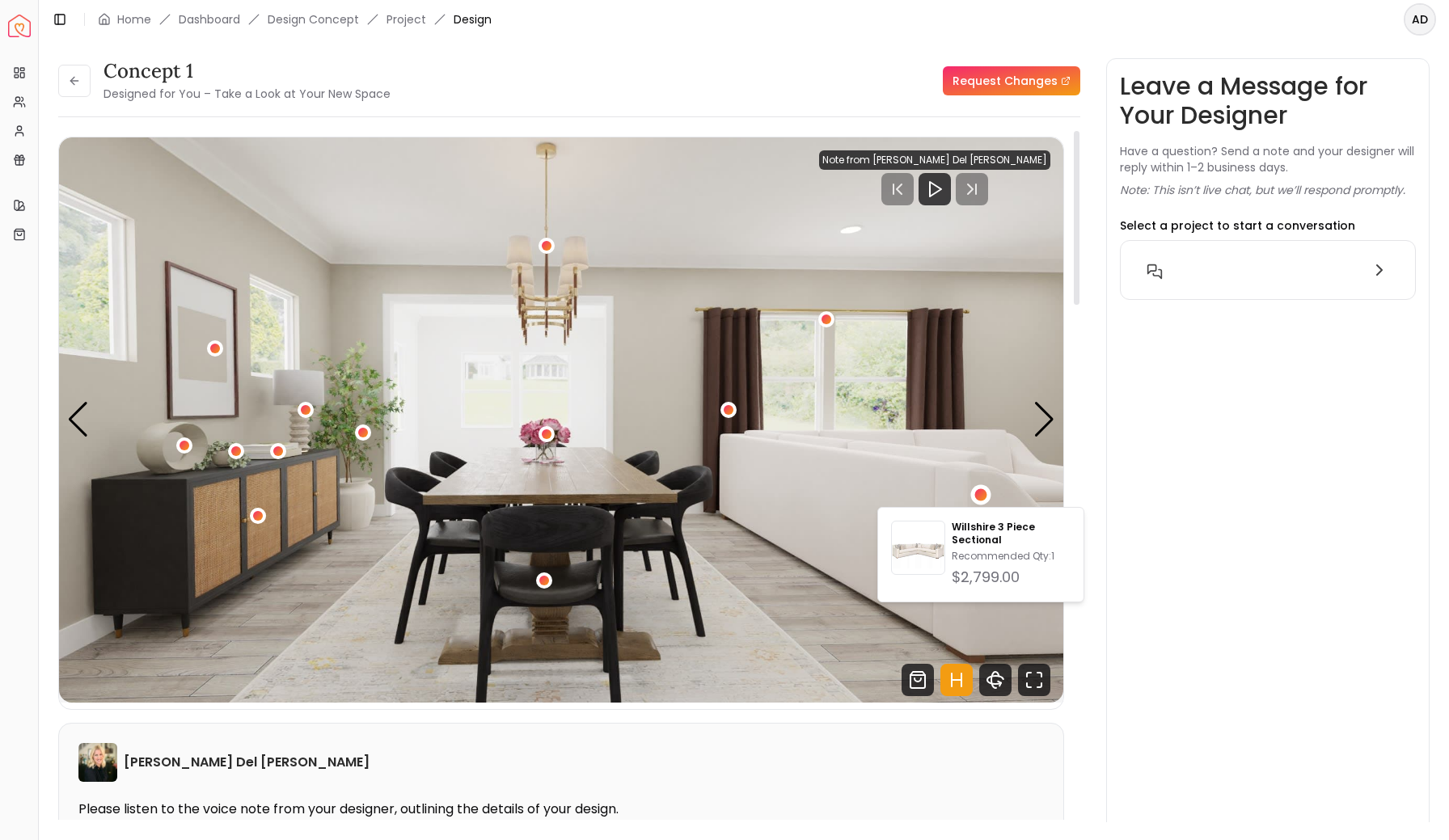
click at [503, 350] on img "1 / 4" at bounding box center [561, 420] width 1004 height 566
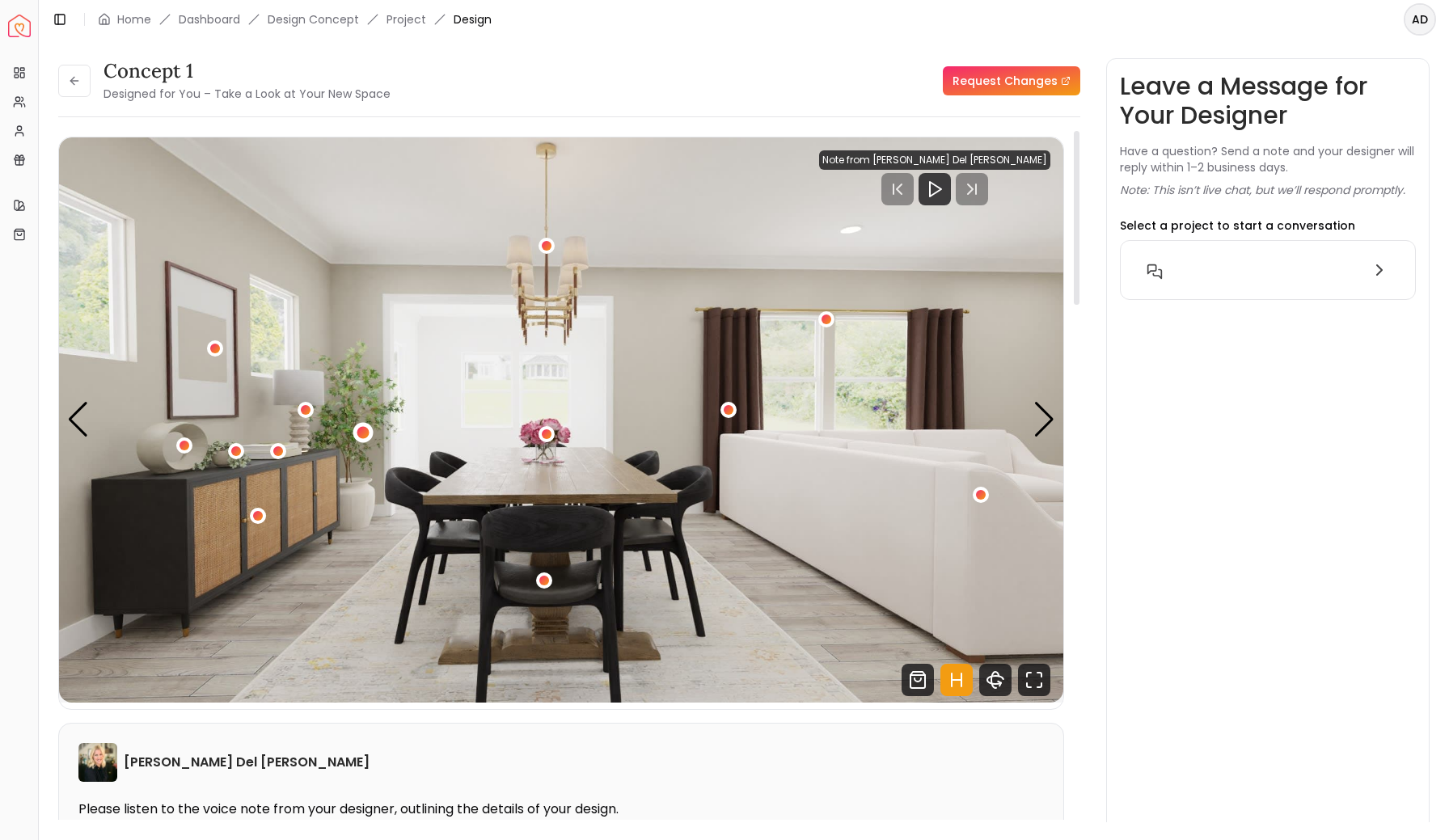
click at [364, 429] on div "1 / 4" at bounding box center [363, 432] width 12 height 12
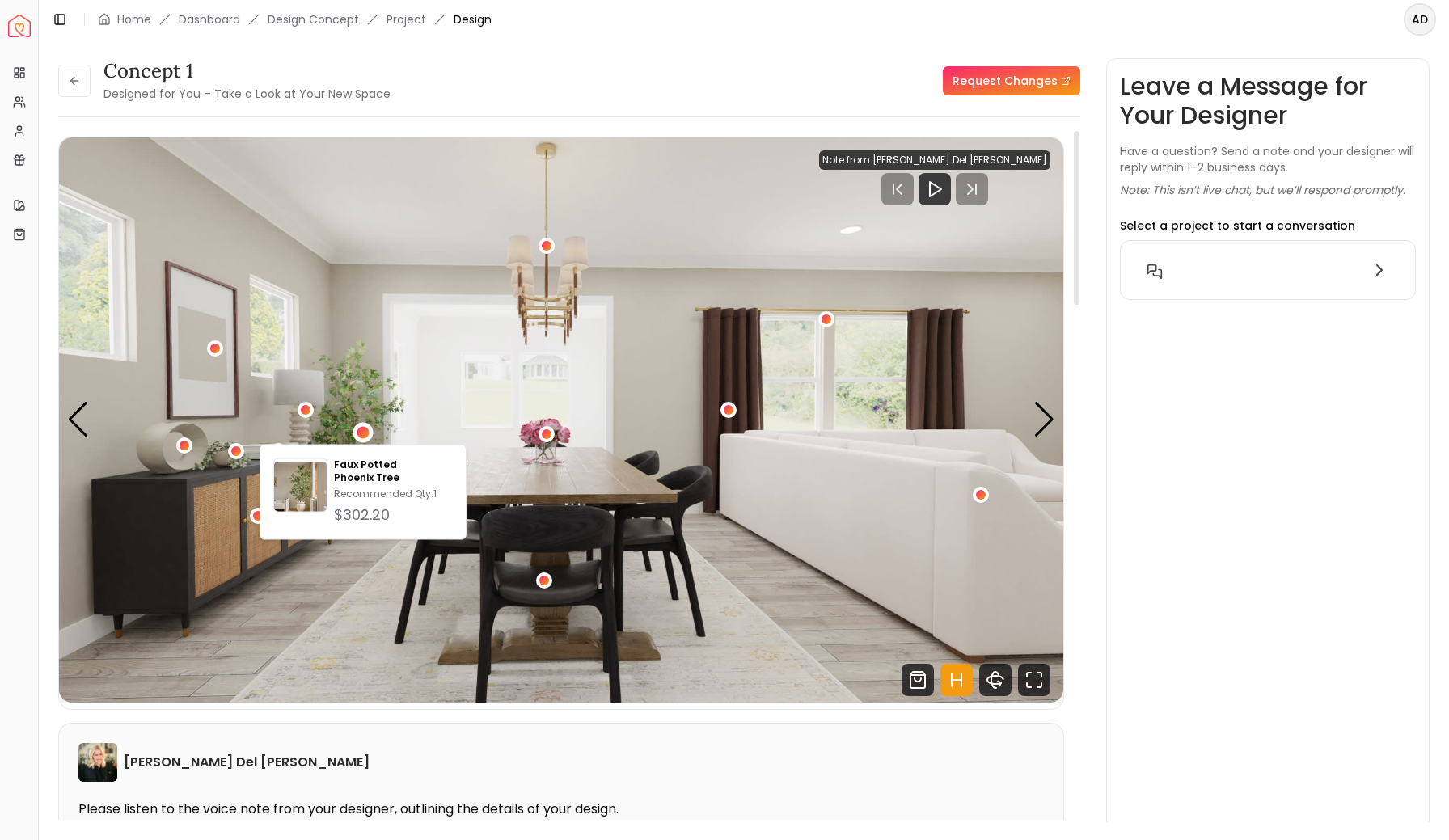
click at [432, 310] on img "1 / 4" at bounding box center [561, 420] width 1004 height 566
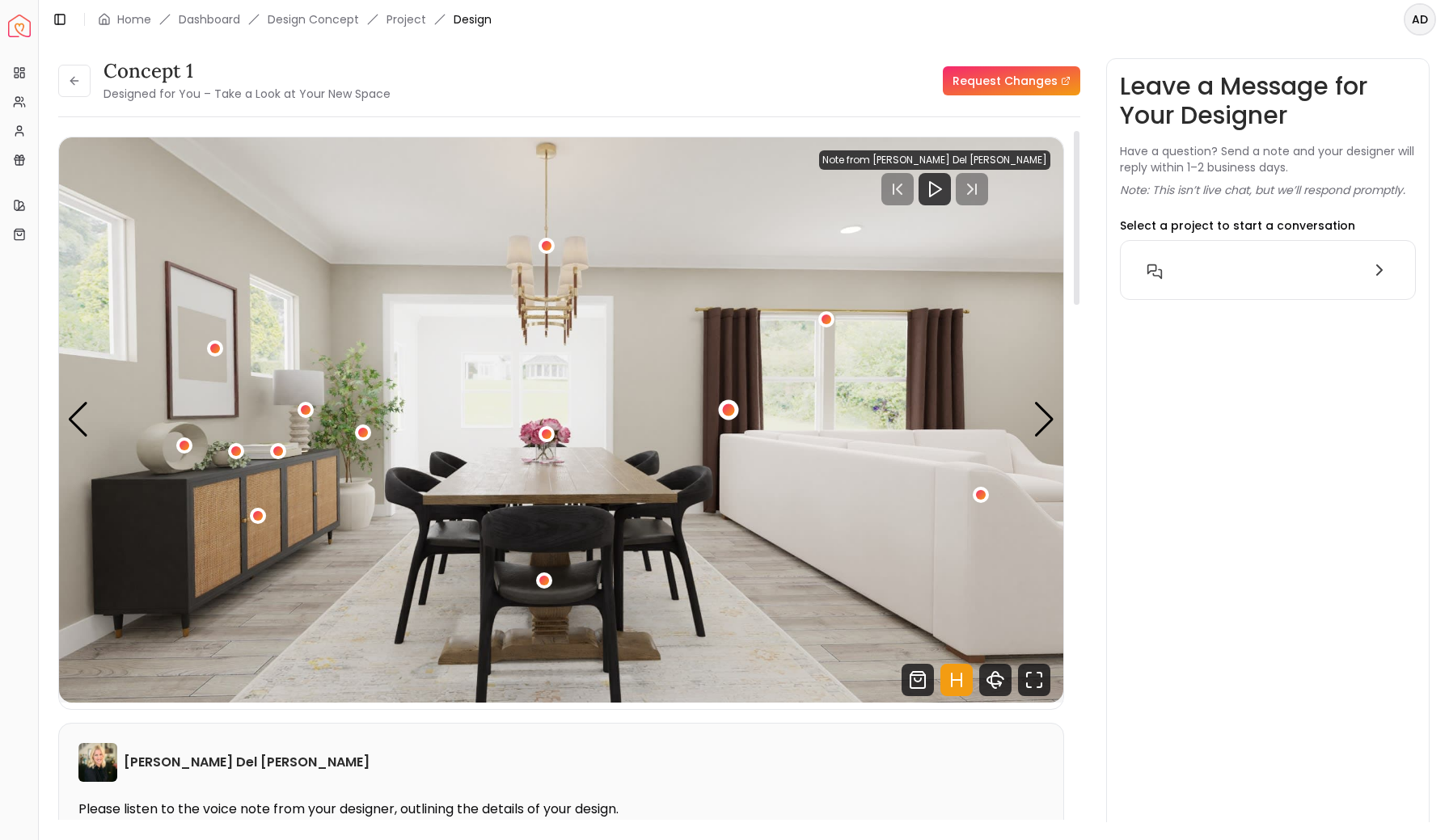
click at [729, 405] on div "1 / 4" at bounding box center [728, 410] width 12 height 12
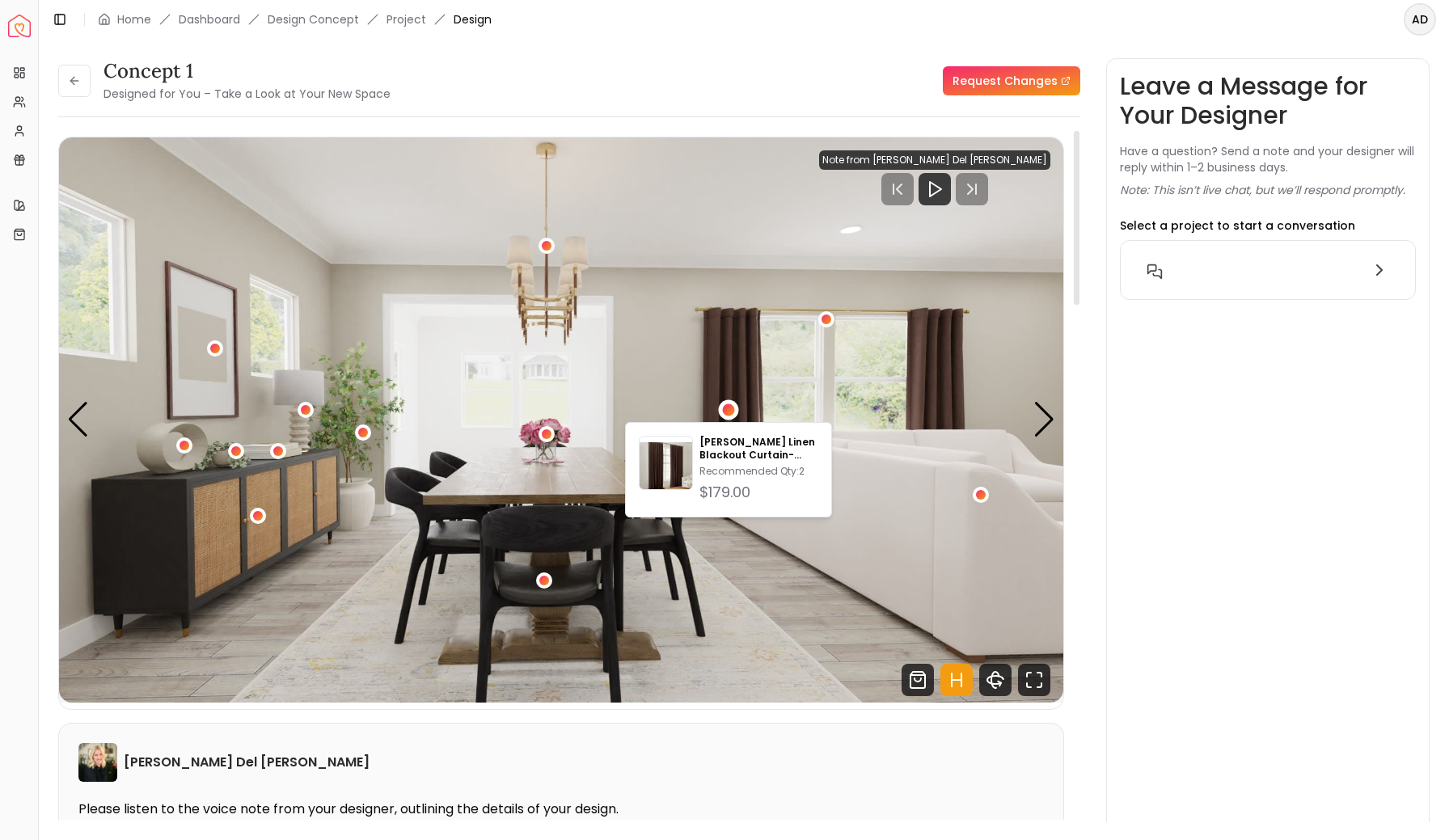
click at [732, 336] on img "1 / 4" at bounding box center [561, 420] width 1004 height 566
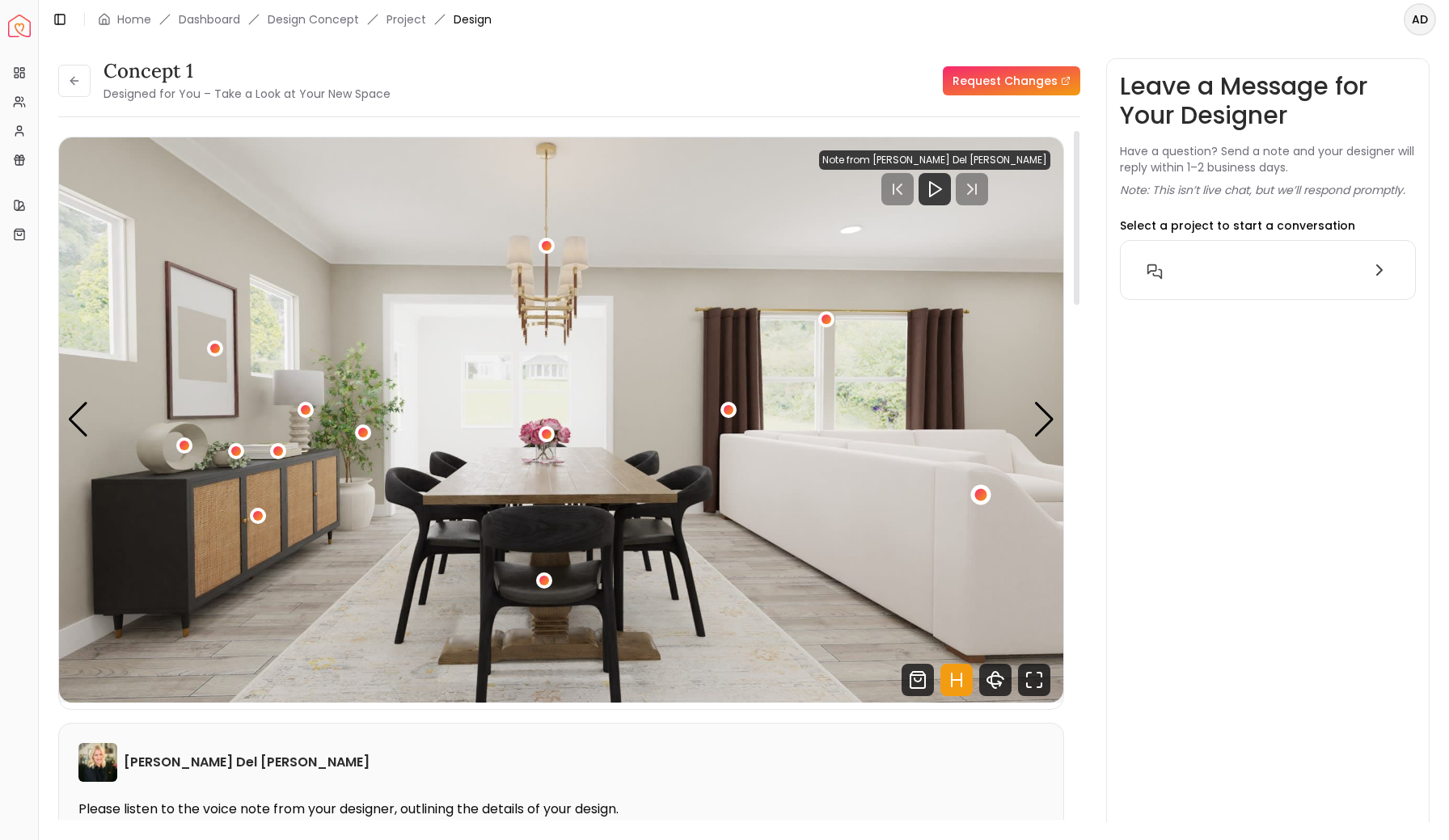
click at [983, 498] on div "1 / 4" at bounding box center [980, 494] width 12 height 12
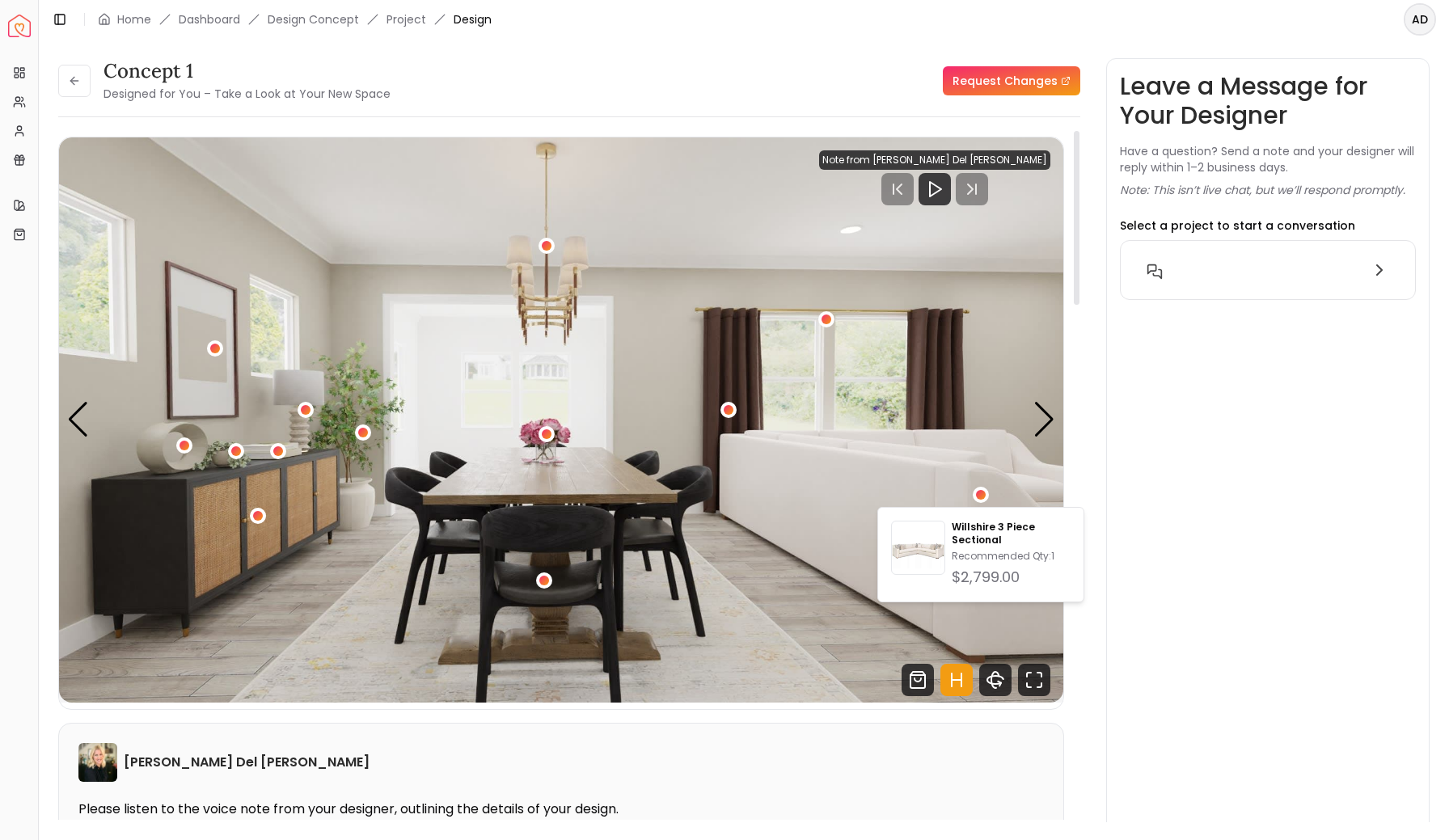
click at [915, 465] on img "1 / 4" at bounding box center [561, 420] width 1004 height 566
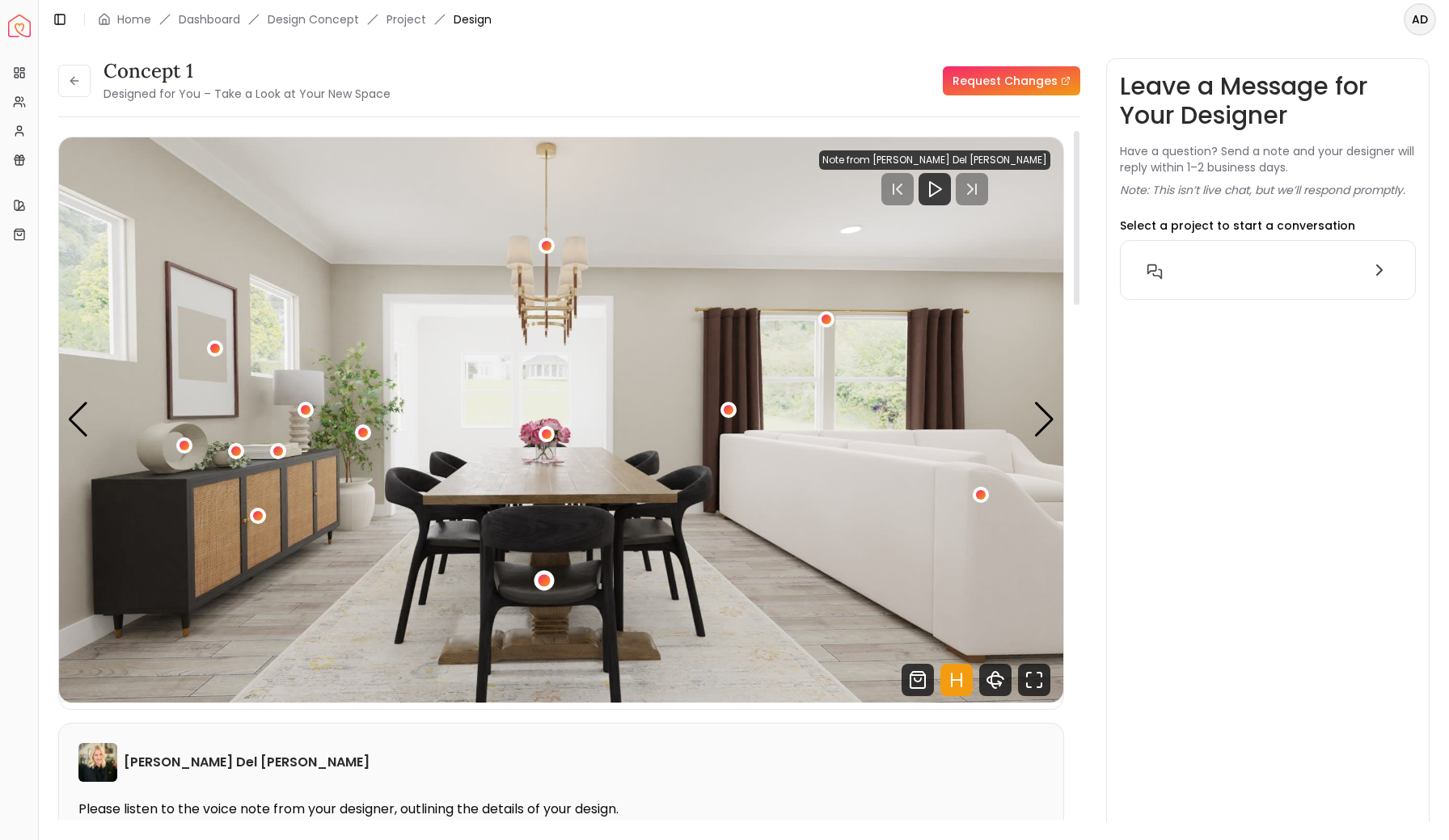
click at [542, 582] on div "1 / 4" at bounding box center [543, 580] width 12 height 12
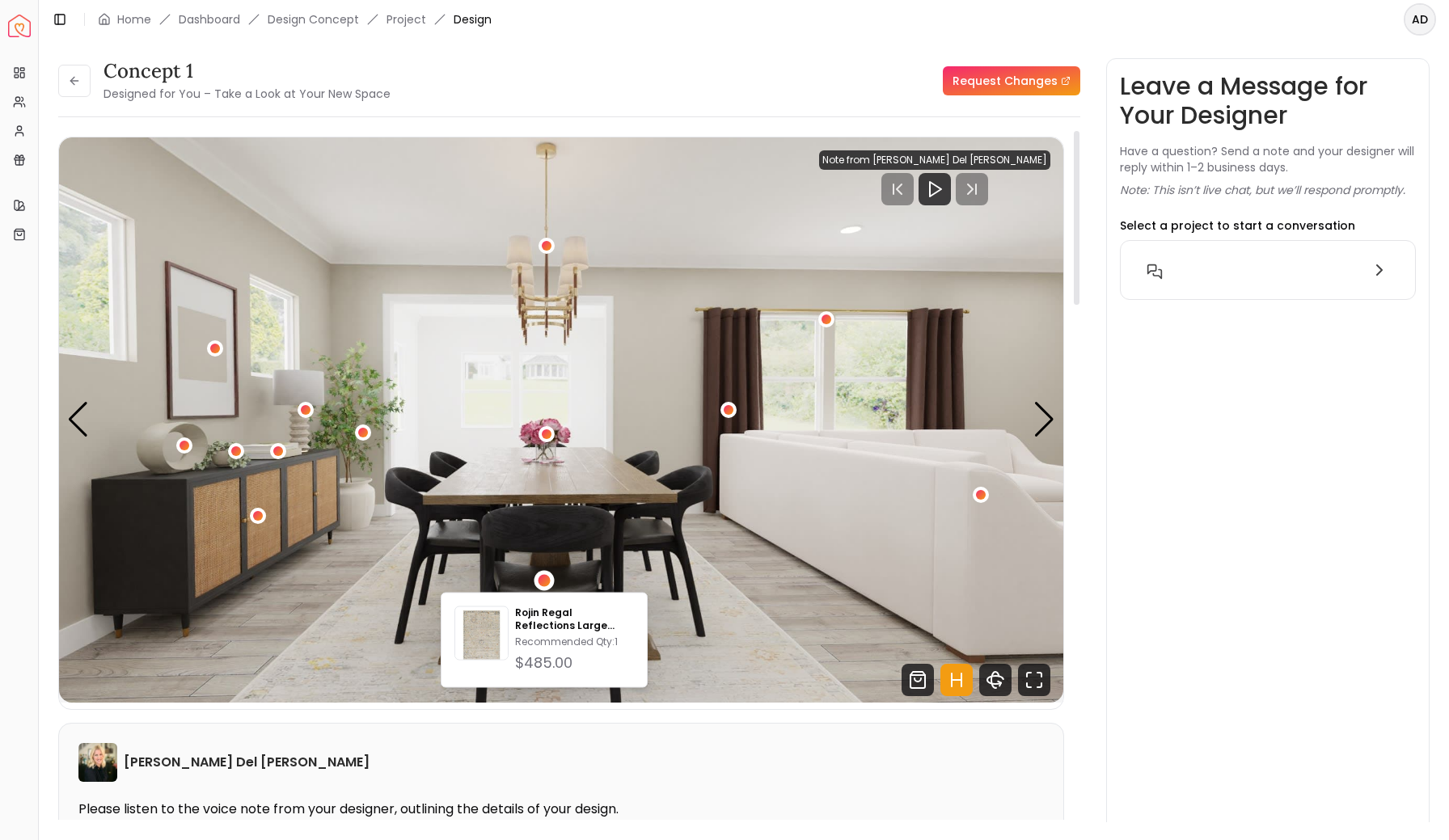
click at [581, 514] on img "1 / 4" at bounding box center [561, 420] width 1004 height 566
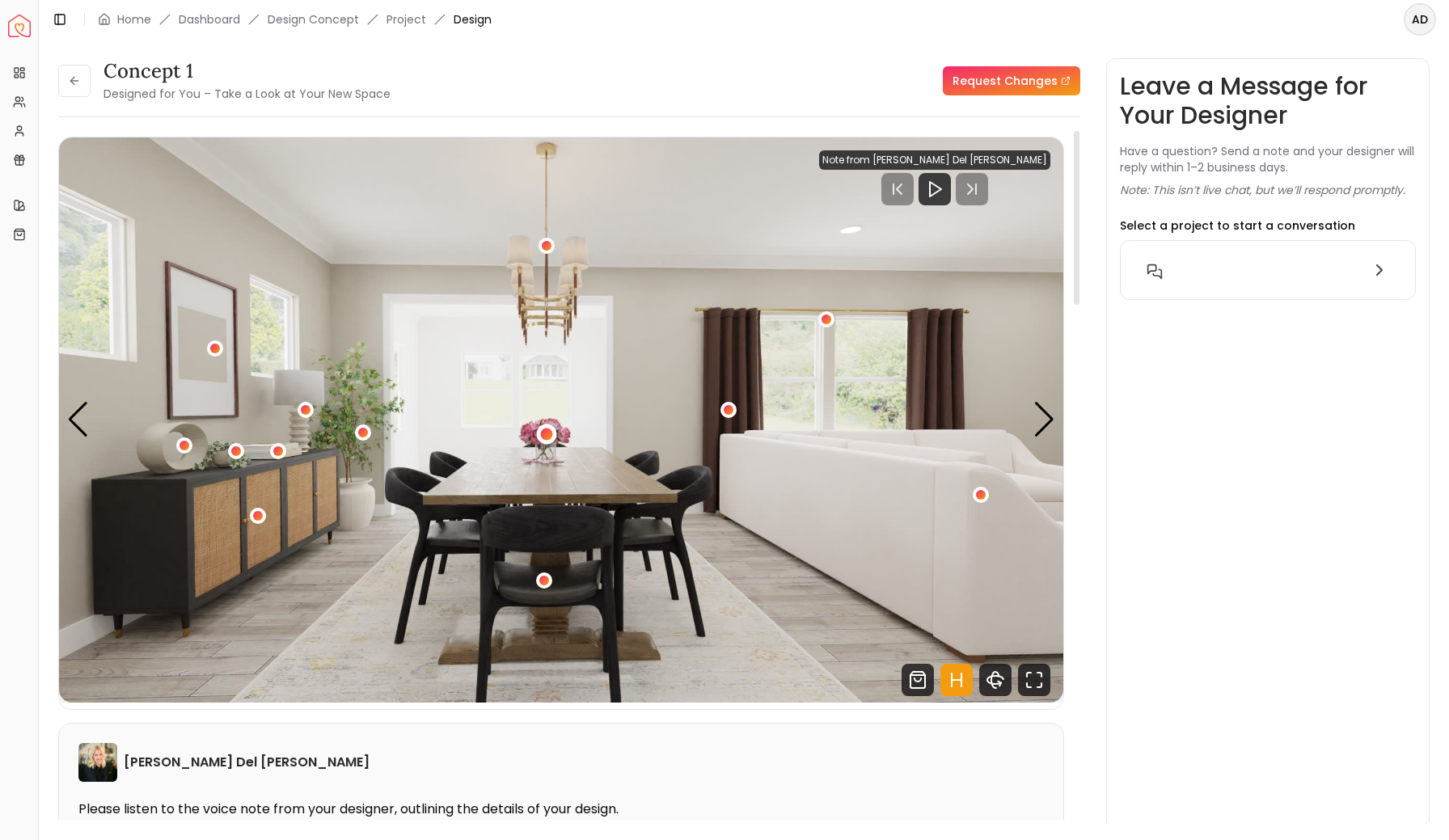
click at [548, 435] on div "1 / 4" at bounding box center [546, 434] width 12 height 12
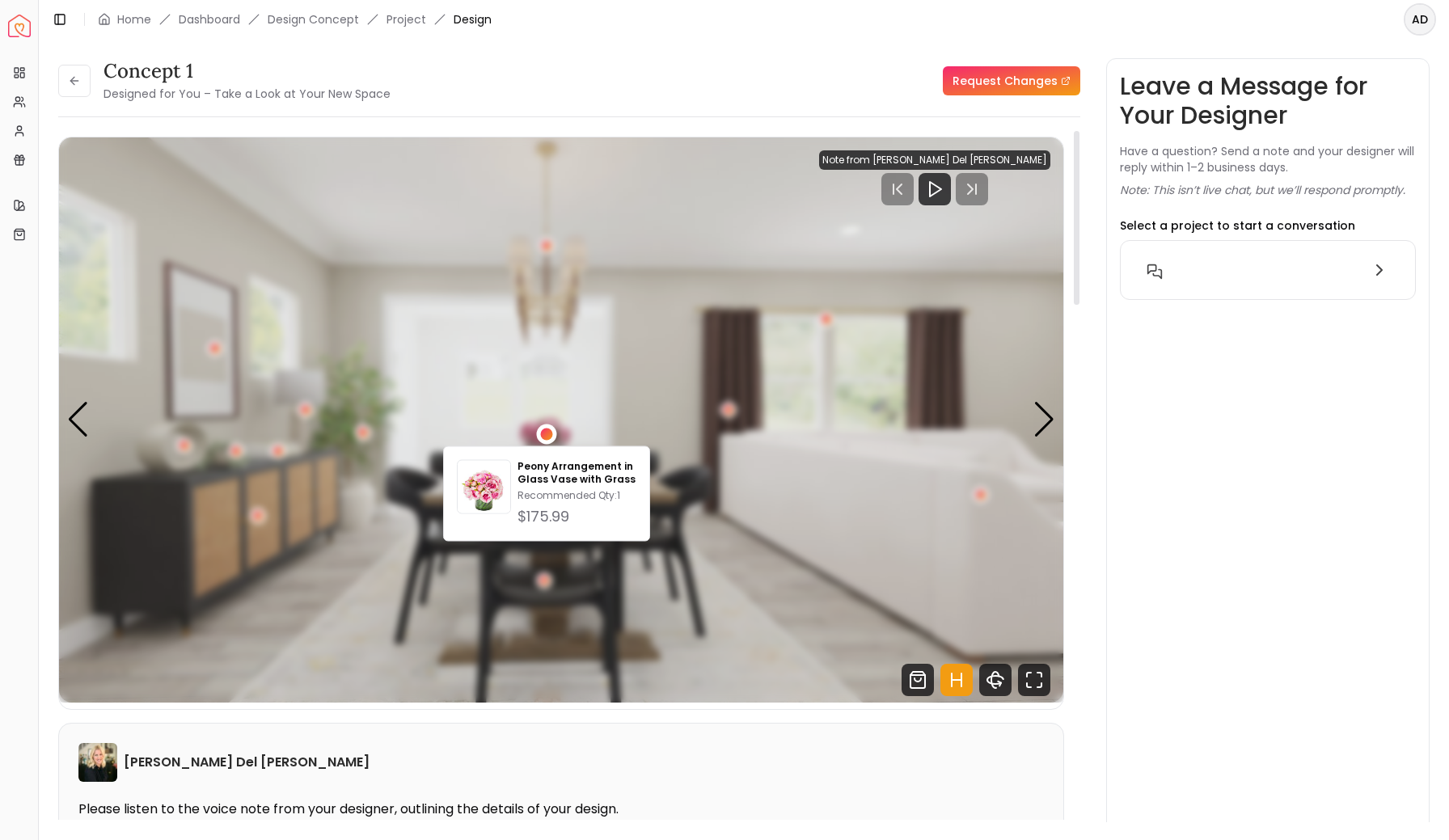
click at [552, 429] on div "1 / 4" at bounding box center [546, 434] width 21 height 21
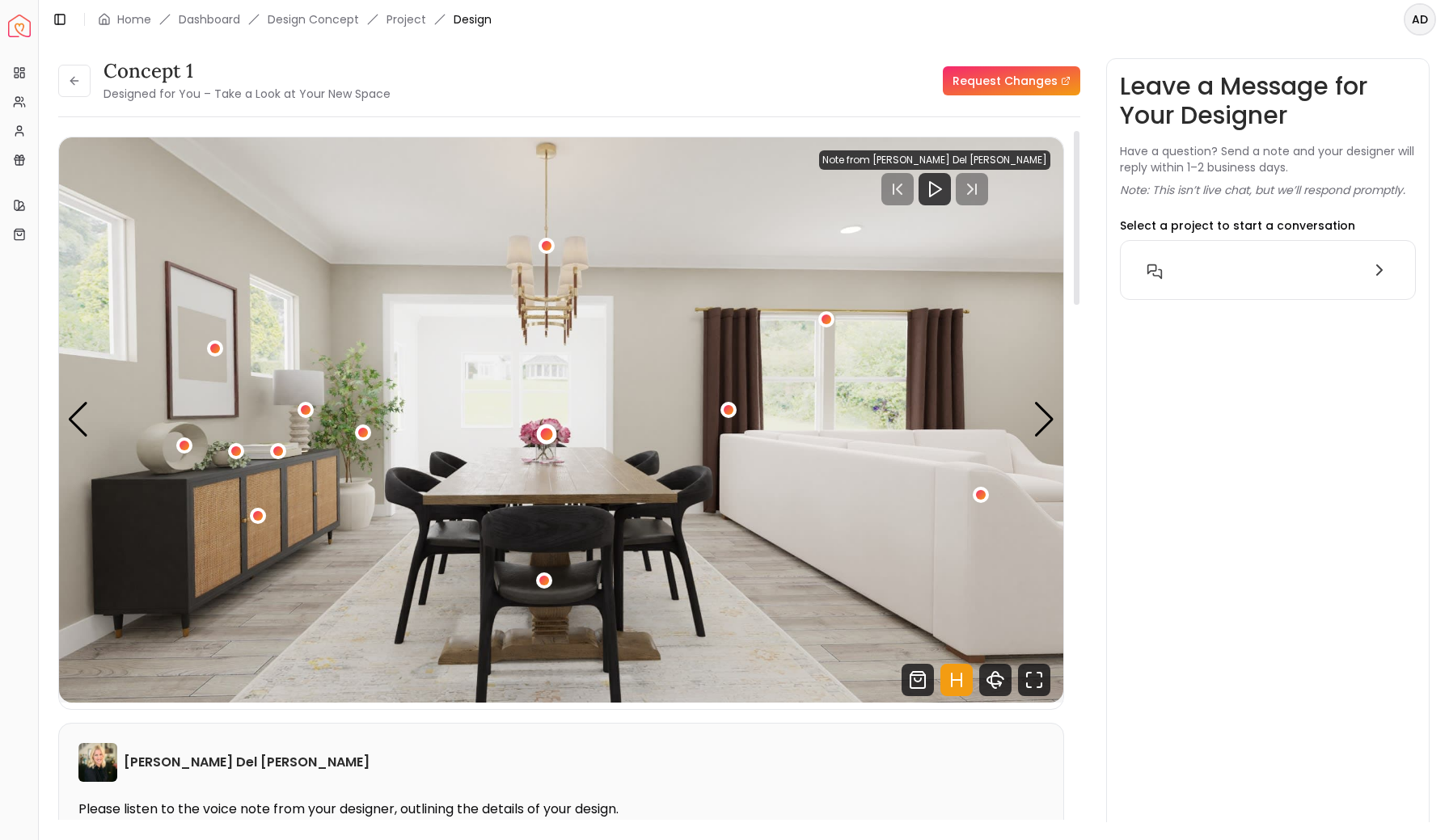
click at [552, 429] on div "1 / 4" at bounding box center [546, 434] width 21 height 21
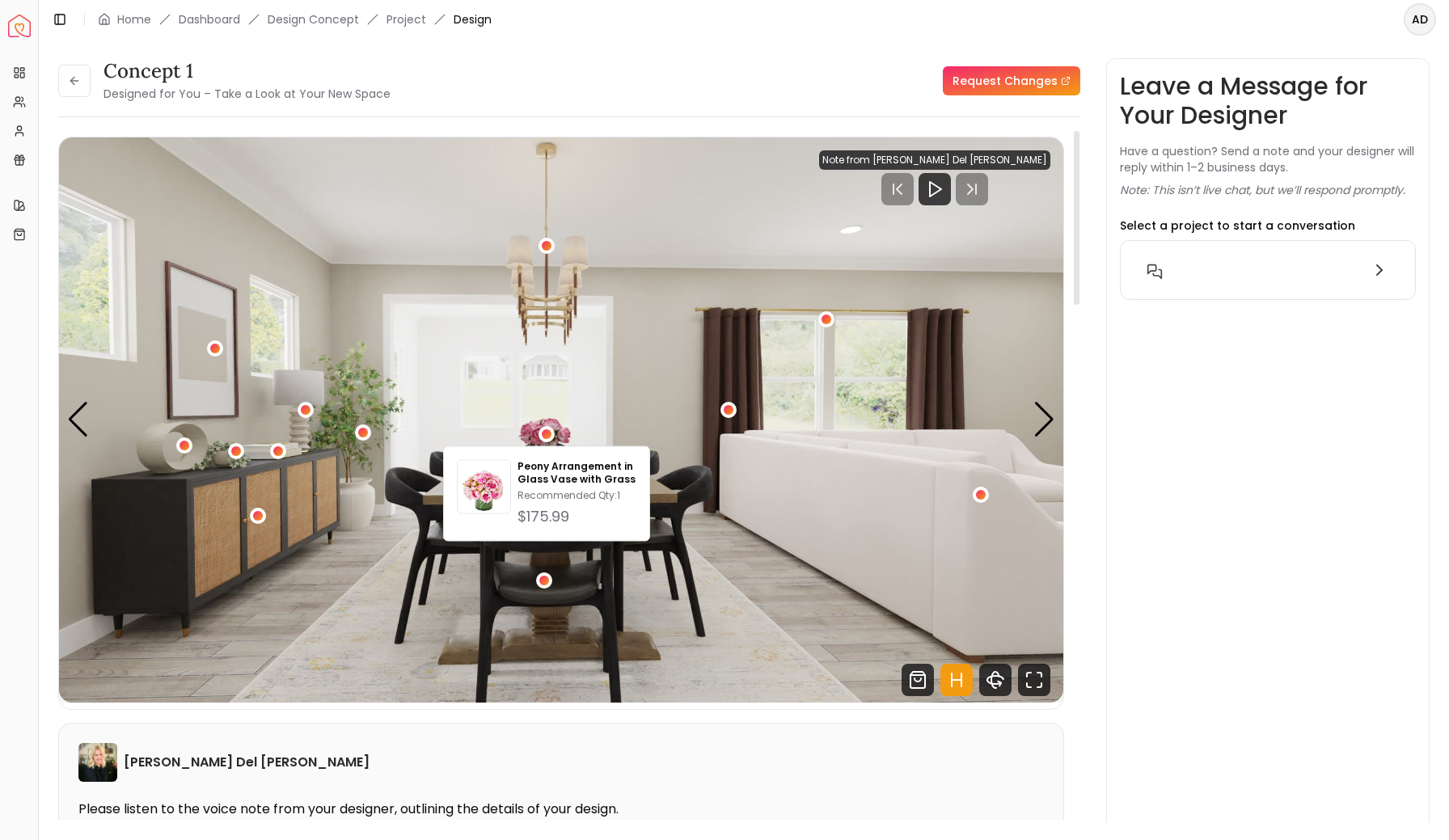
click at [573, 418] on img "1 / 4" at bounding box center [561, 420] width 1004 height 566
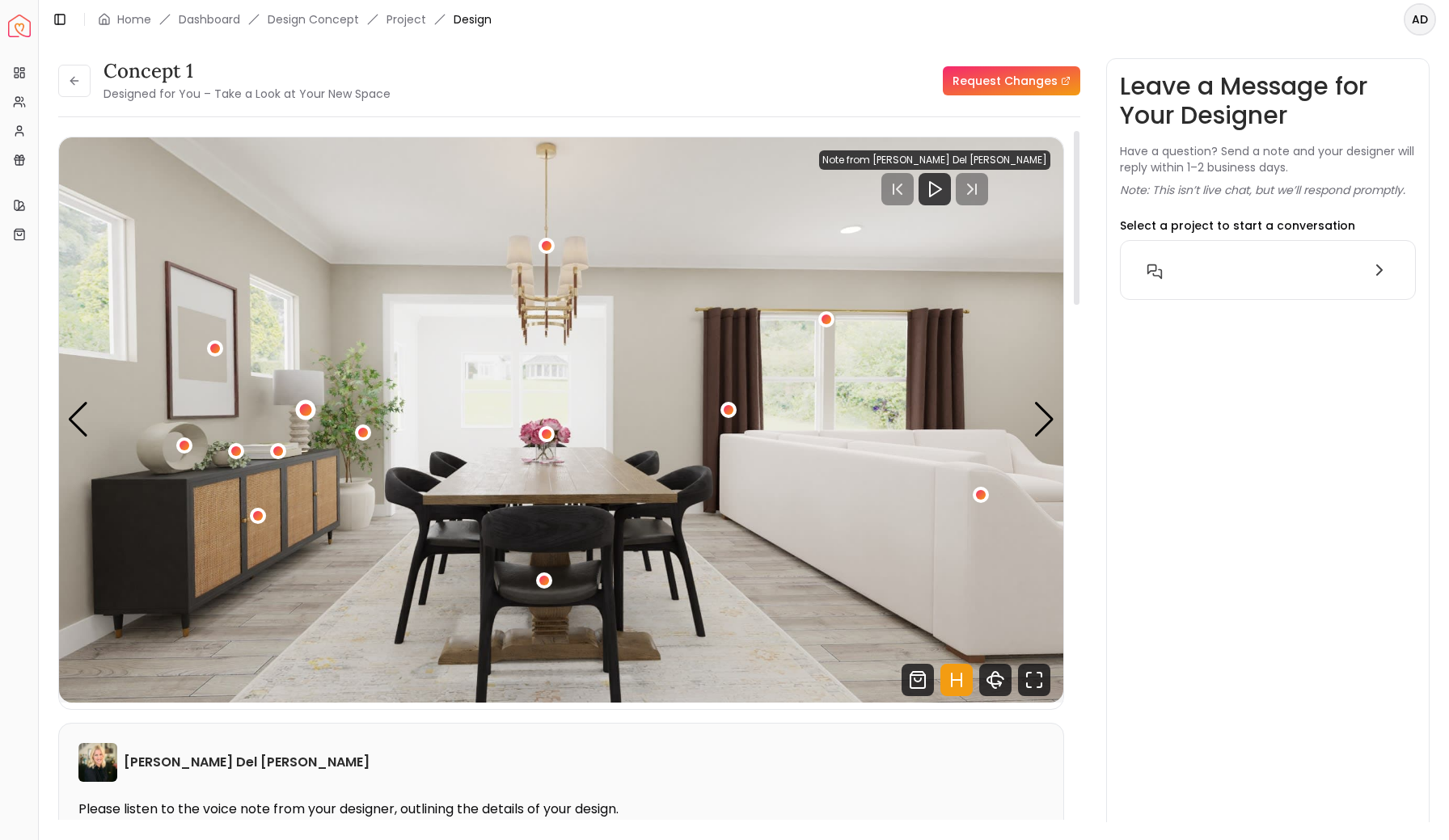
click at [309, 410] on div "1 / 4" at bounding box center [305, 410] width 12 height 12
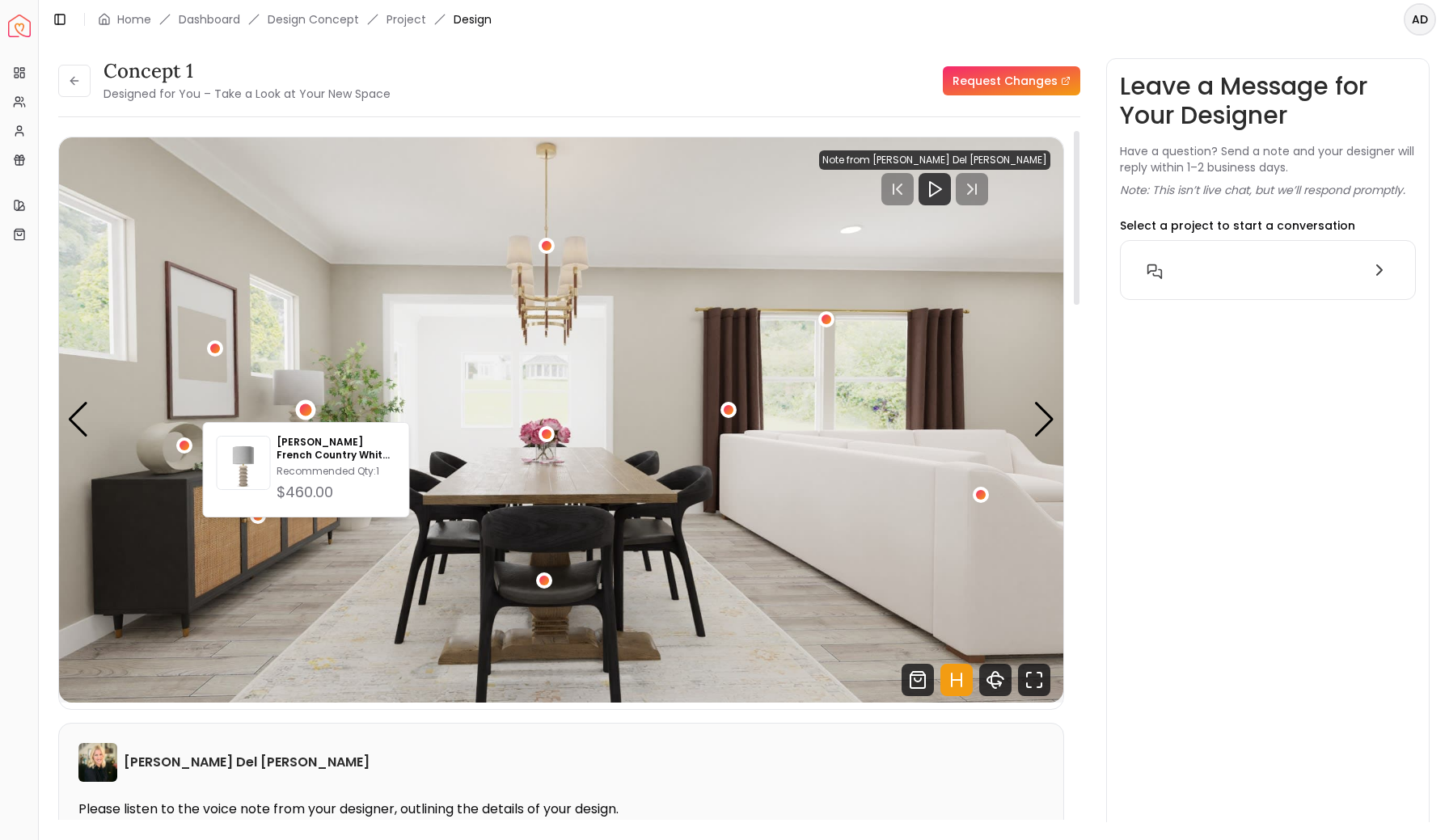
click at [318, 316] on img "1 / 4" at bounding box center [561, 420] width 1004 height 566
